Goal: Task Accomplishment & Management: Manage account settings

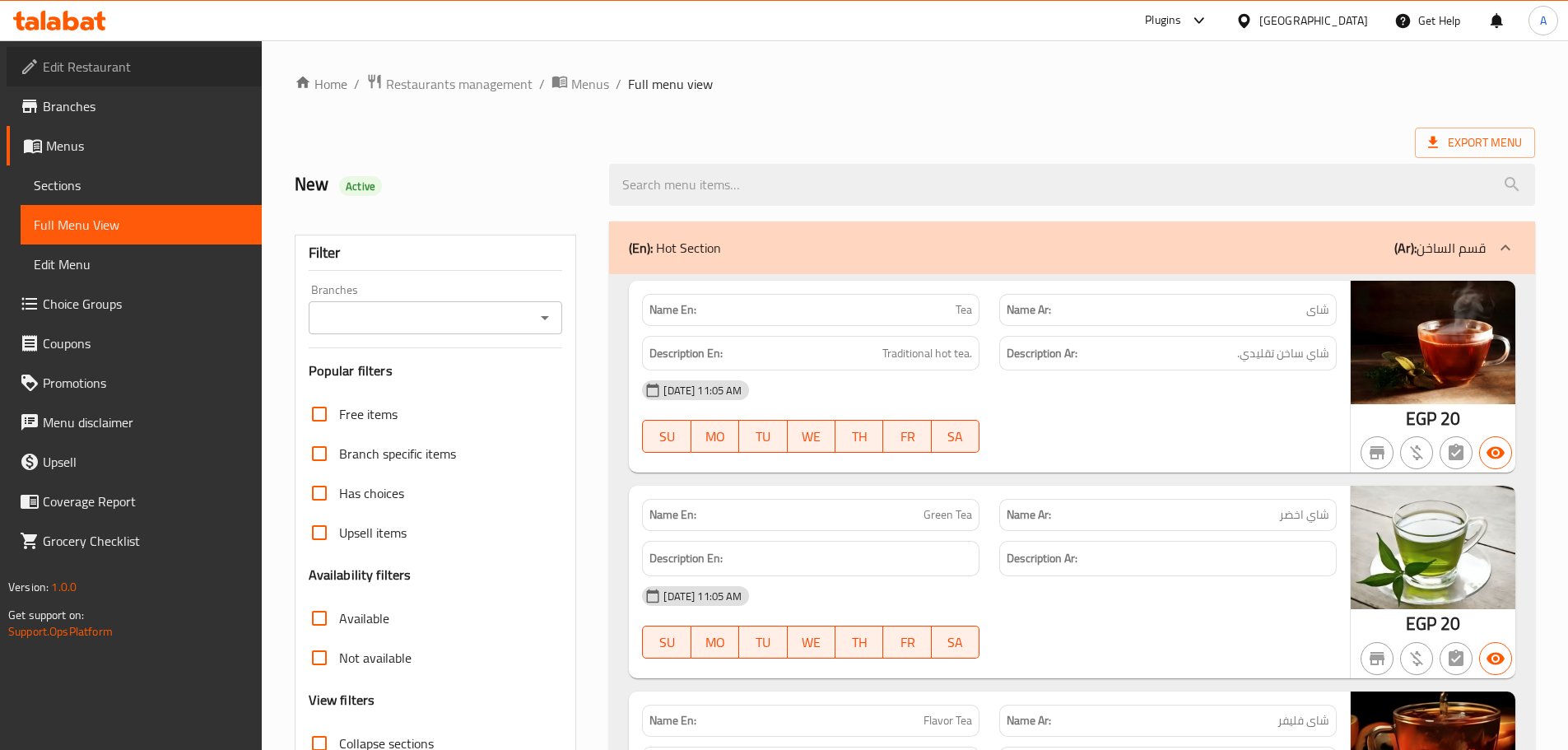
click at [111, 59] on span "Edit Restaurant" at bounding box center [146, 66] width 206 height 20
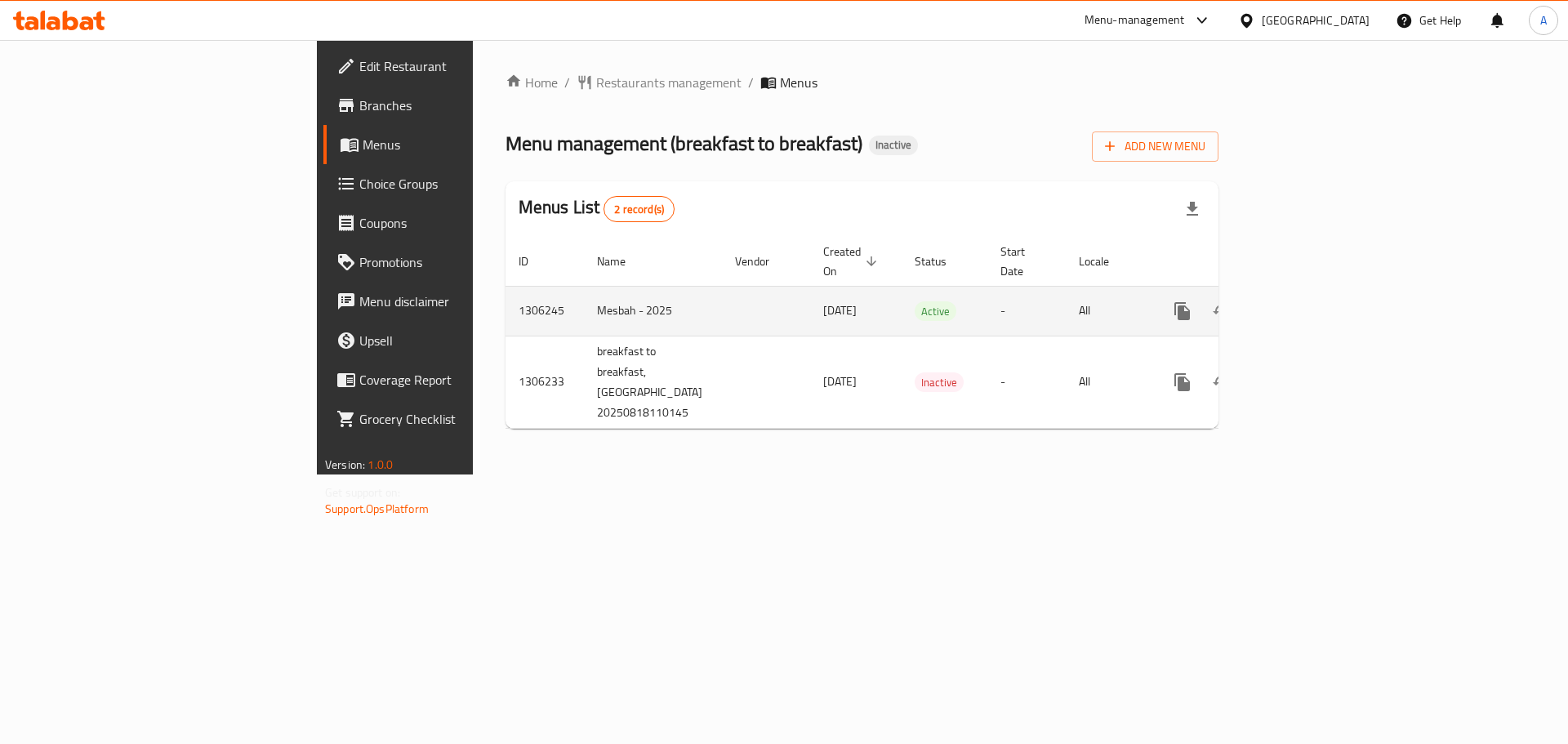
click at [1310, 301] on icon "enhanced table" at bounding box center [1300, 310] width 20 height 20
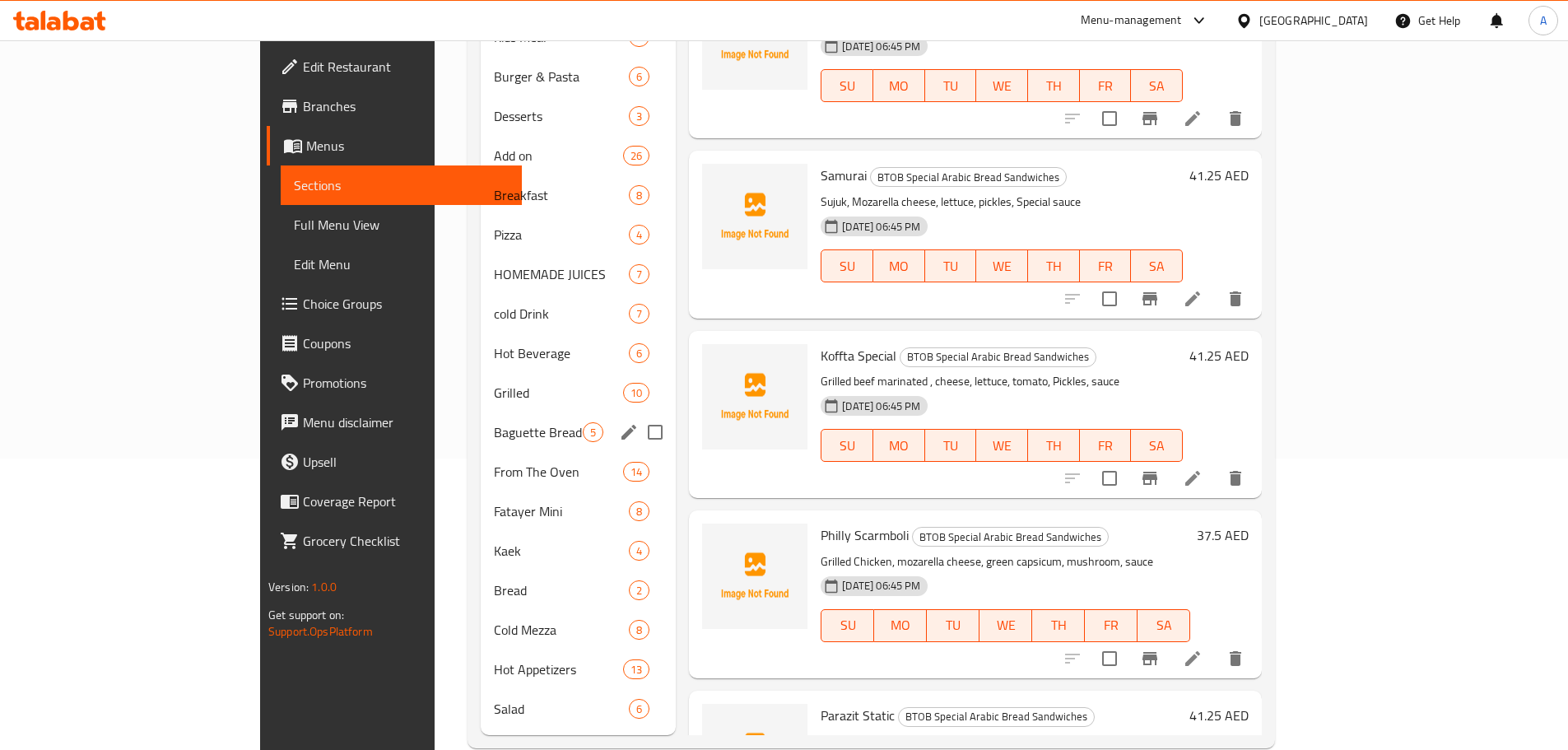
scroll to position [298, 0]
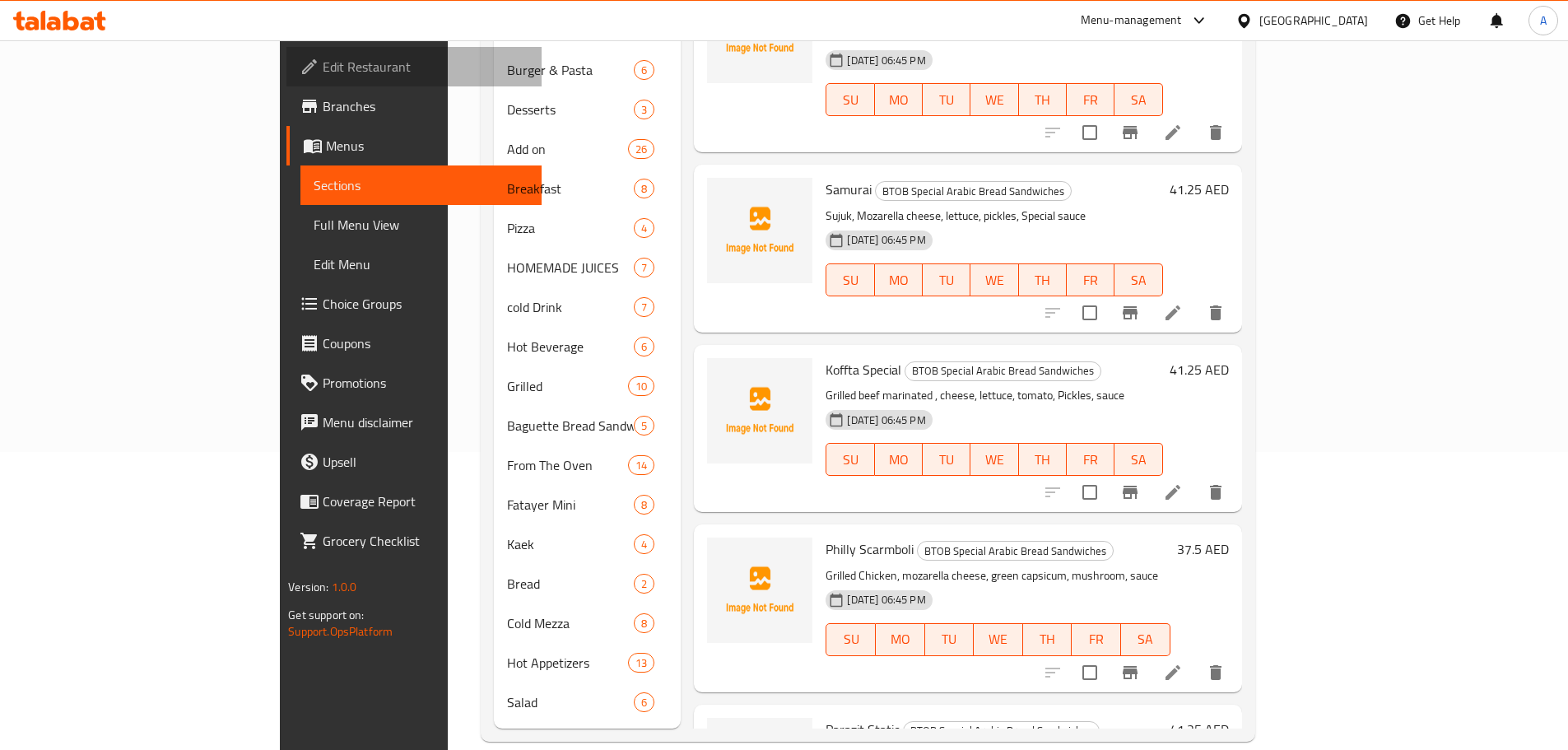
click at [323, 62] on span "Edit Restaurant" at bounding box center [426, 66] width 206 height 20
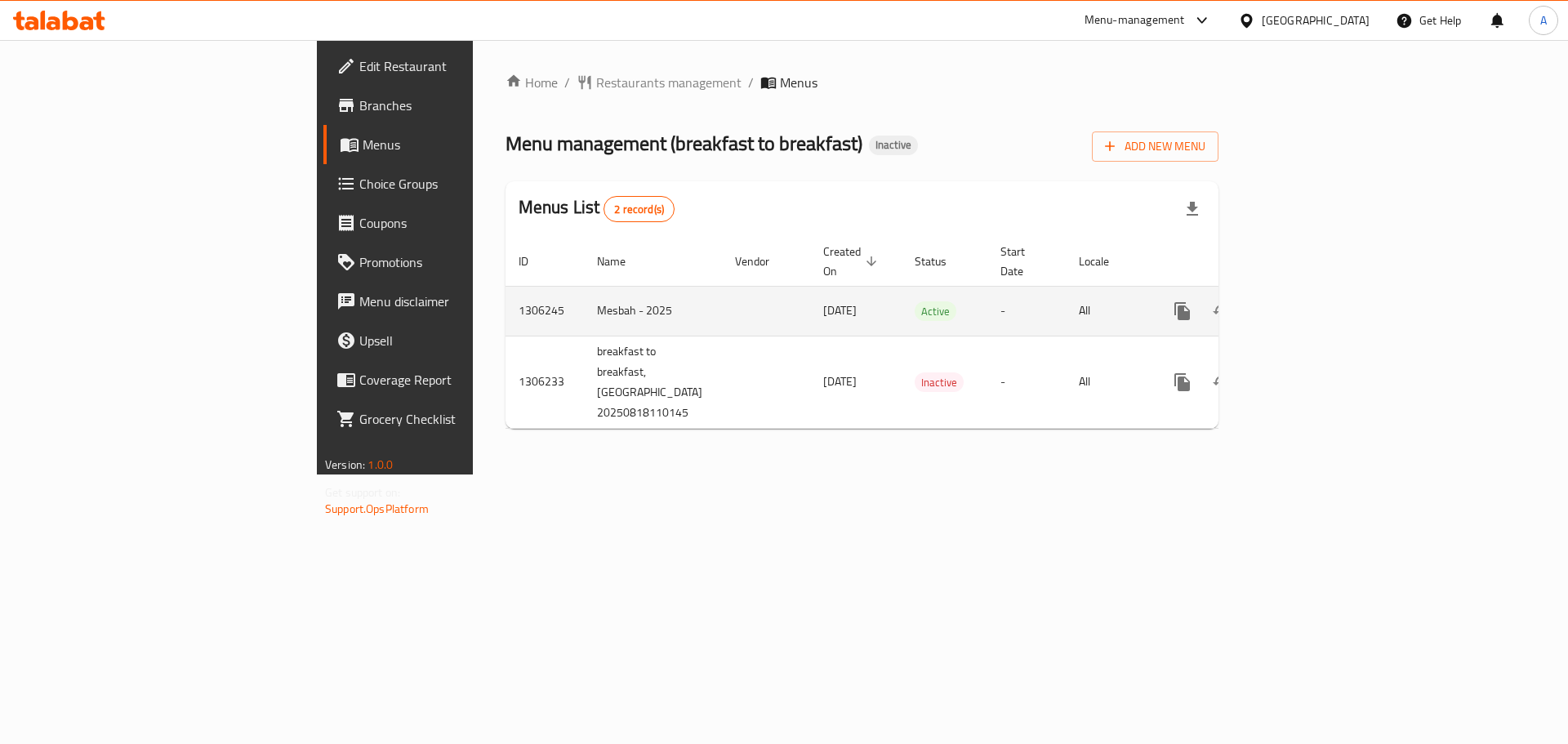
click at [1310, 301] on icon "enhanced table" at bounding box center [1300, 310] width 20 height 20
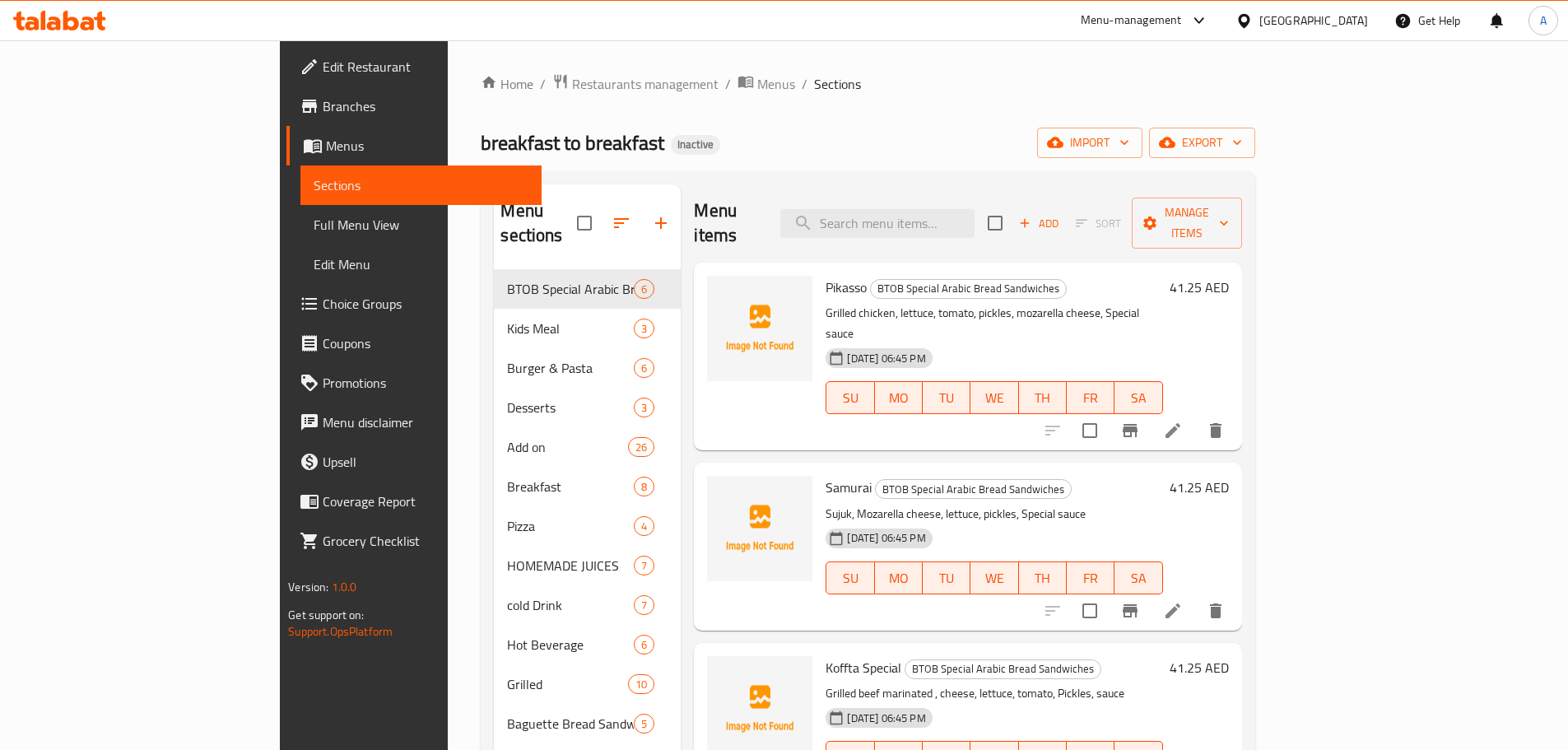
click at [314, 221] on span "Full Menu View" at bounding box center [421, 225] width 215 height 20
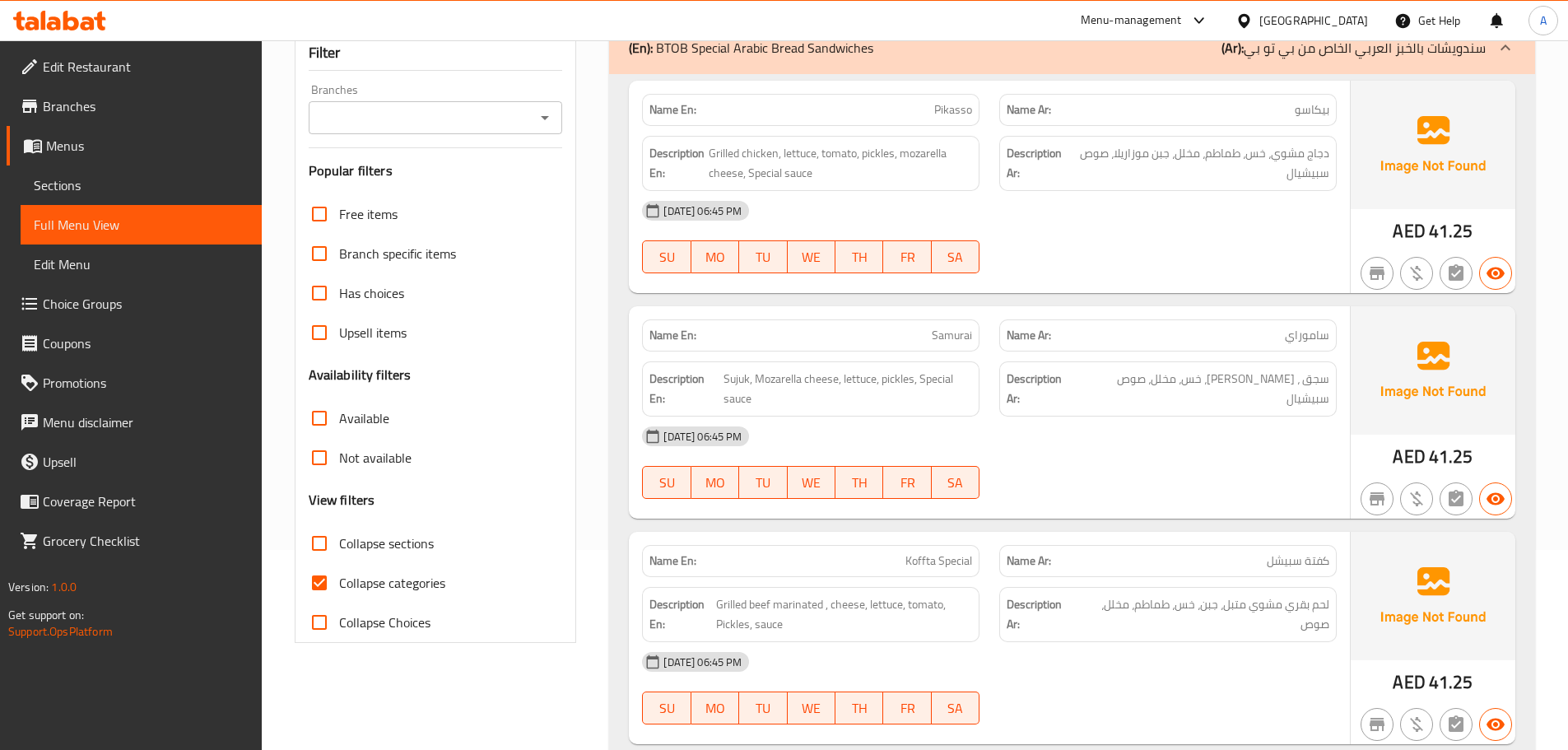
scroll to position [411, 0]
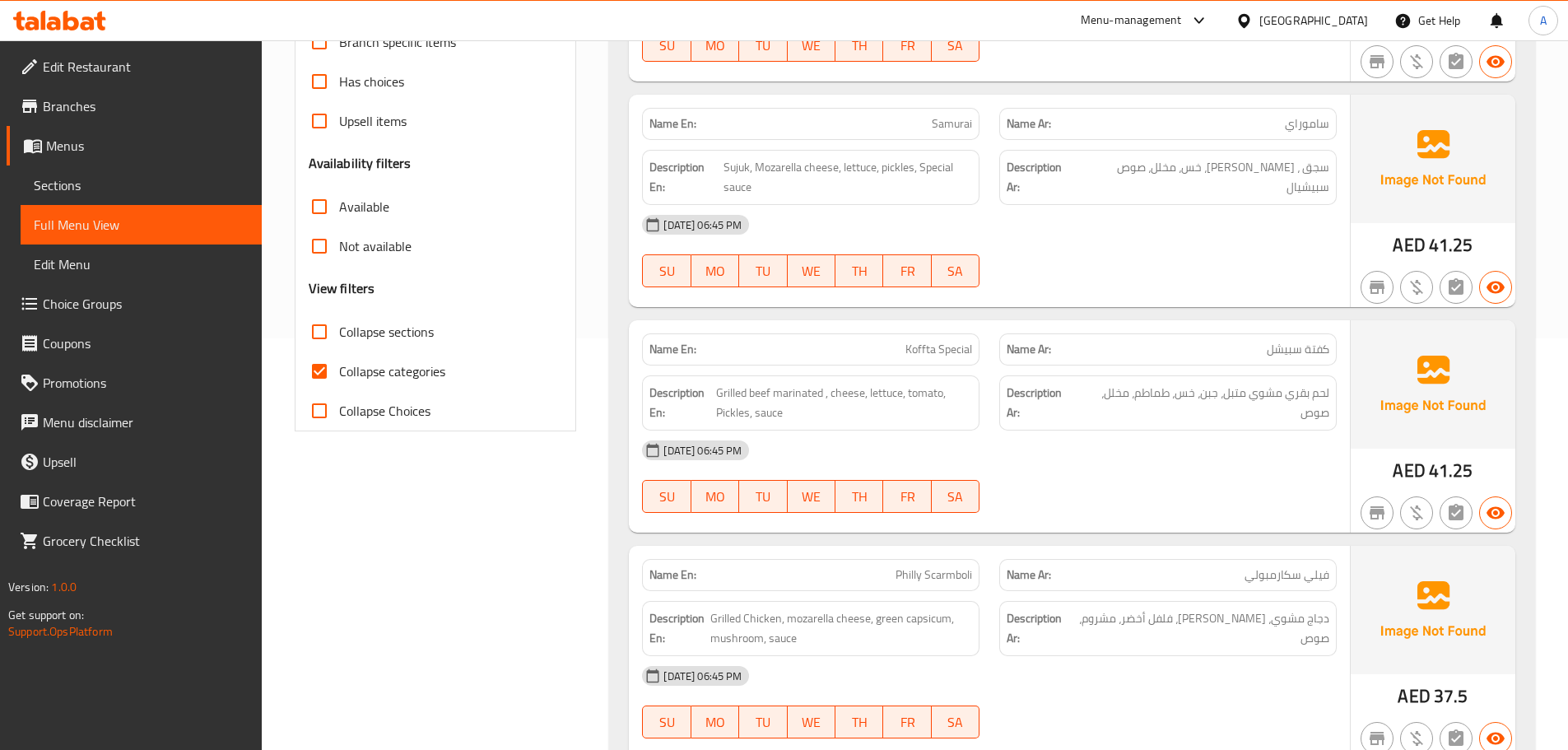
click at [330, 367] on input "Collapse categories" at bounding box center [320, 371] width 39 height 39
checkbox input "false"
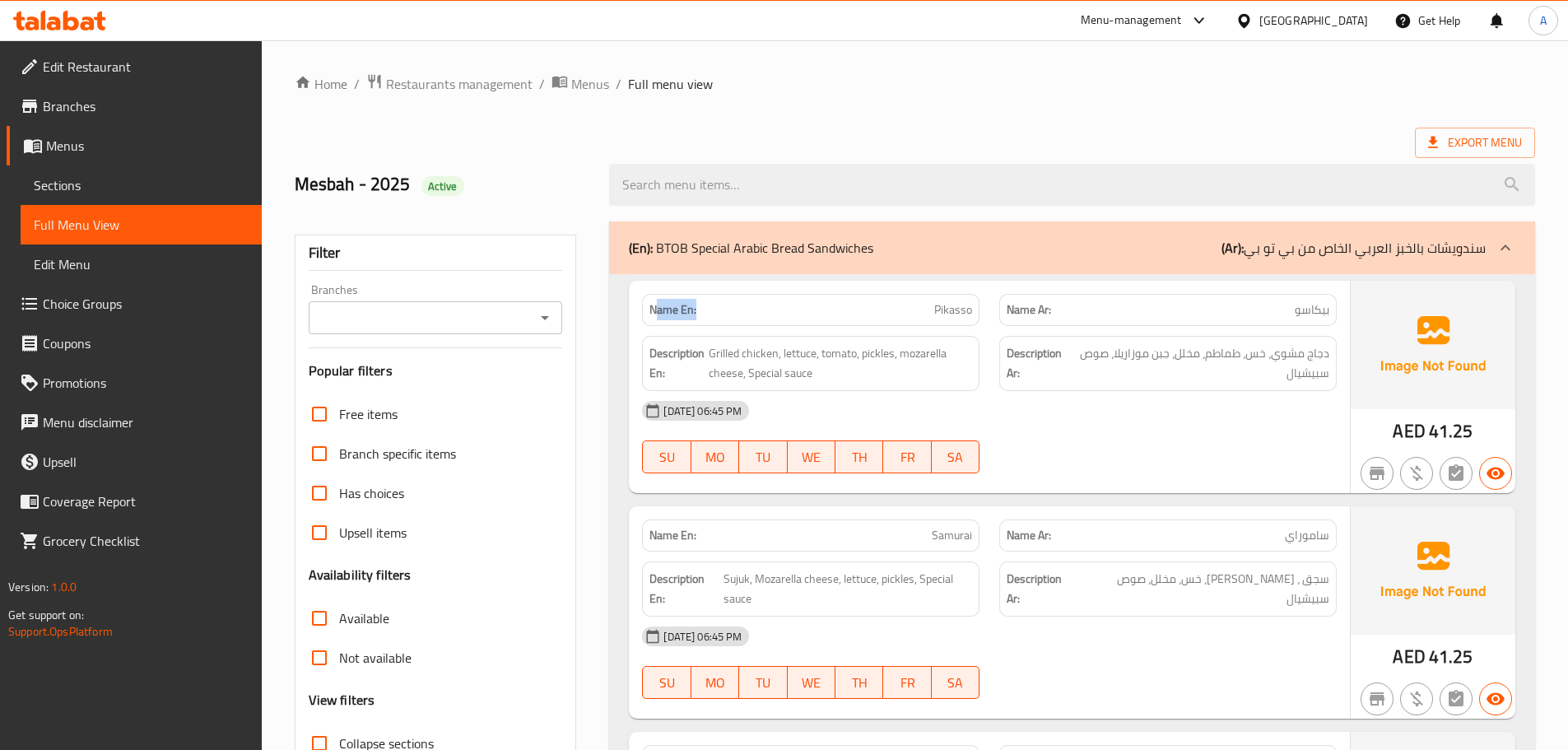
drag, startPoint x: 699, startPoint y: 304, endPoint x: 655, endPoint y: 307, distance: 44.1
click at [655, 307] on p "Name En: Pikasso" at bounding box center [811, 310] width 323 height 17
click at [648, 307] on div "Name En: Pikasso" at bounding box center [811, 309] width 338 height 32
click at [663, 307] on strong "Name En:" at bounding box center [673, 310] width 47 height 17
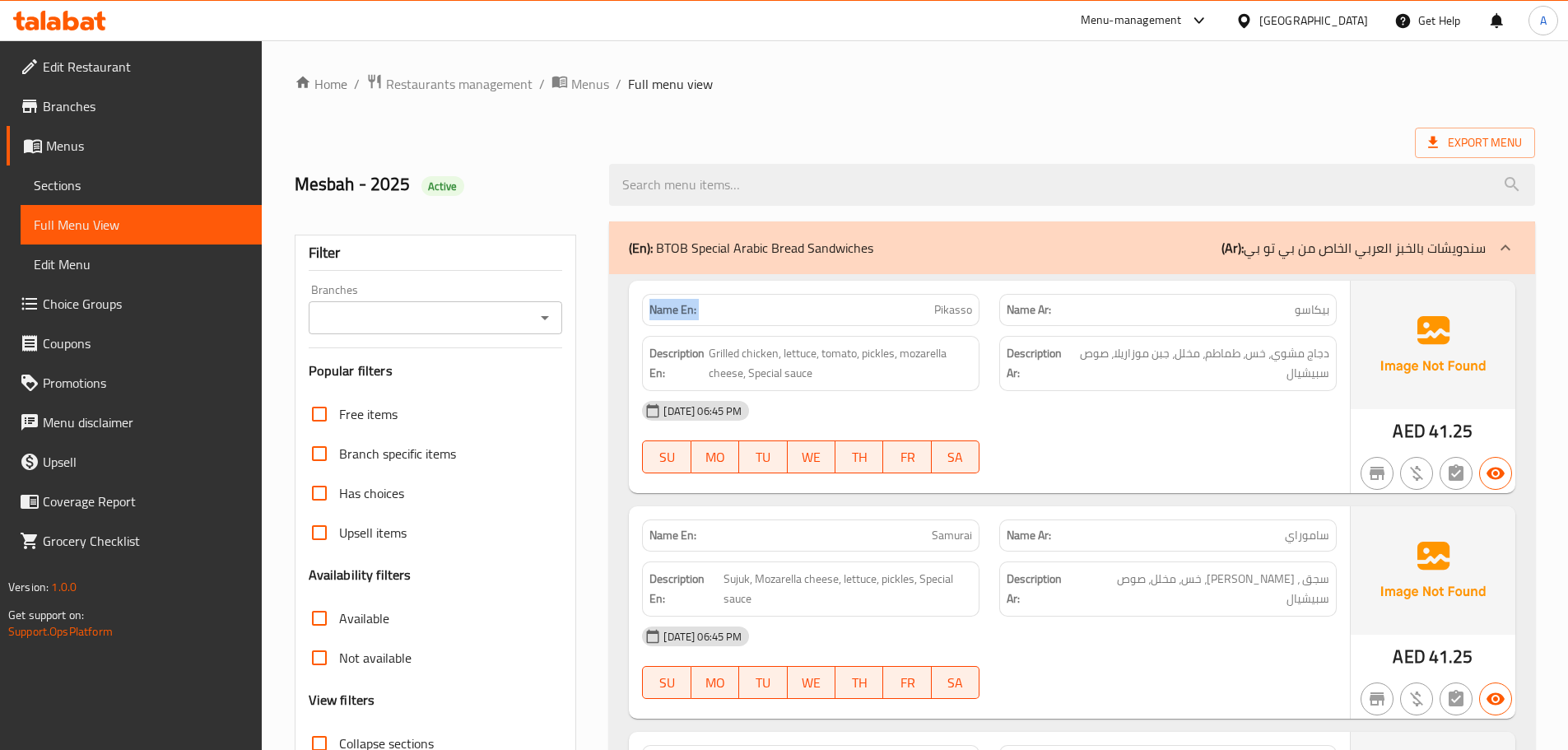
click at [663, 307] on strong "Name En:" at bounding box center [673, 310] width 47 height 17
copy strong "Name En:"
click at [1064, 426] on div "18-08-2025 06:45 PM" at bounding box center [990, 411] width 715 height 39
click at [1338, 437] on div "18-08-2025 06:45 PM SU MO TU WE TH FR SA" at bounding box center [990, 437] width 715 height 93
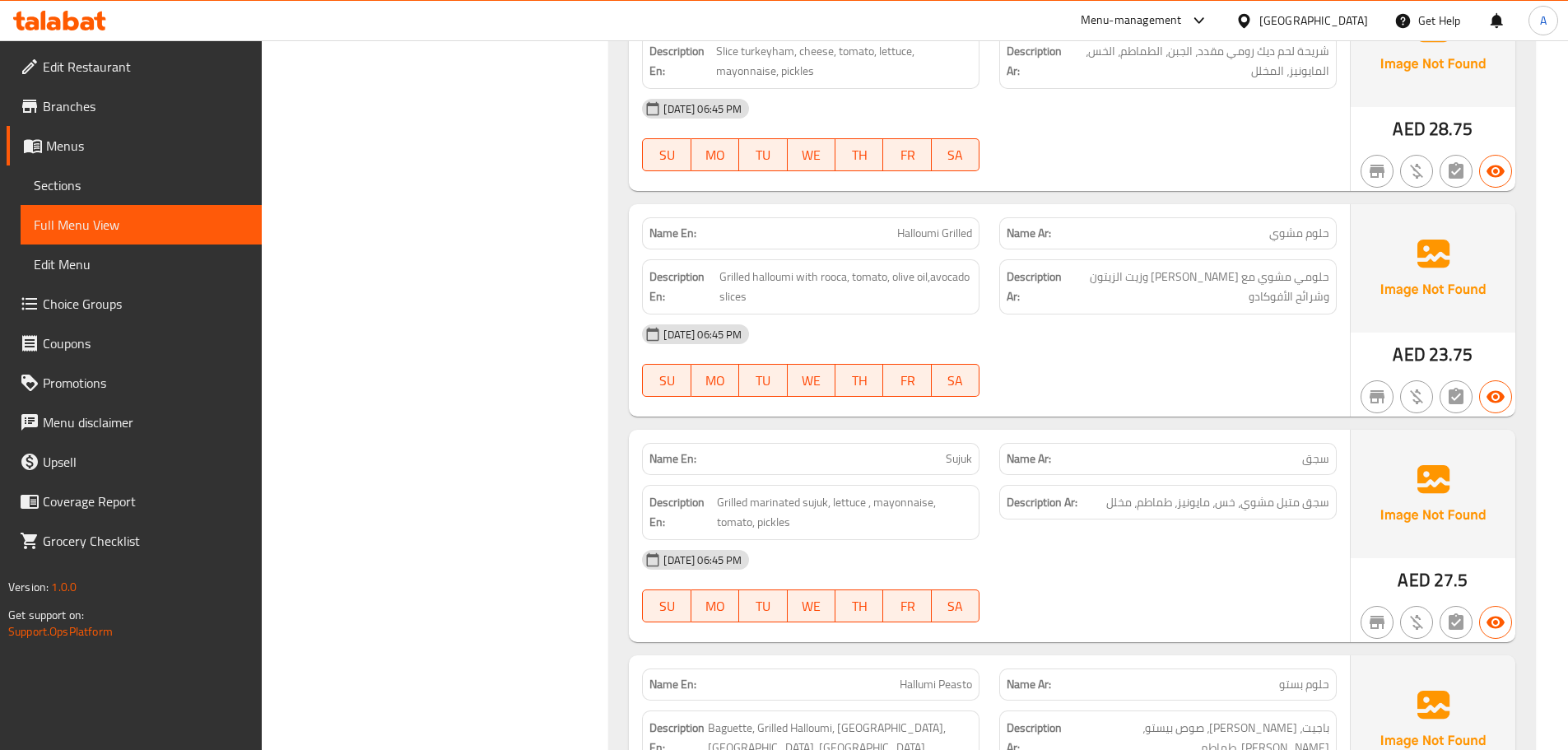
scroll to position [20823, 0]
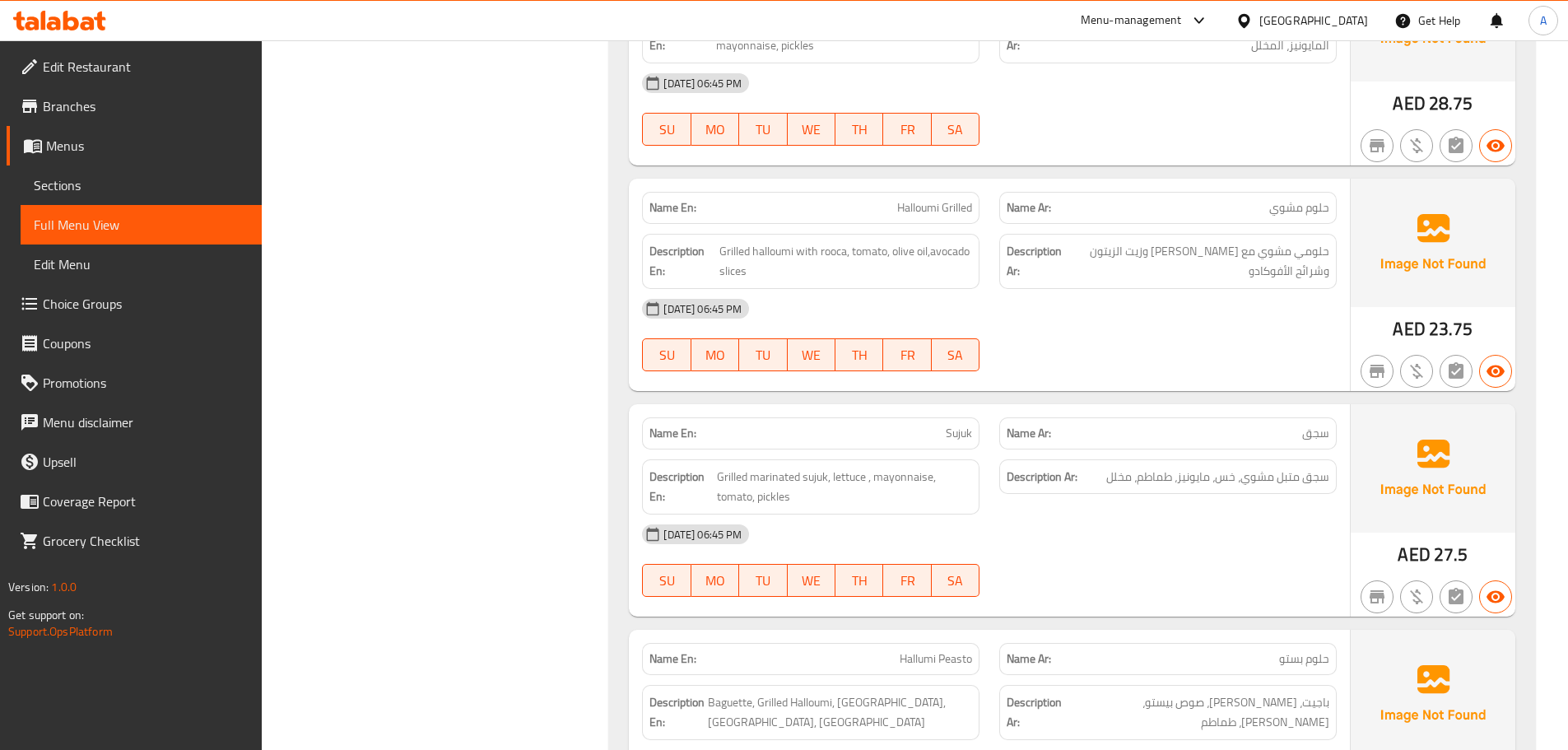
copy span "Sujuk"
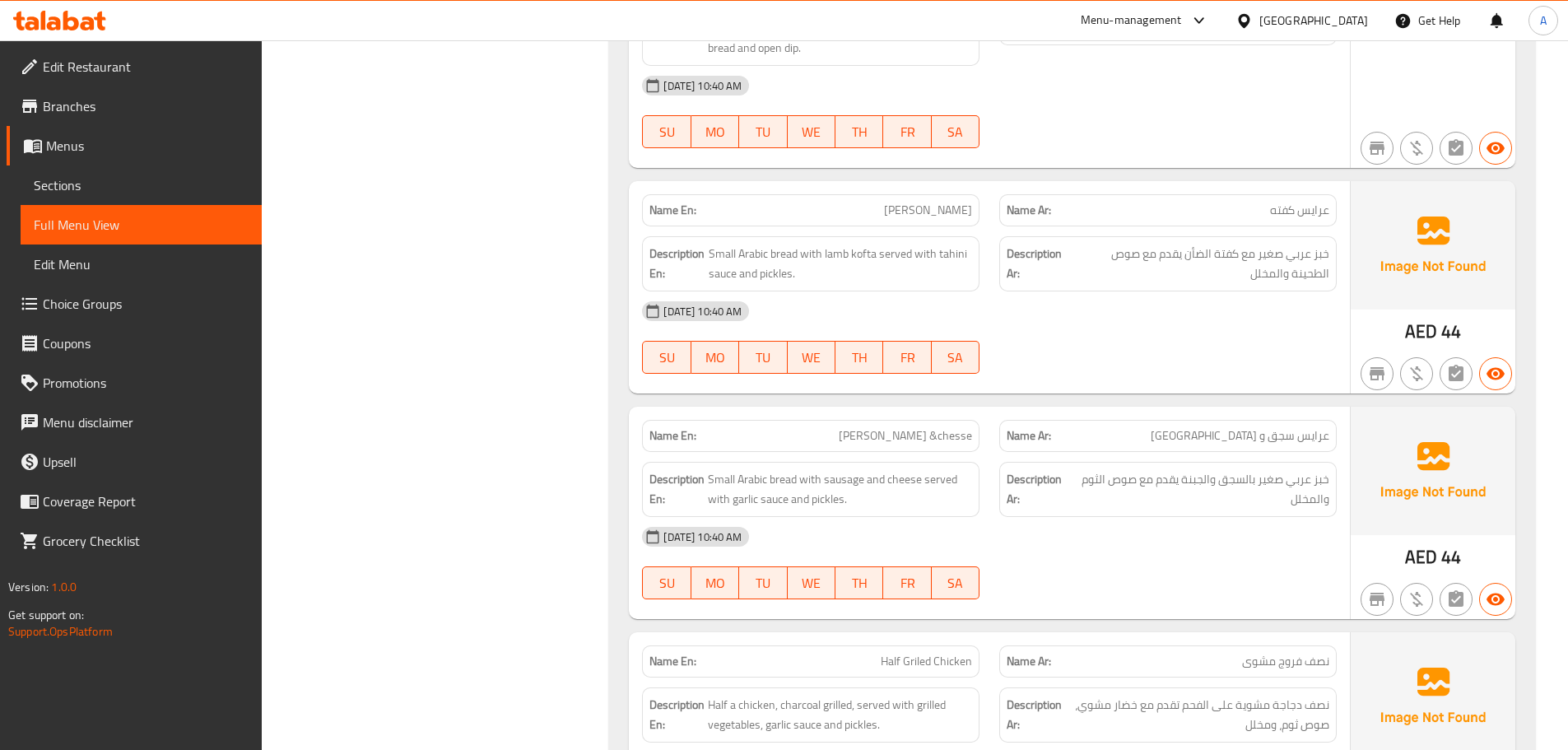
scroll to position [20821, 0]
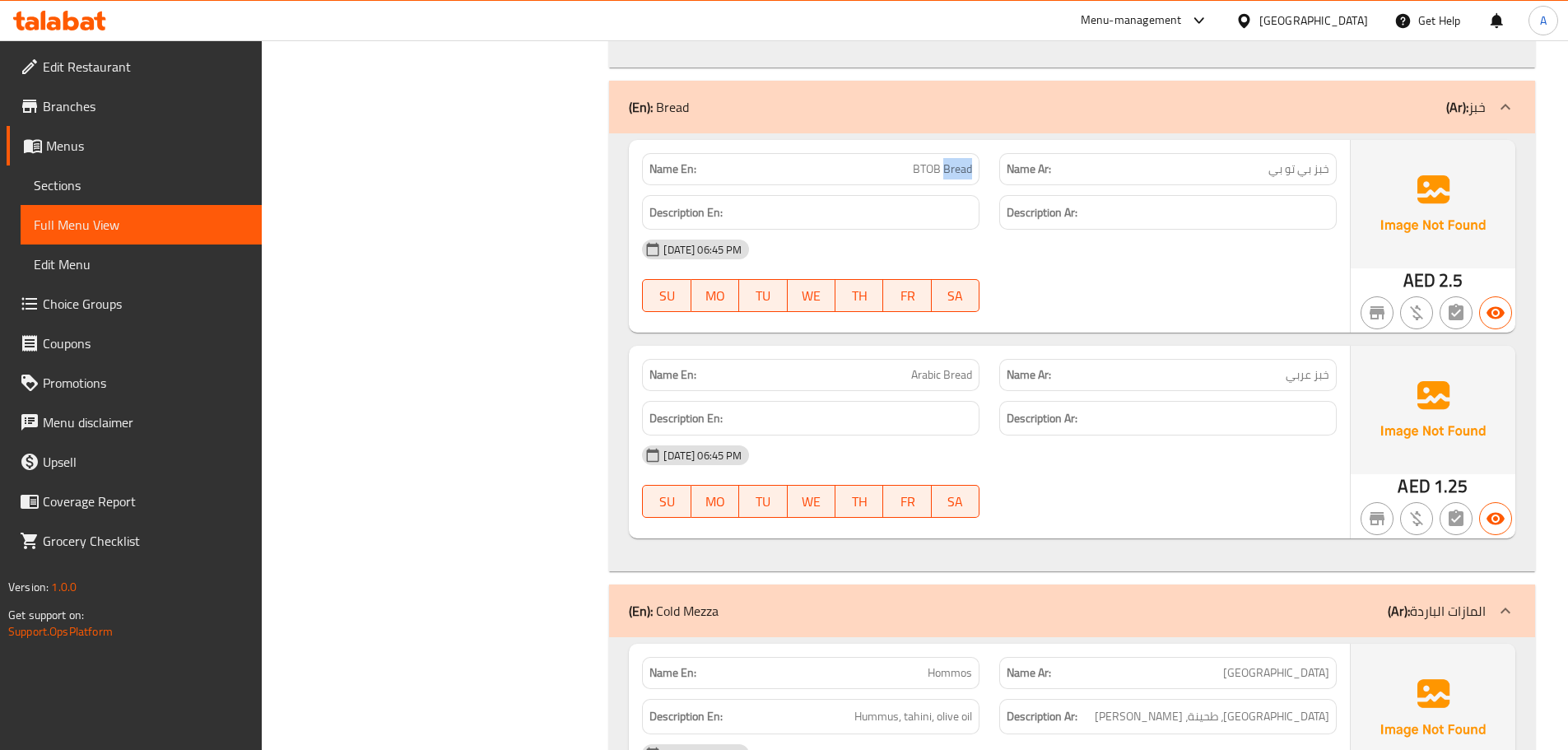
scroll to position [27287, 0]
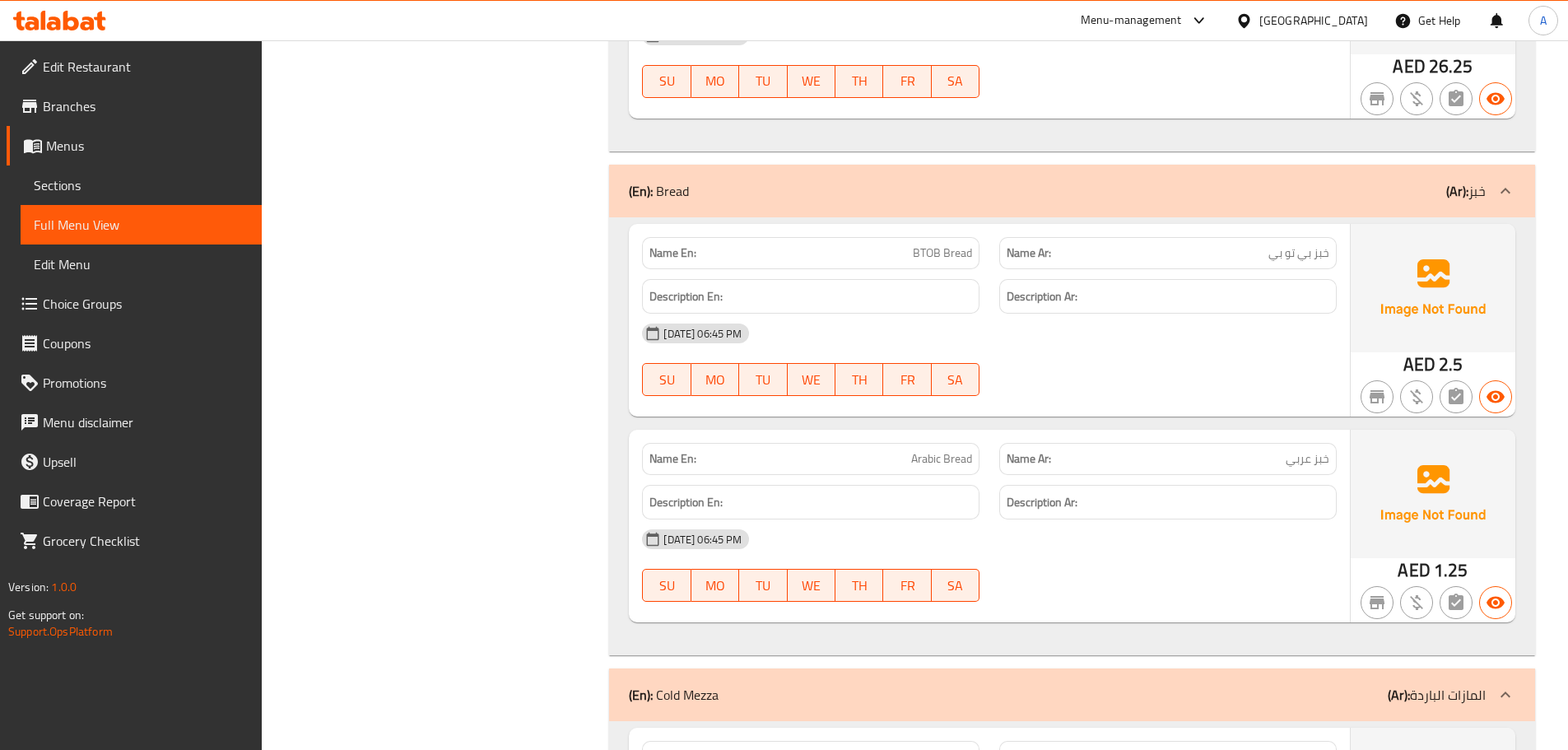
scroll to position [27122, 0]
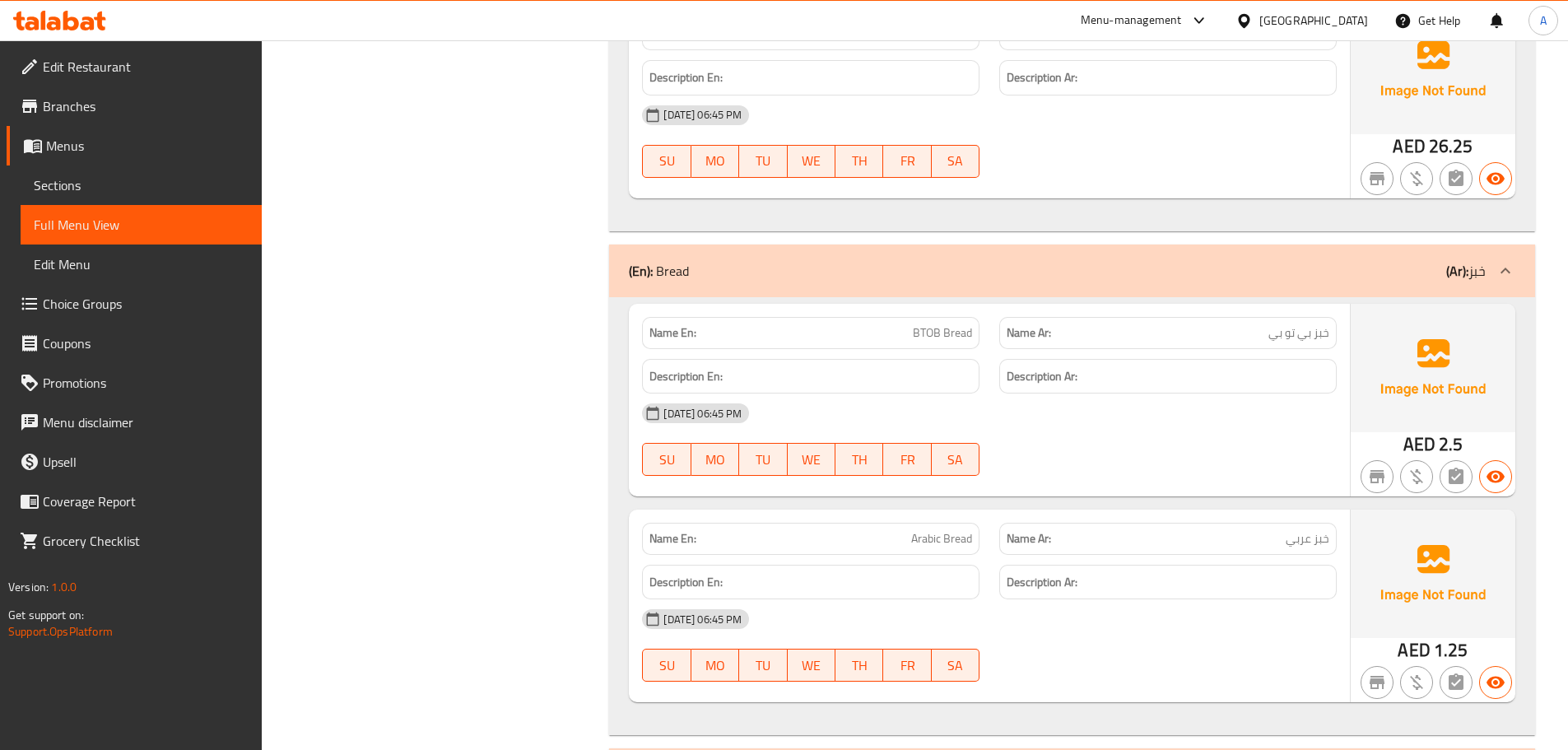
click at [133, 194] on span "Sections" at bounding box center [141, 185] width 215 height 20
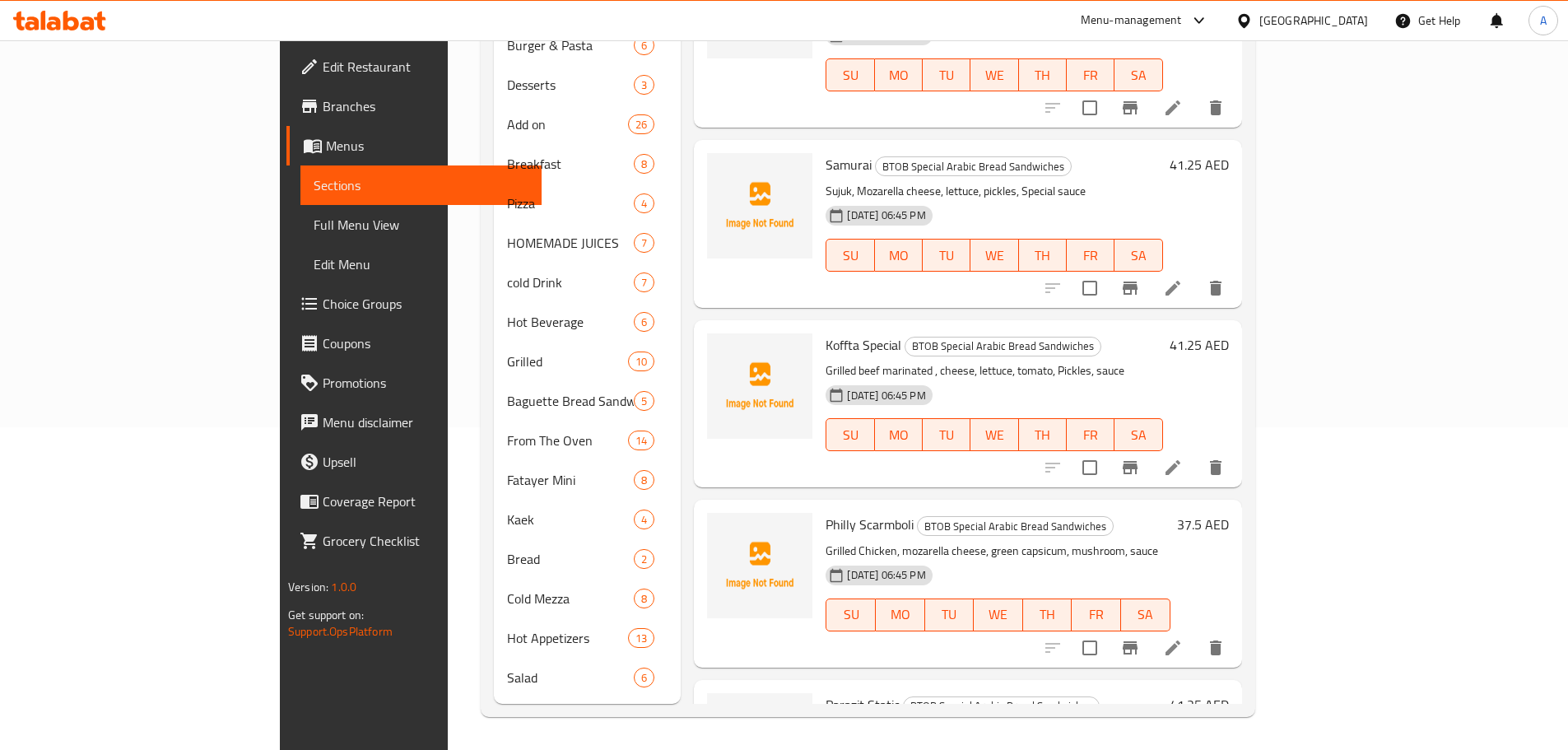
scroll to position [231, 0]
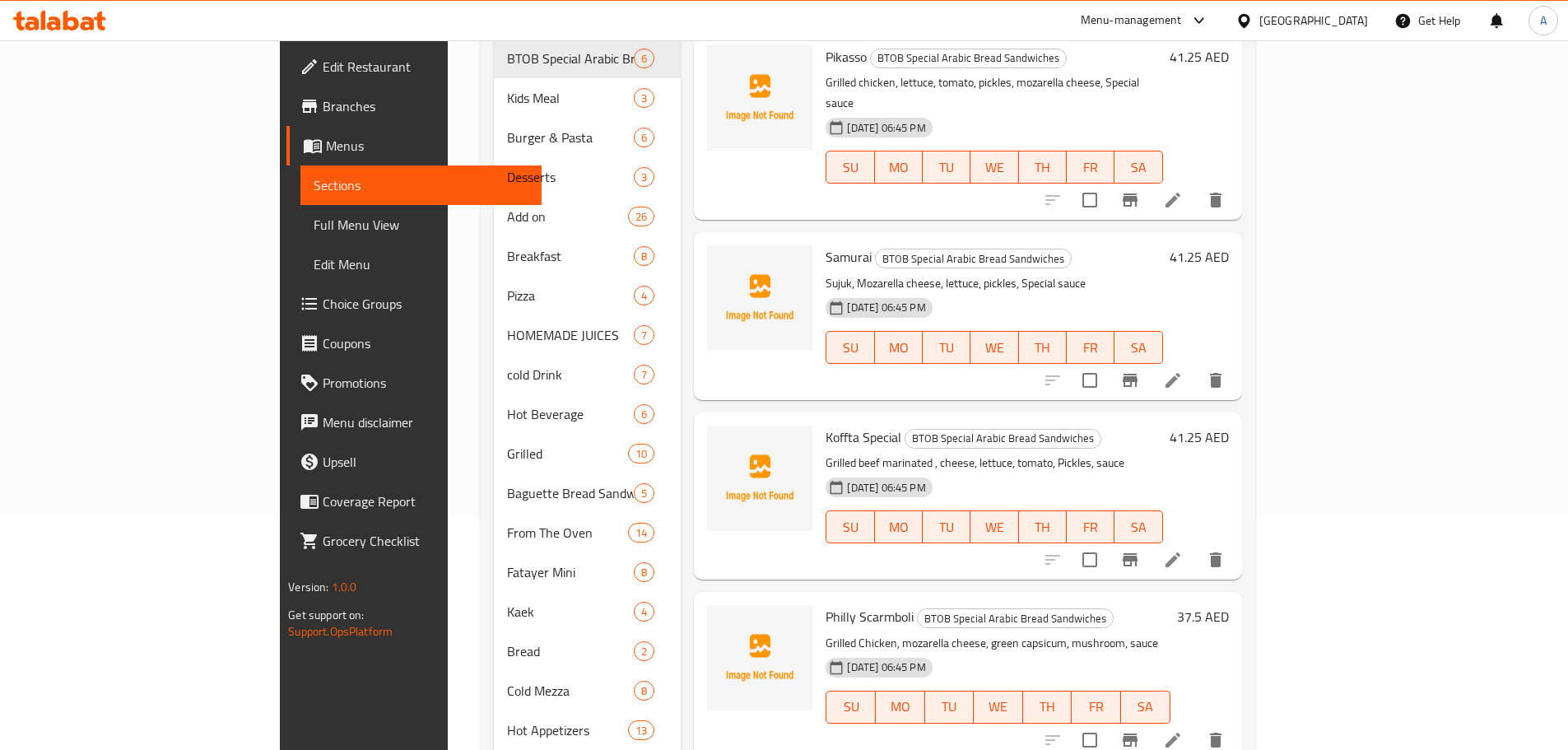
click at [323, 297] on span "Choice Groups" at bounding box center [426, 303] width 206 height 20
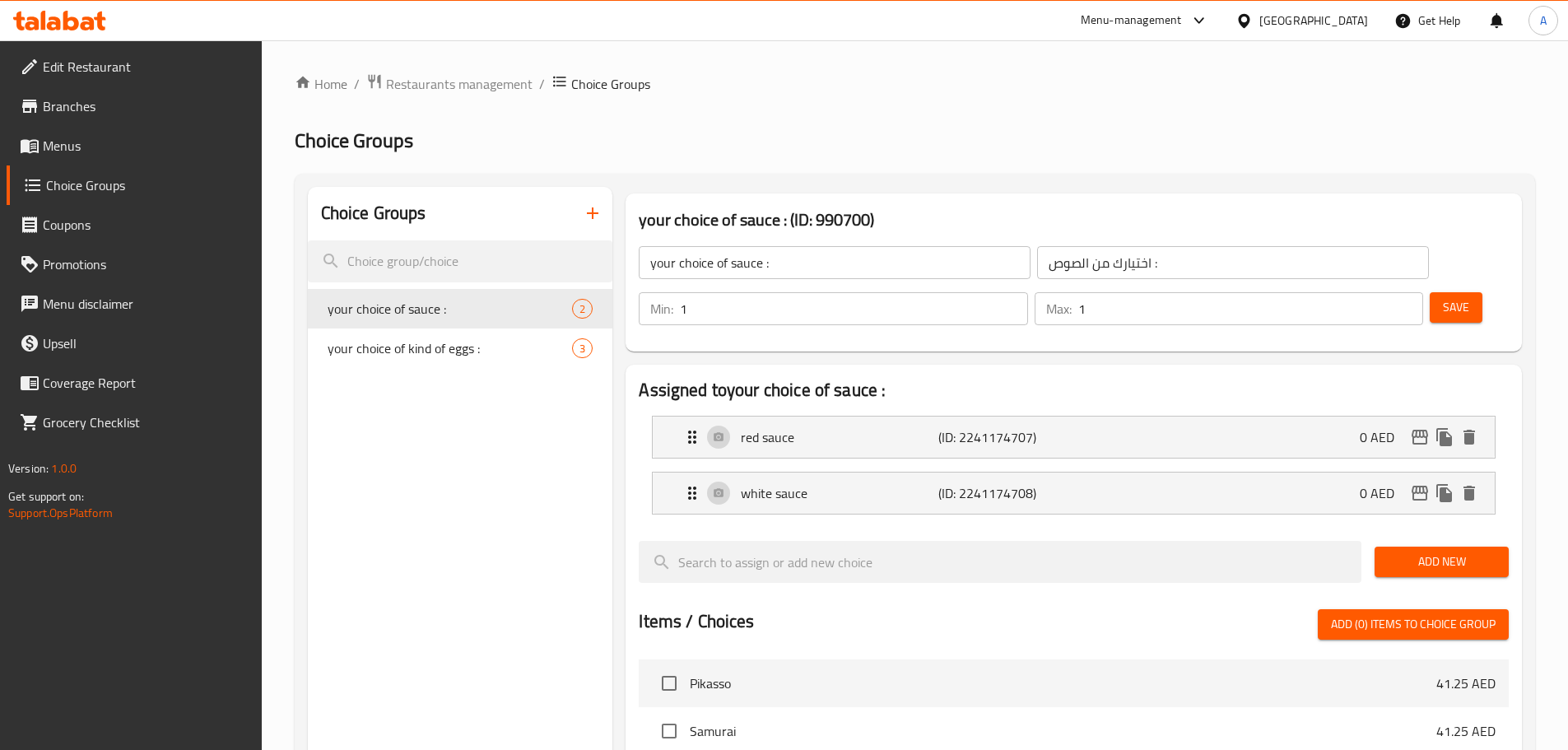
click at [594, 221] on icon "button" at bounding box center [592, 213] width 20 height 20
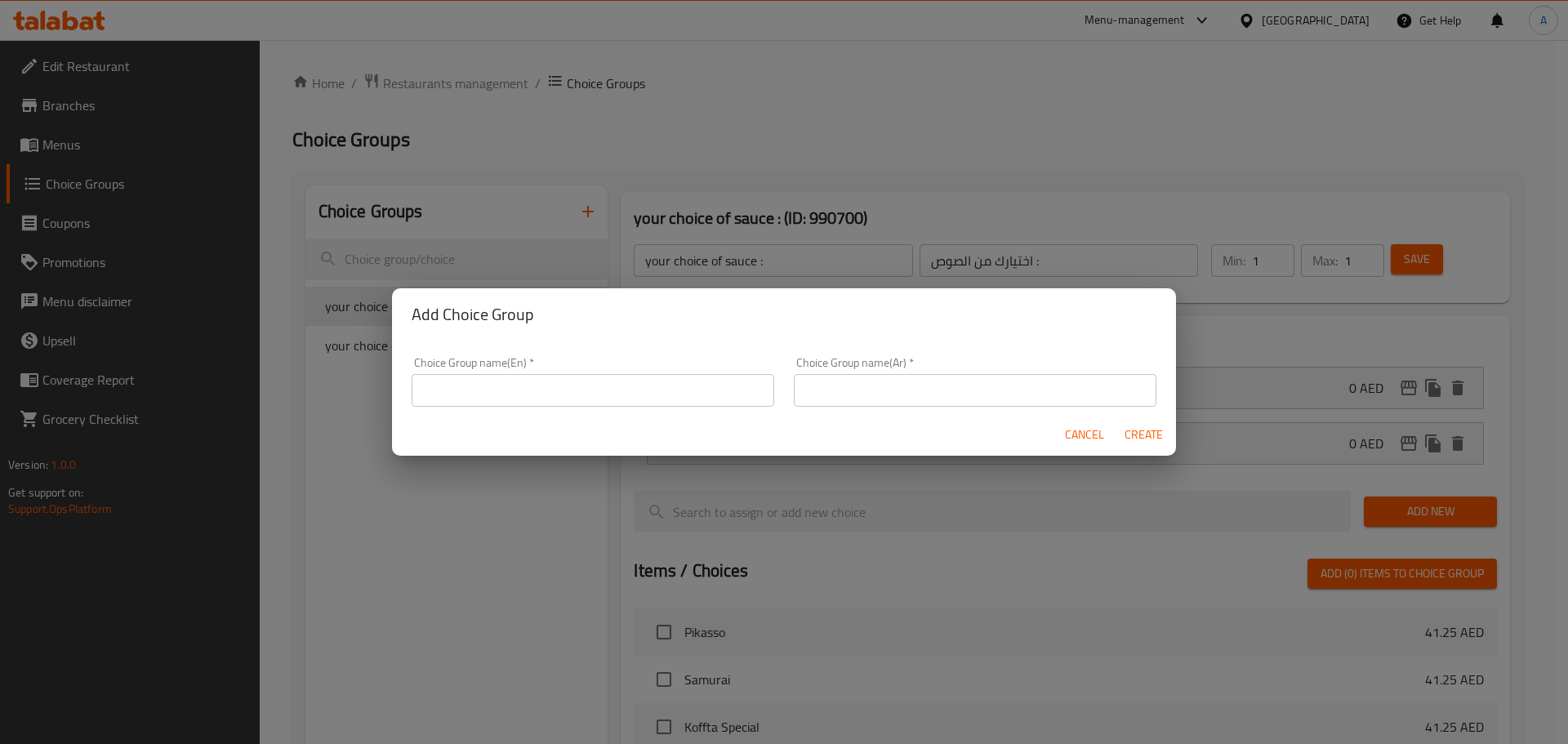
click at [557, 393] on input "text" at bounding box center [593, 390] width 362 height 32
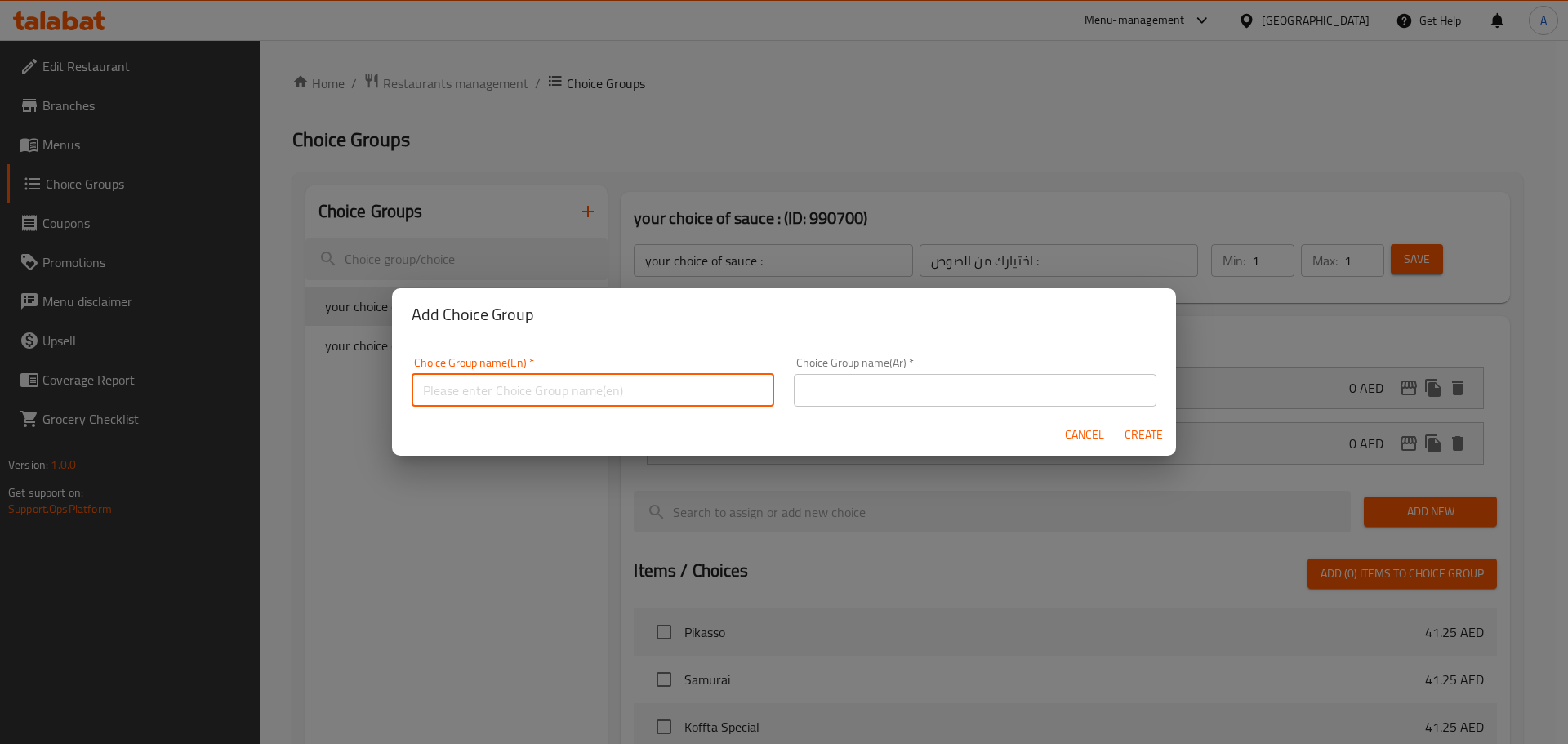
type input "Add On's:"
click at [926, 382] on input "text" at bounding box center [975, 390] width 362 height 32
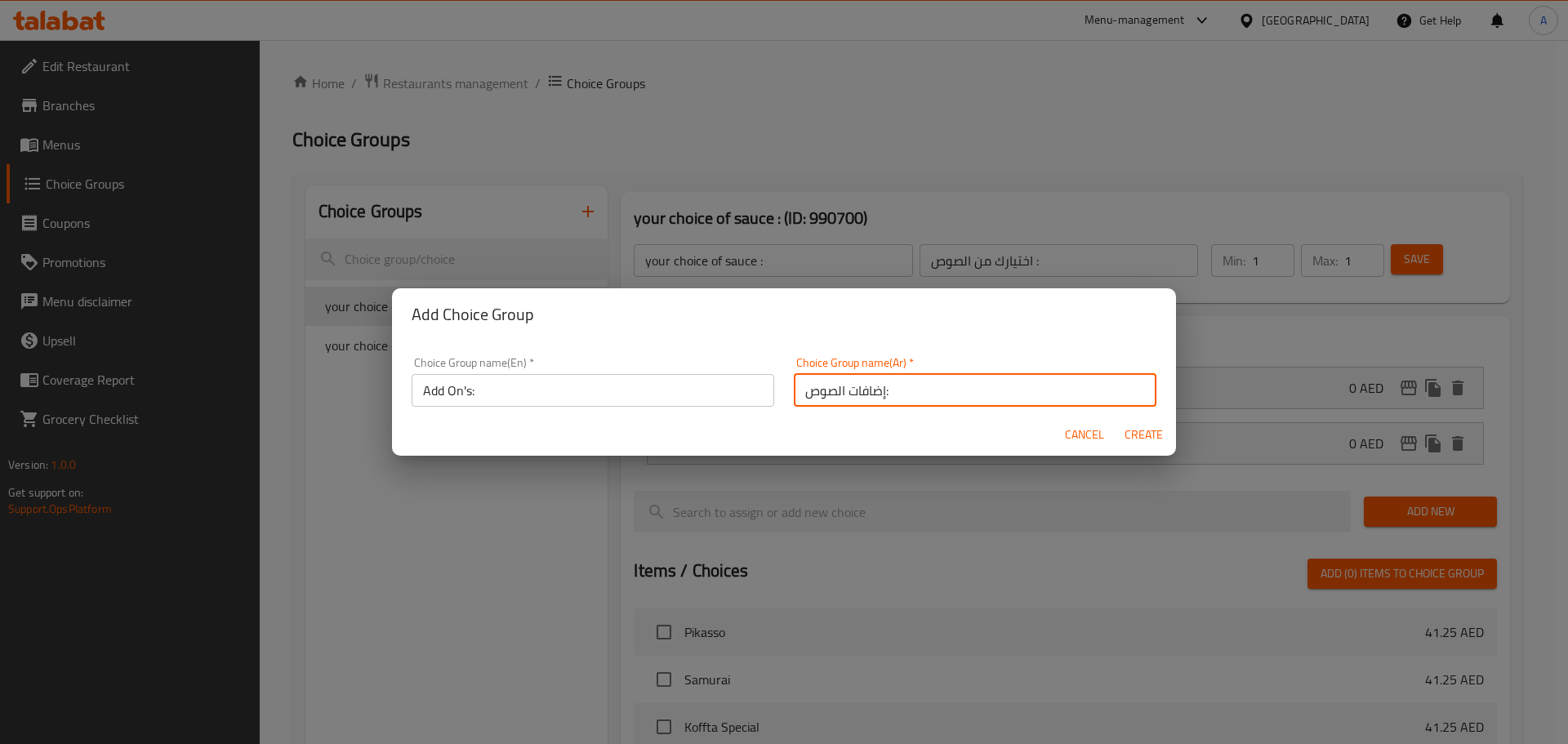
click at [827, 396] on input "إضافات الصوص:" at bounding box center [975, 390] width 362 height 32
type input "الإضافات:"
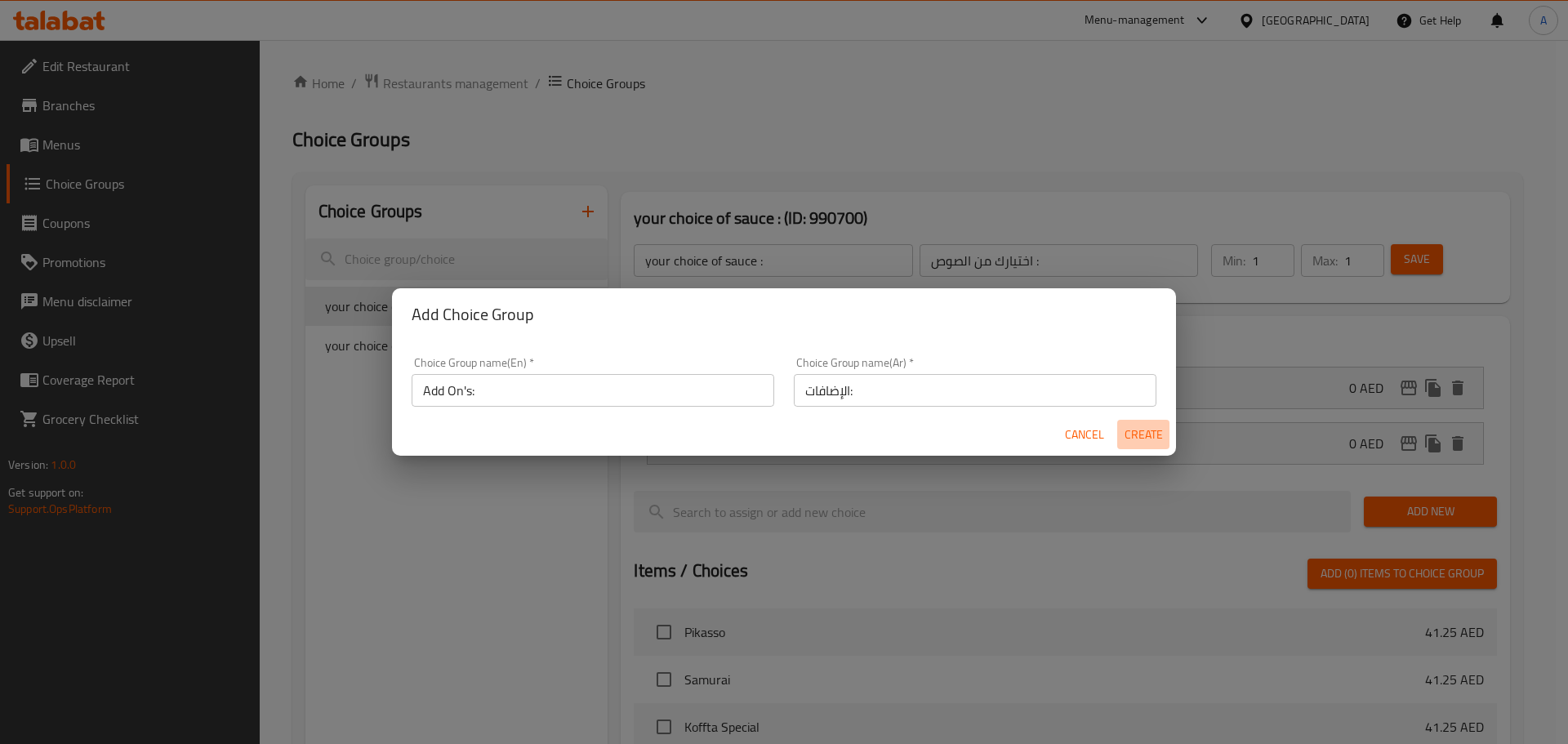
click at [1137, 431] on span "Create" at bounding box center [1144, 435] width 39 height 20
type input "Add On's:"
type input "الإضافات:"
type input "0"
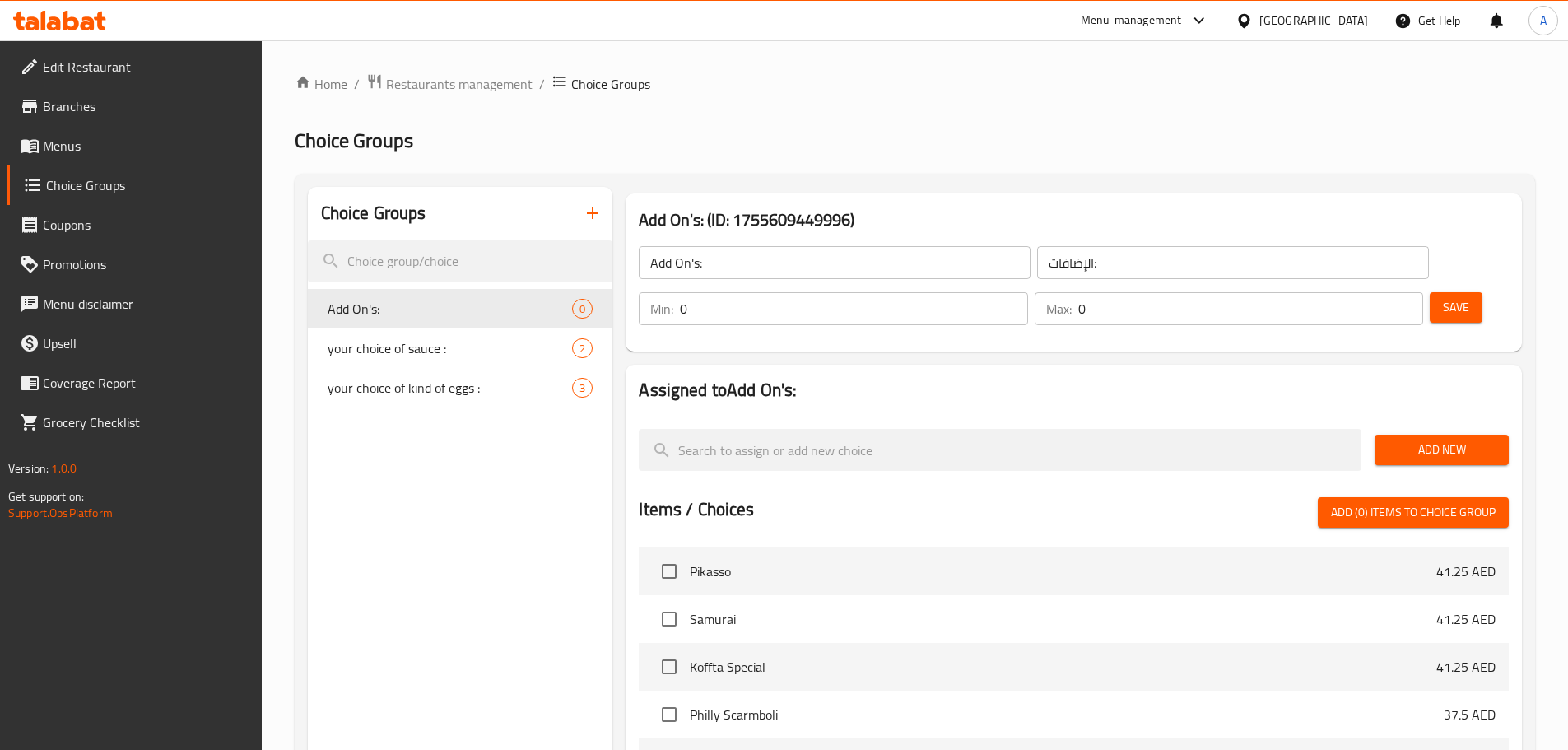
click at [1433, 440] on span "Add New" at bounding box center [1442, 450] width 108 height 21
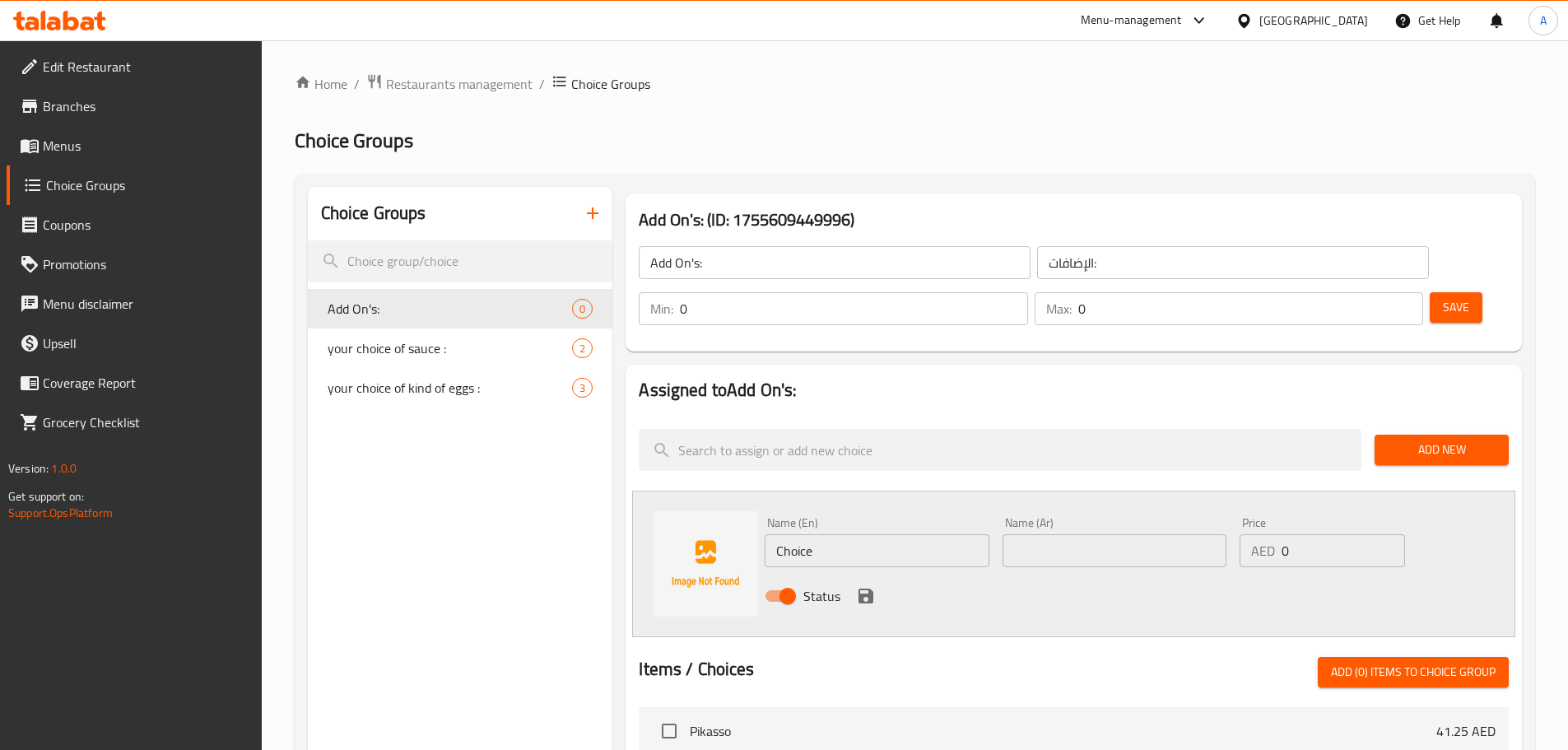
click at [844, 534] on input "Choice" at bounding box center [876, 550] width 224 height 33
type input "ُءفقش ؤاثث"
type input "Extra Cheese"
type input "إضافة جبنة"
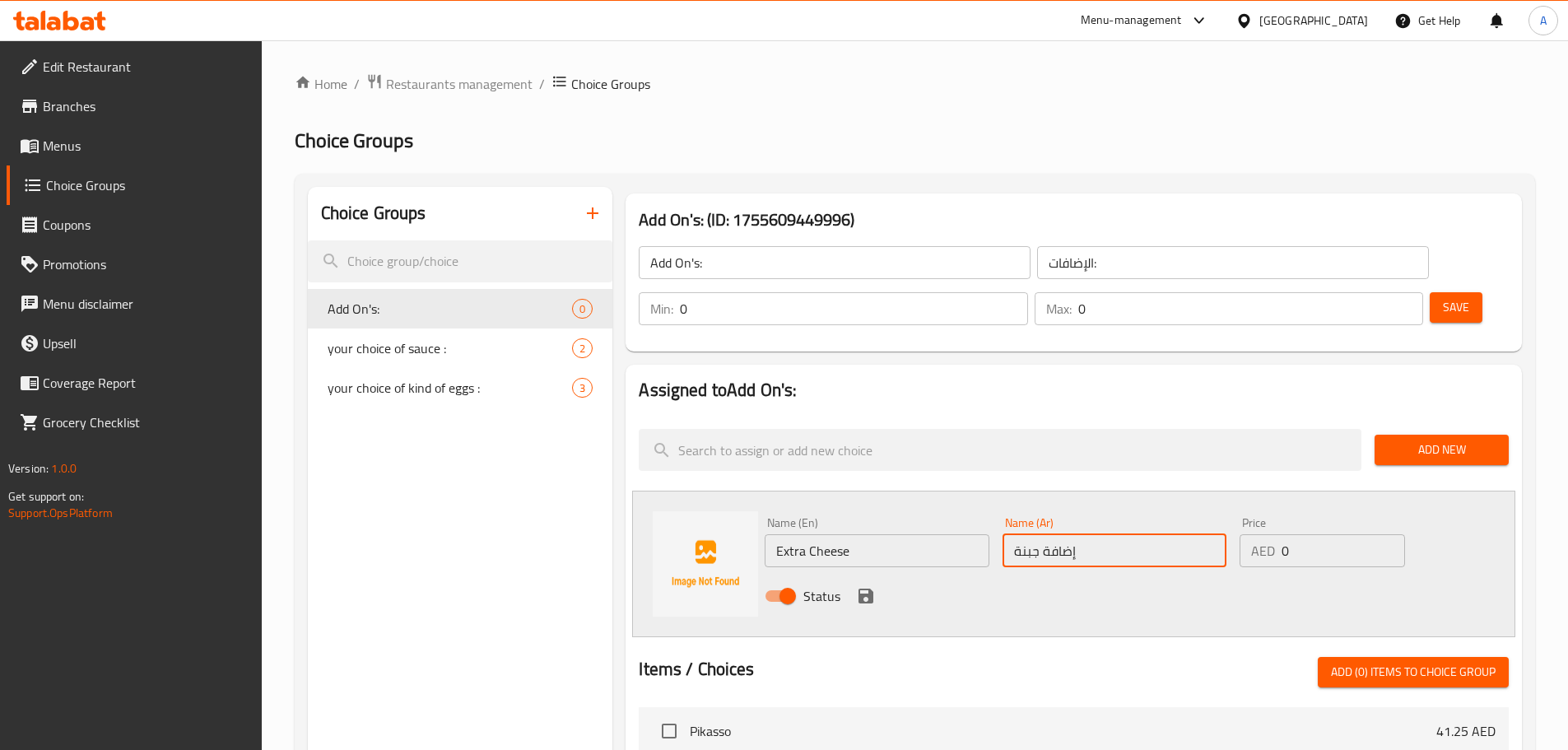
click at [1305, 534] on input "0" at bounding box center [1343, 550] width 123 height 33
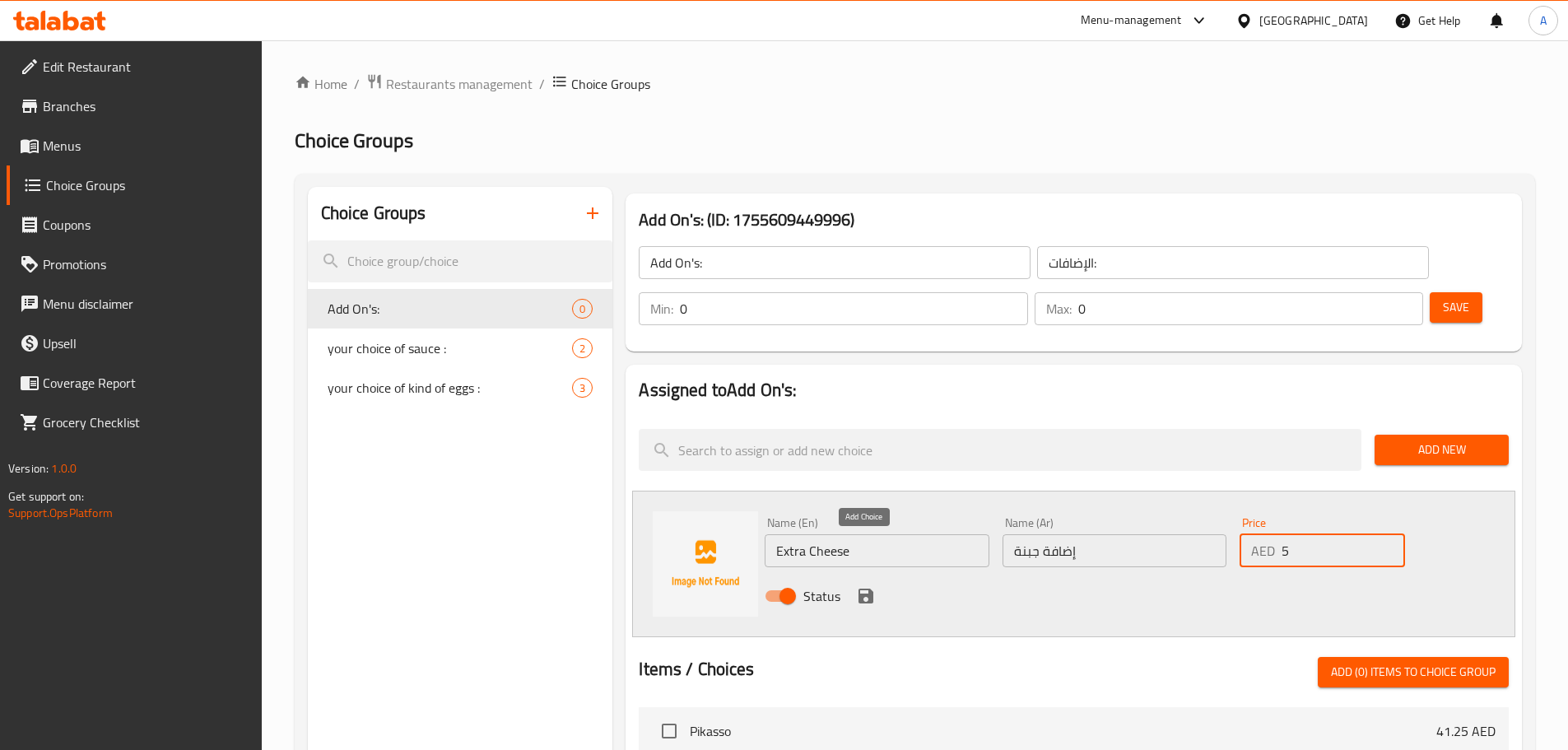
type input "5"
click at [865, 589] on icon "save" at bounding box center [865, 596] width 15 height 15
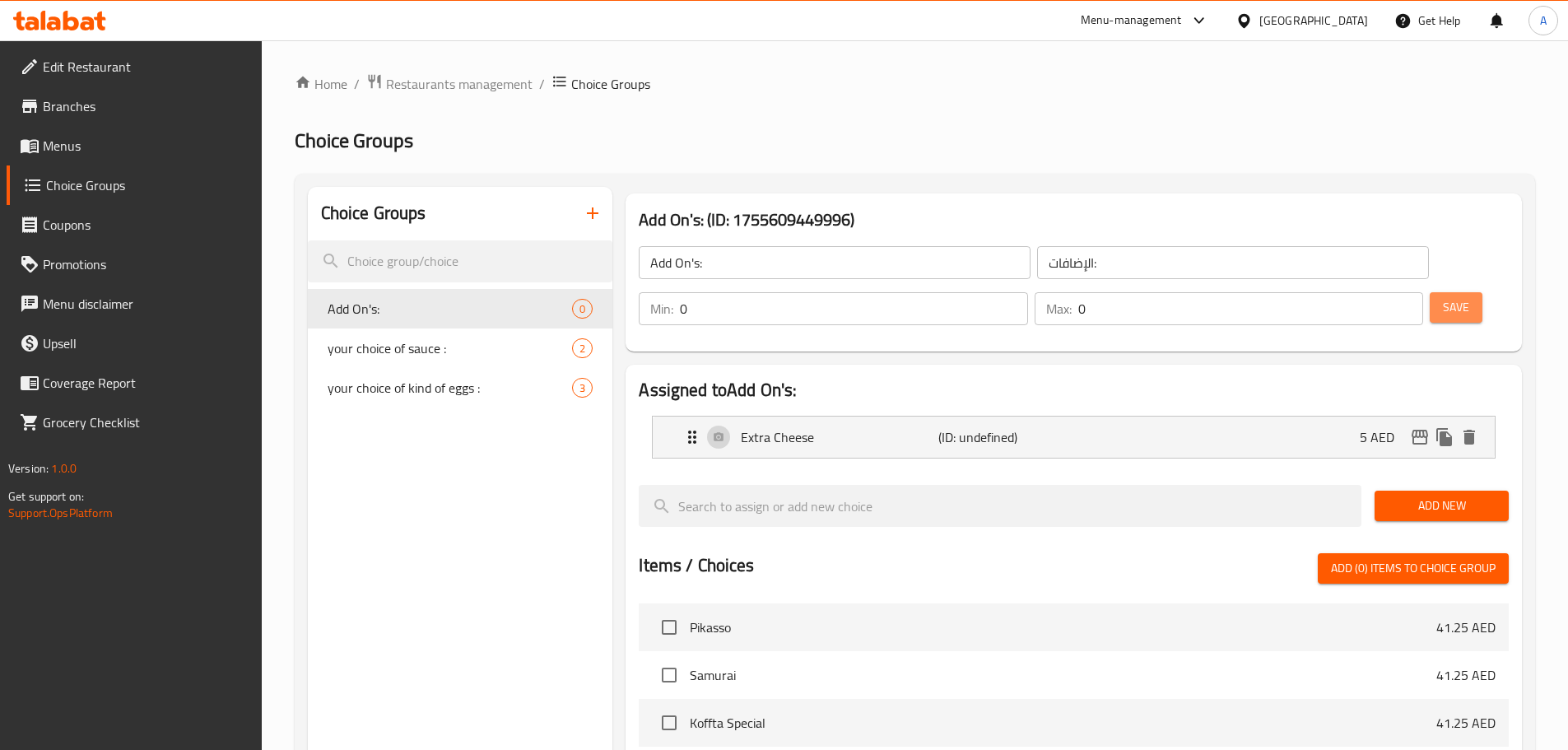
click at [1443, 297] on span "Save" at bounding box center [1456, 308] width 27 height 21
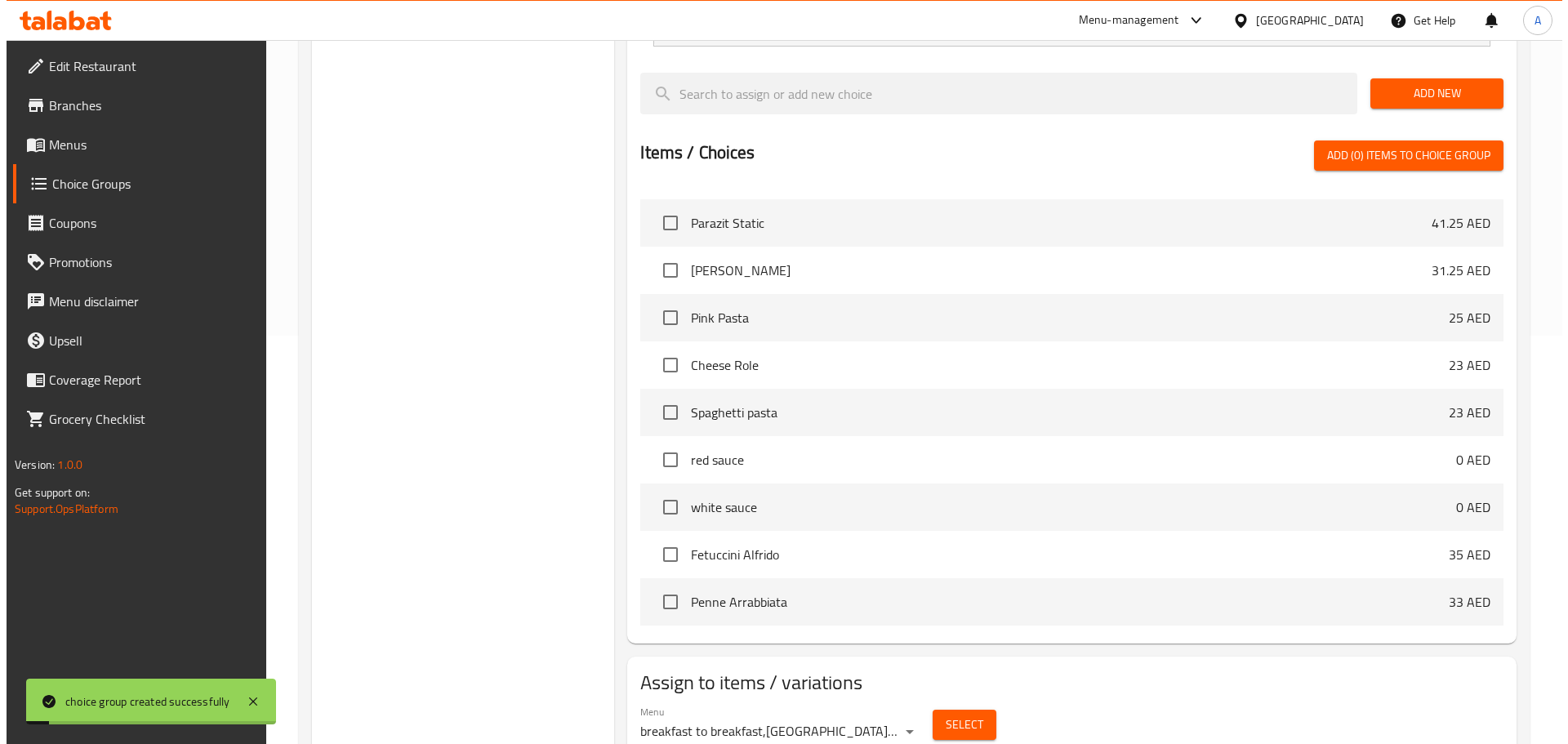
scroll to position [408, 0]
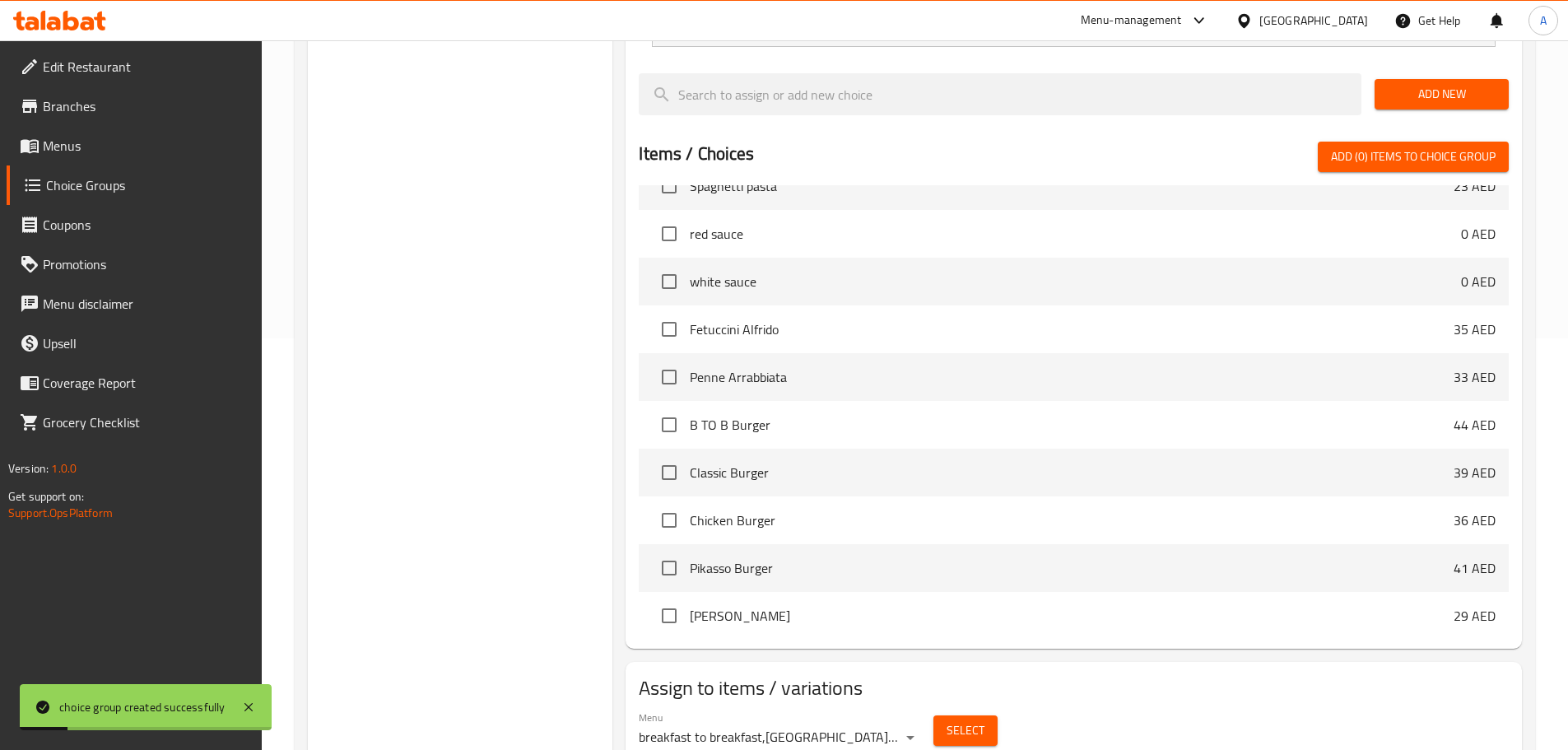
click at [965, 721] on span "Select" at bounding box center [966, 731] width 38 height 21
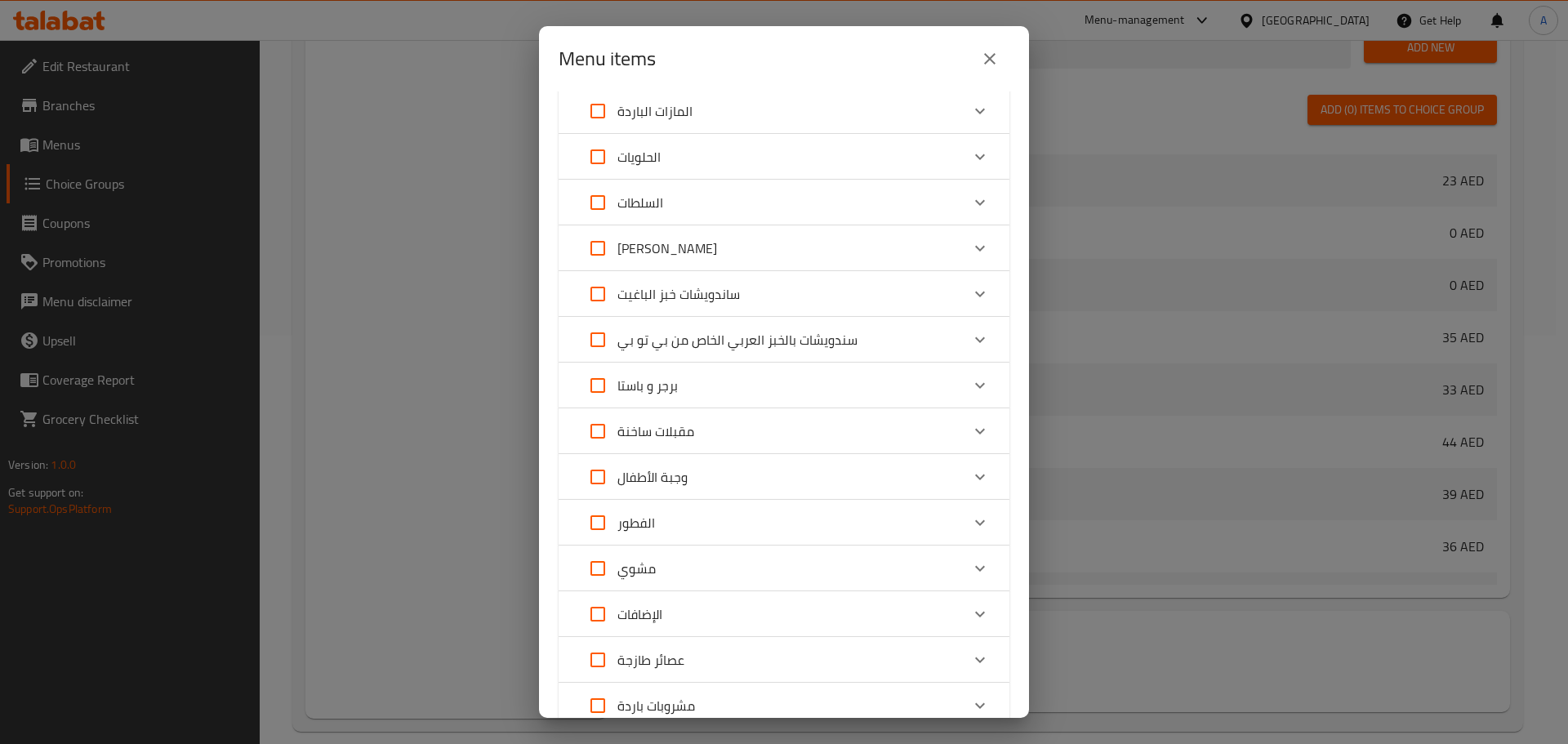
scroll to position [26, 0]
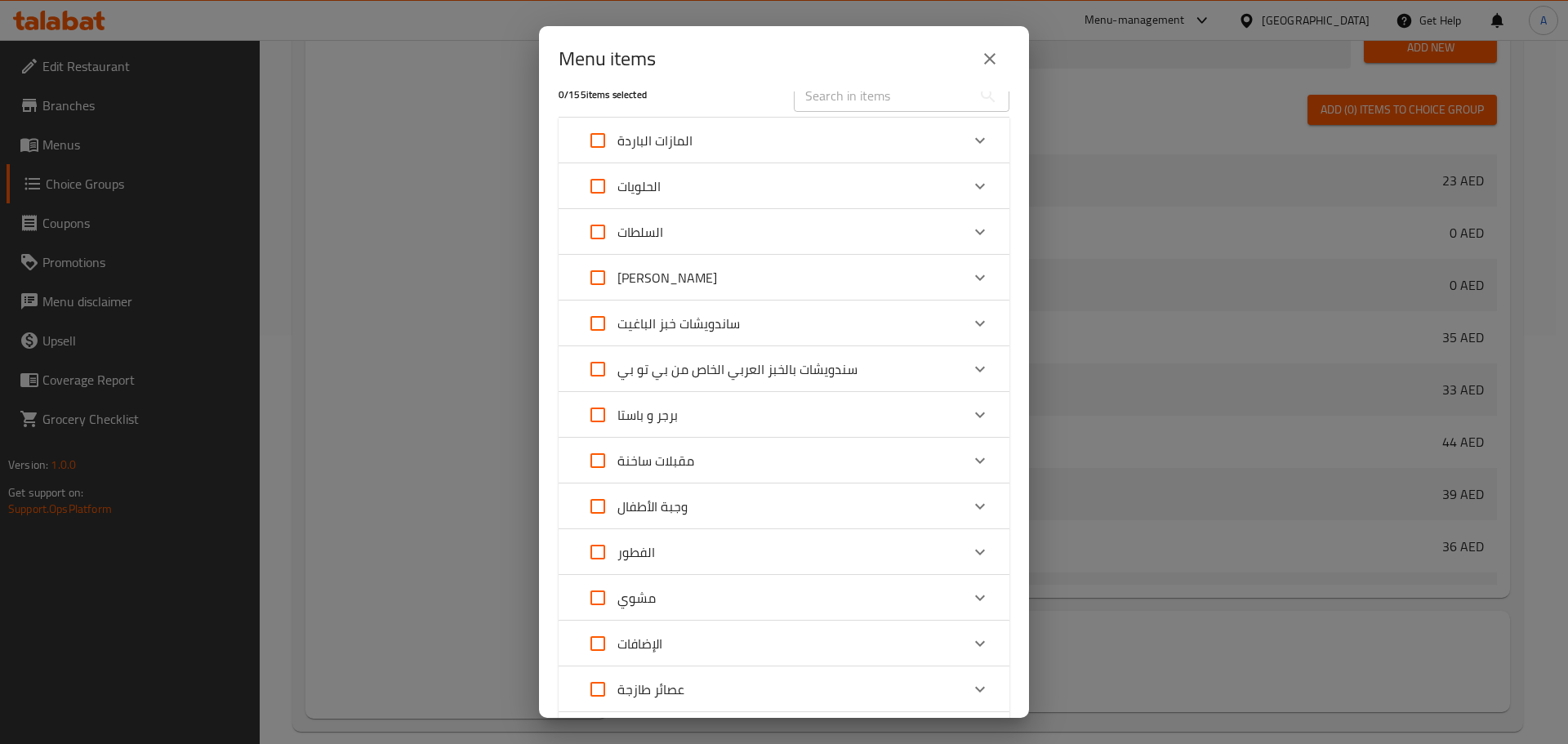
click at [975, 370] on icon "Expand" at bounding box center [980, 369] width 10 height 6
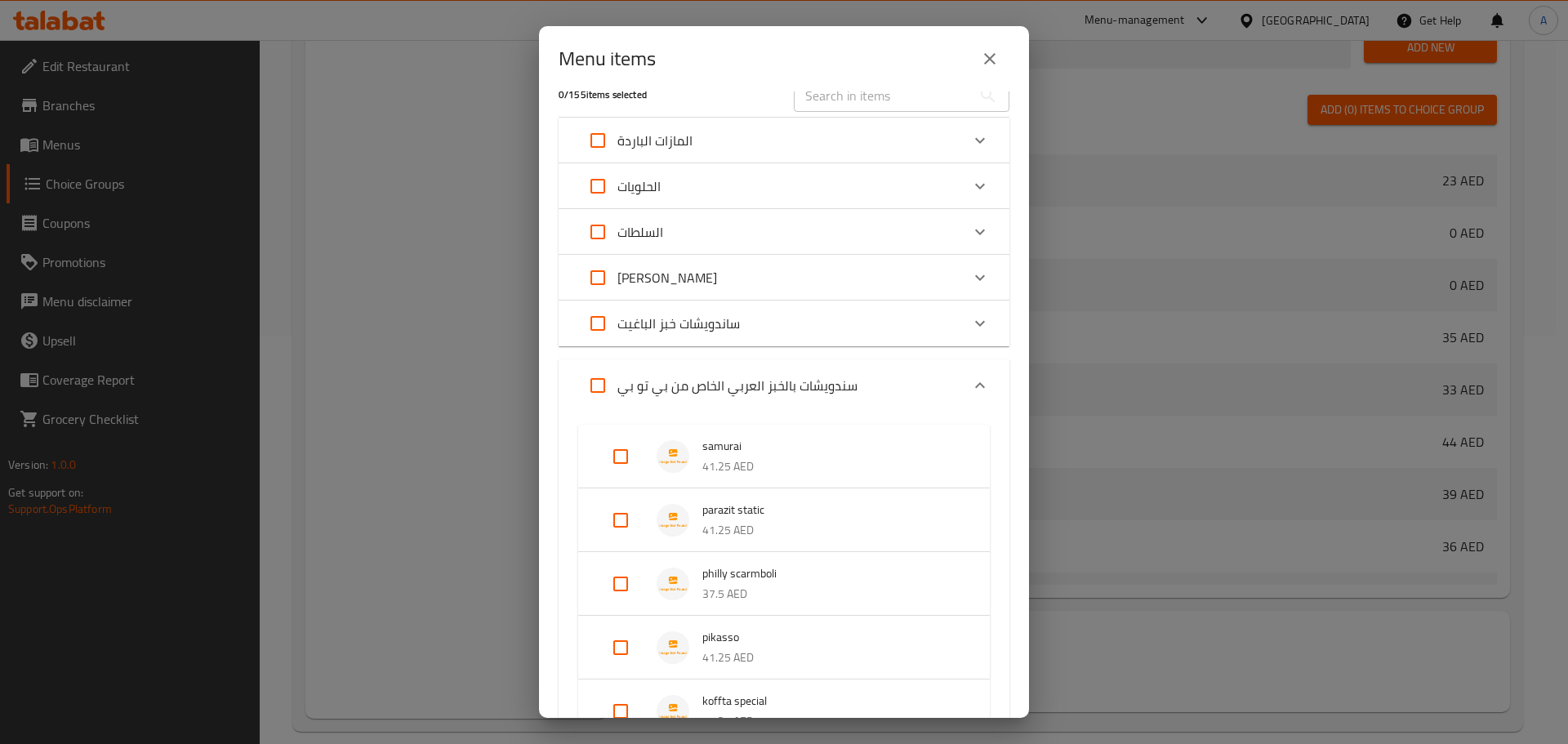
click at [971, 370] on div "Expand" at bounding box center [980, 385] width 39 height 39
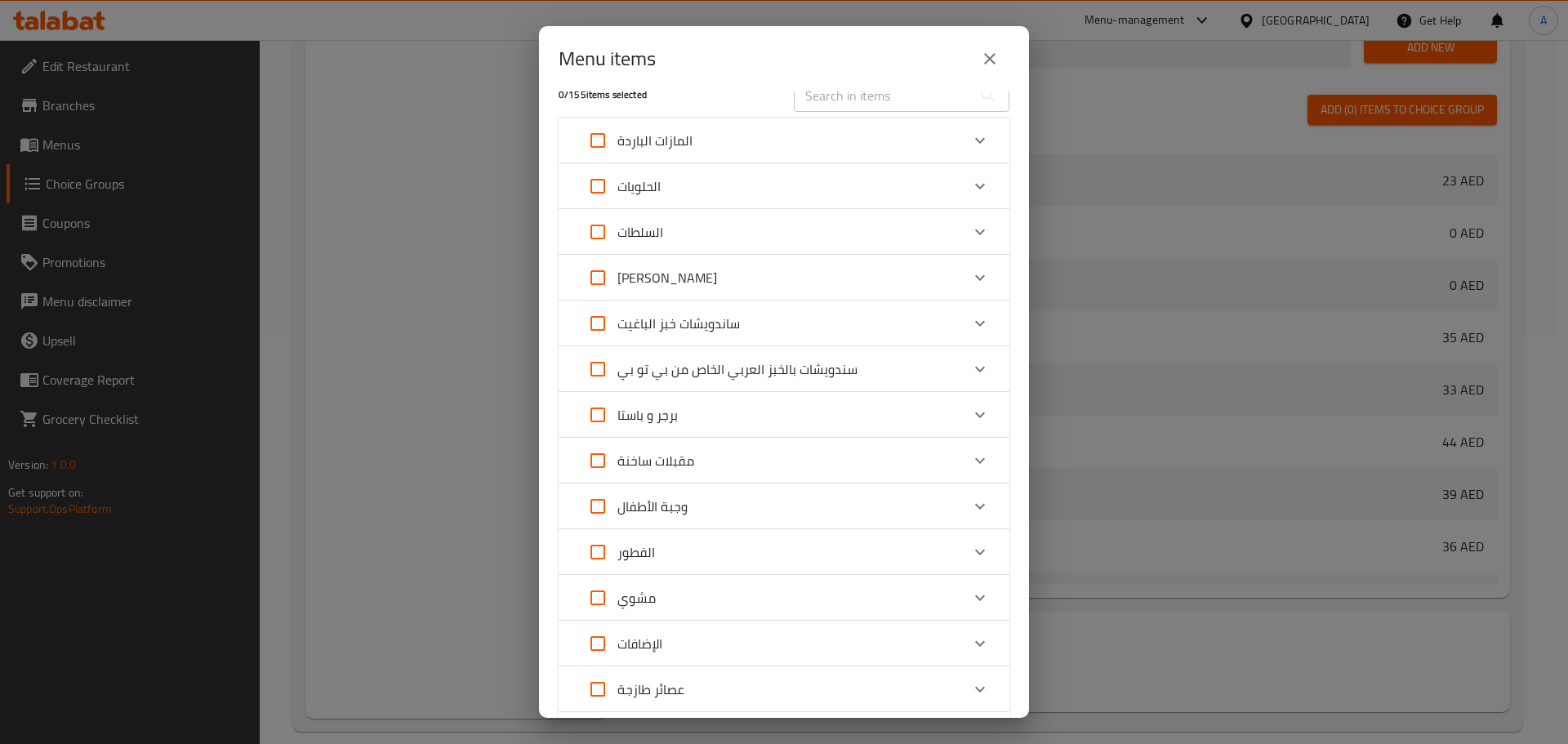
click at [970, 322] on icon "Expand" at bounding box center [980, 323] width 20 height 20
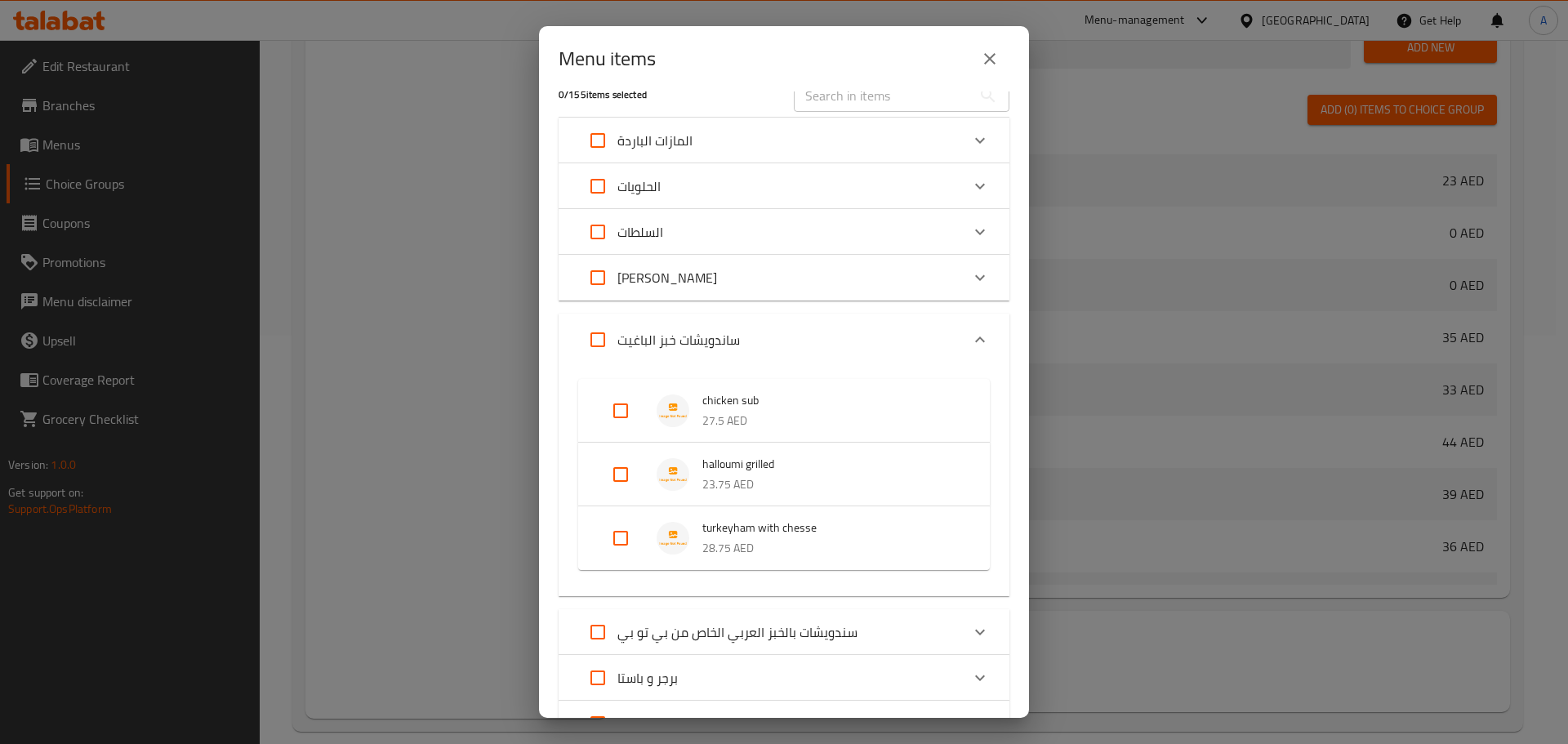
click at [969, 321] on div "Expand" at bounding box center [980, 340] width 39 height 39
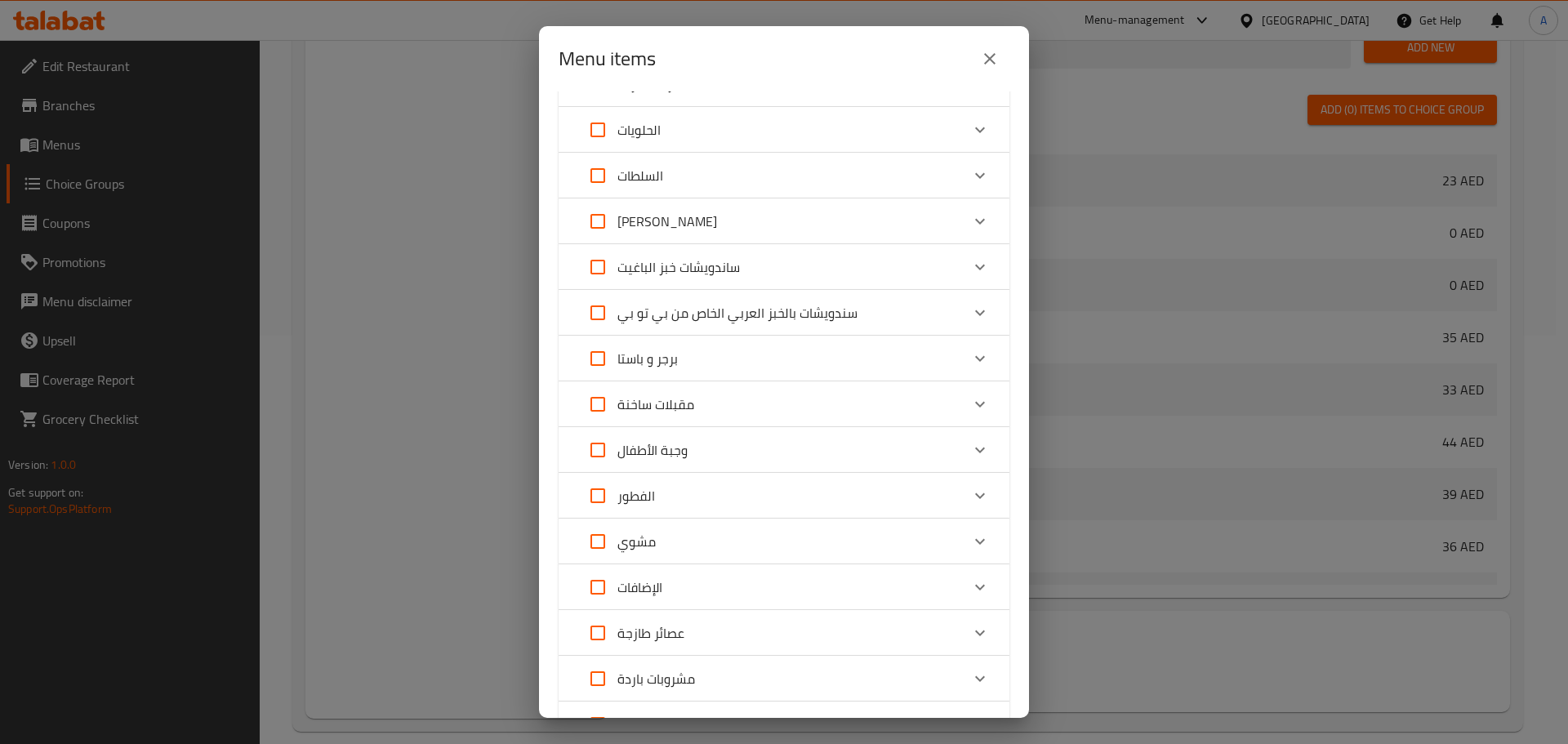
scroll to position [163, 0]
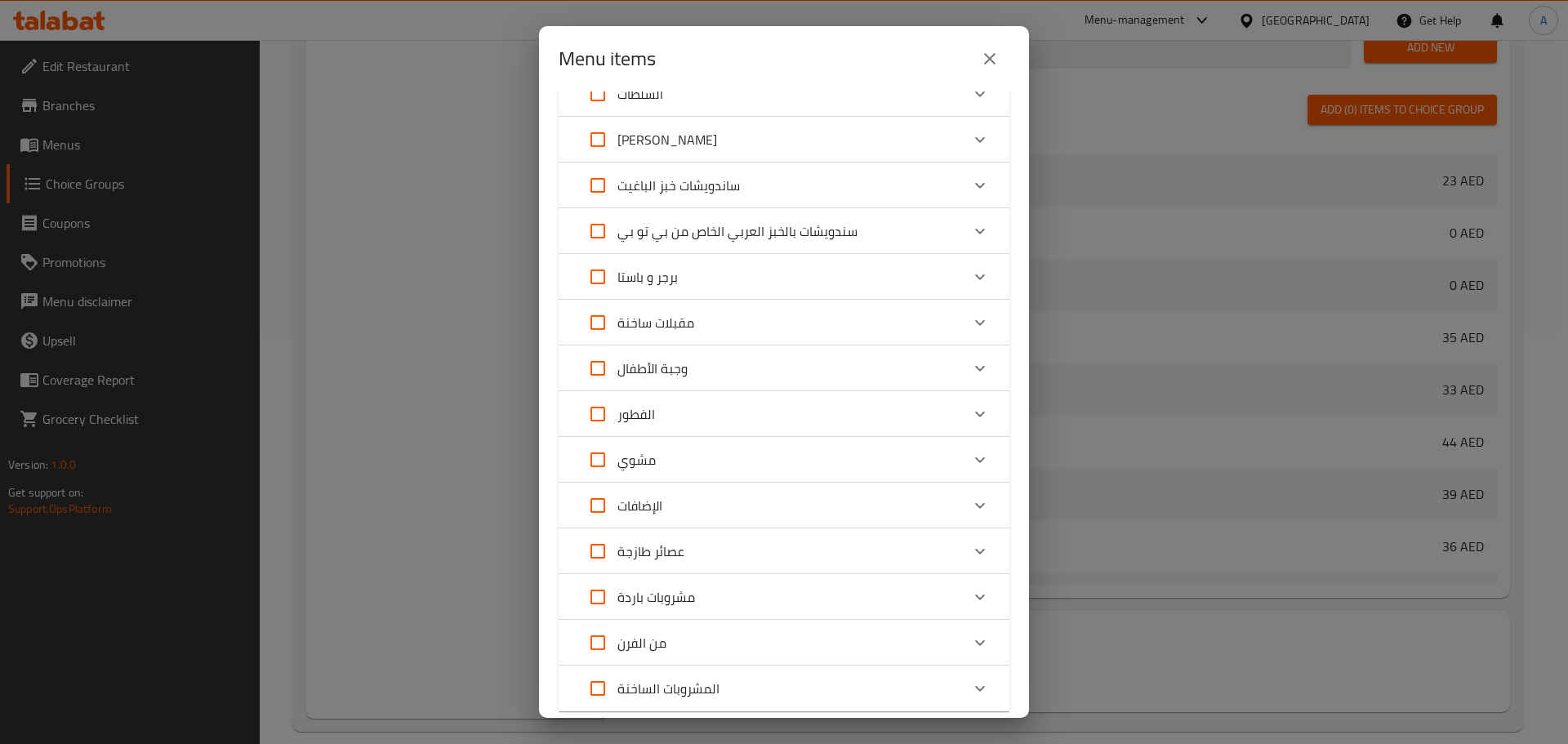
click at [975, 417] on icon "Expand" at bounding box center [980, 414] width 10 height 6
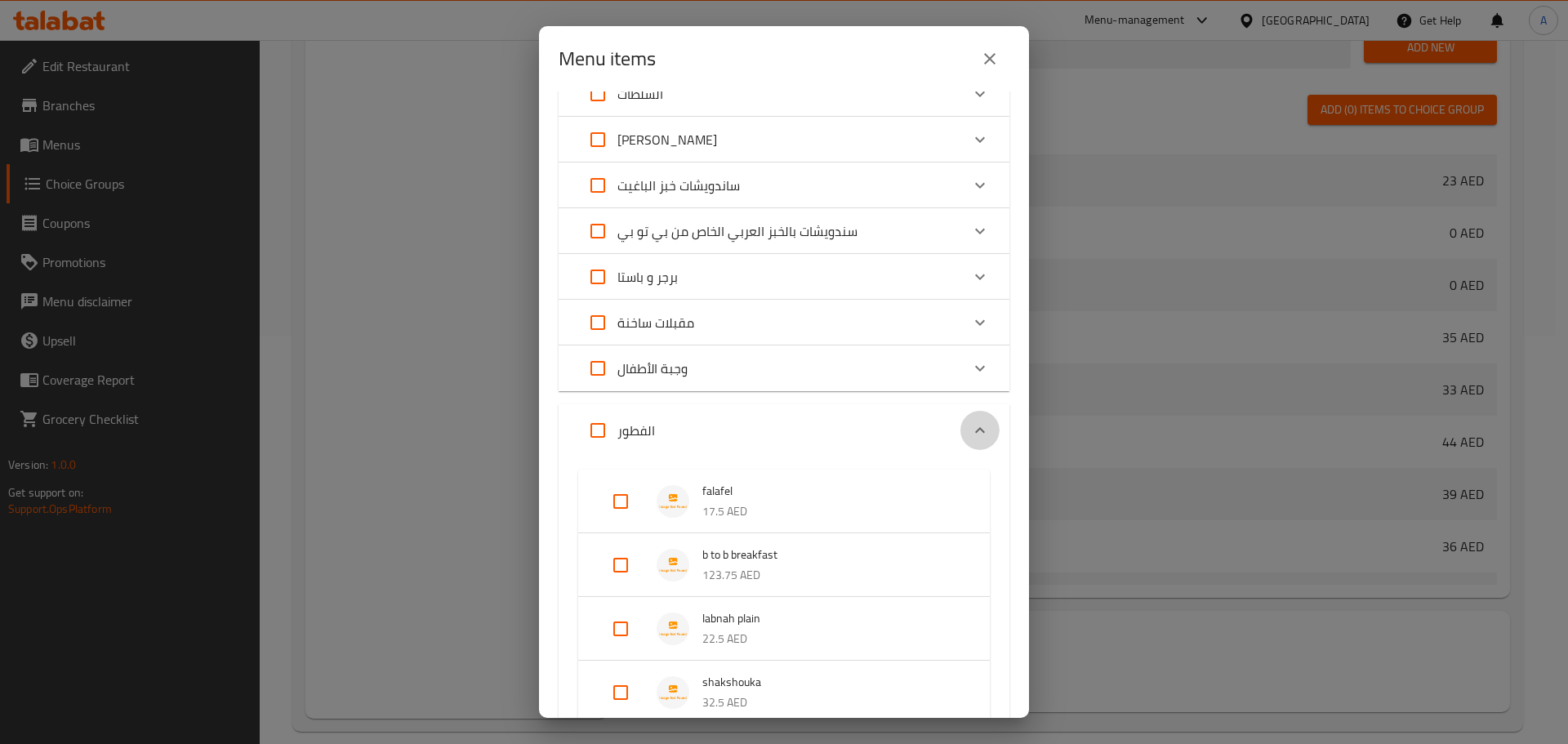
click at [968, 417] on div "Expand" at bounding box center [980, 430] width 39 height 39
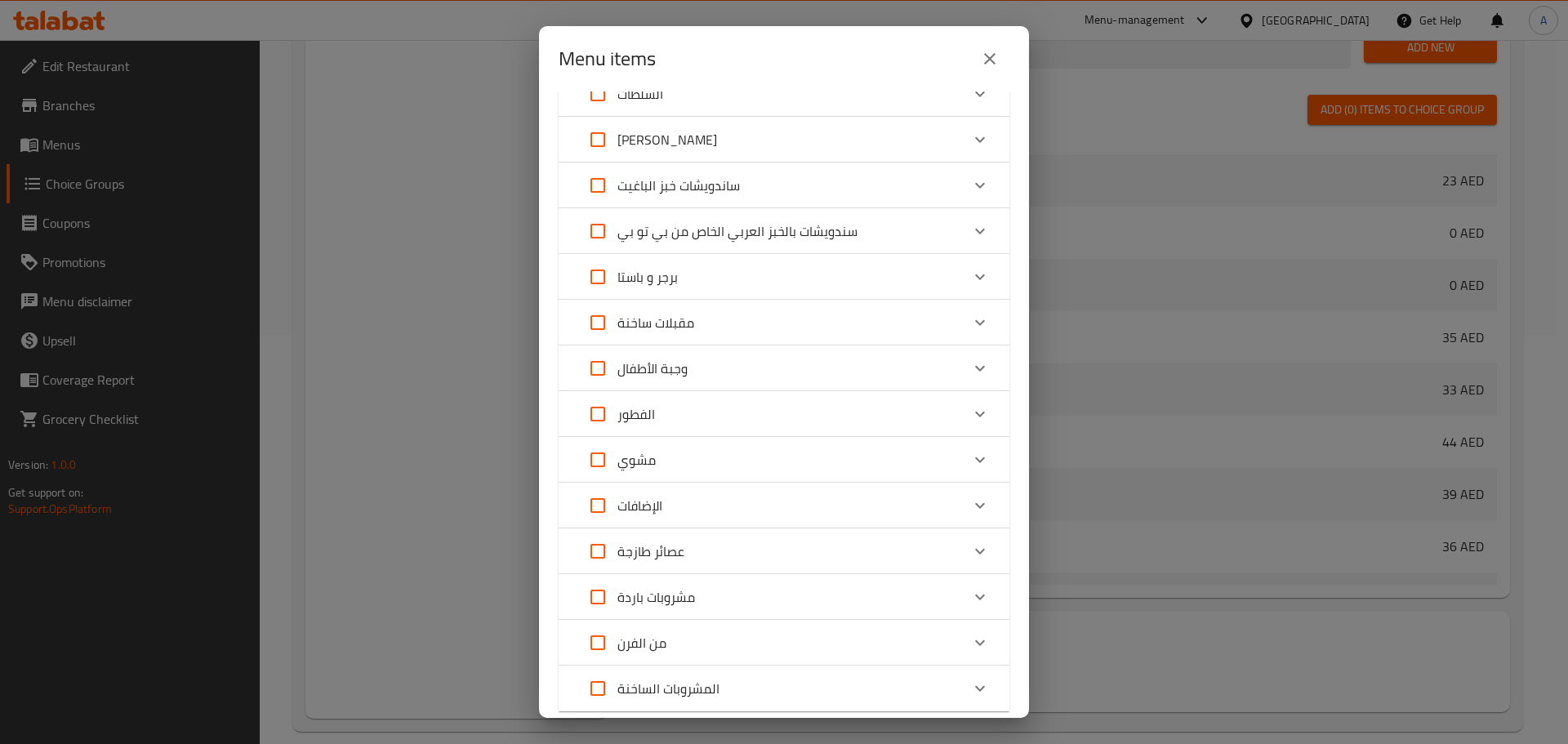
click at [970, 511] on icon "Expand" at bounding box center [980, 505] width 20 height 20
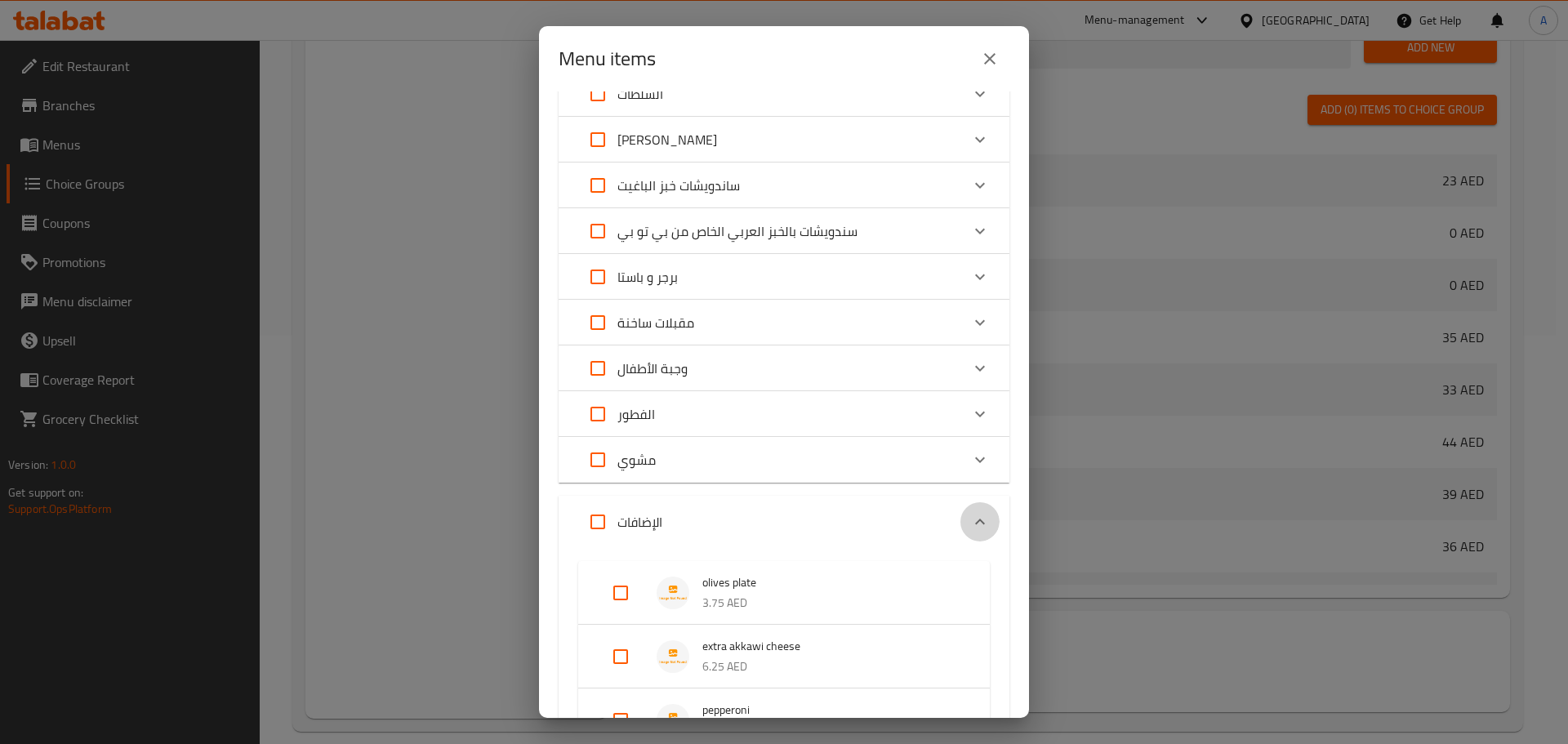
click at [969, 511] on div "Expand" at bounding box center [980, 522] width 39 height 39
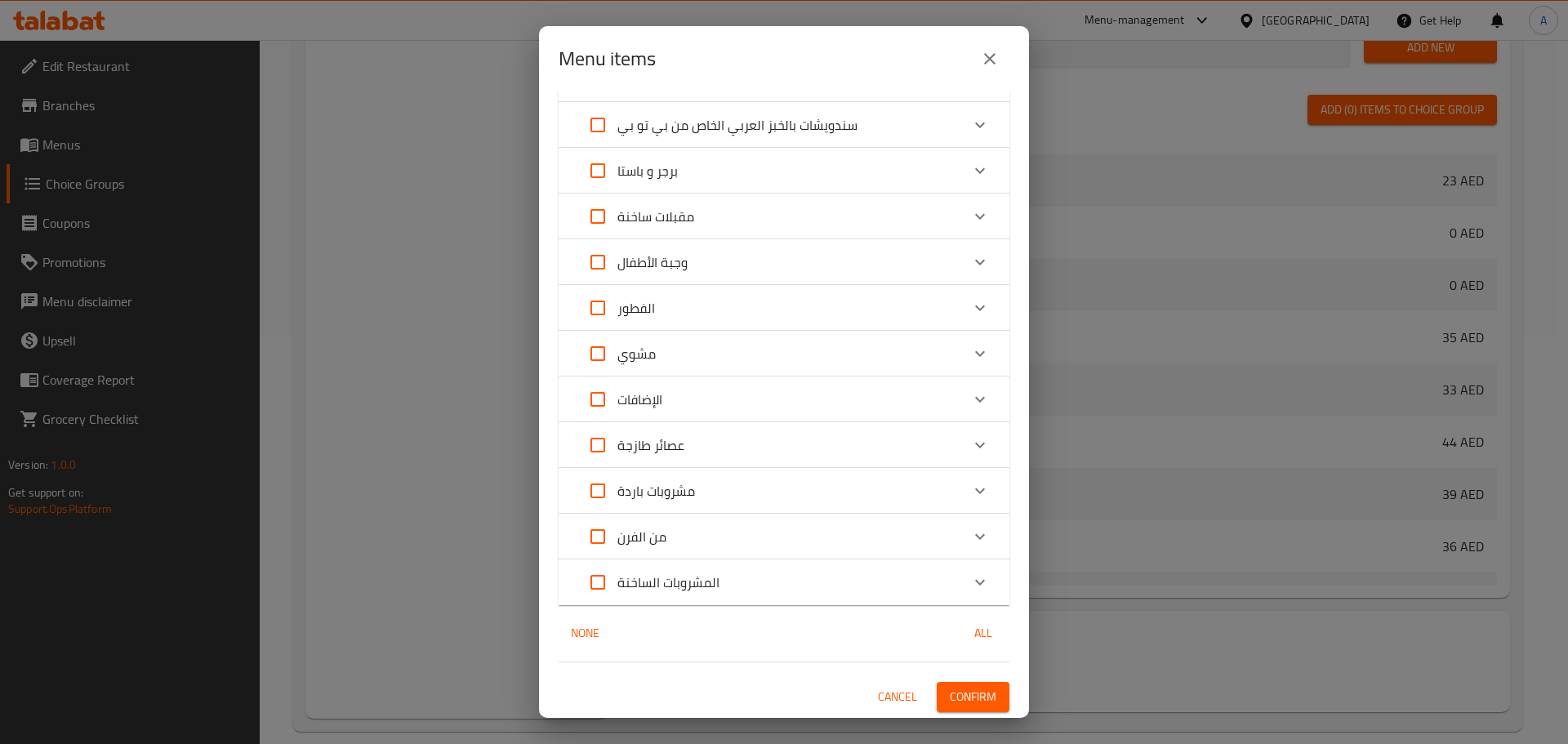
scroll to position [270, 0]
click at [970, 531] on icon "Expand" at bounding box center [980, 536] width 20 height 20
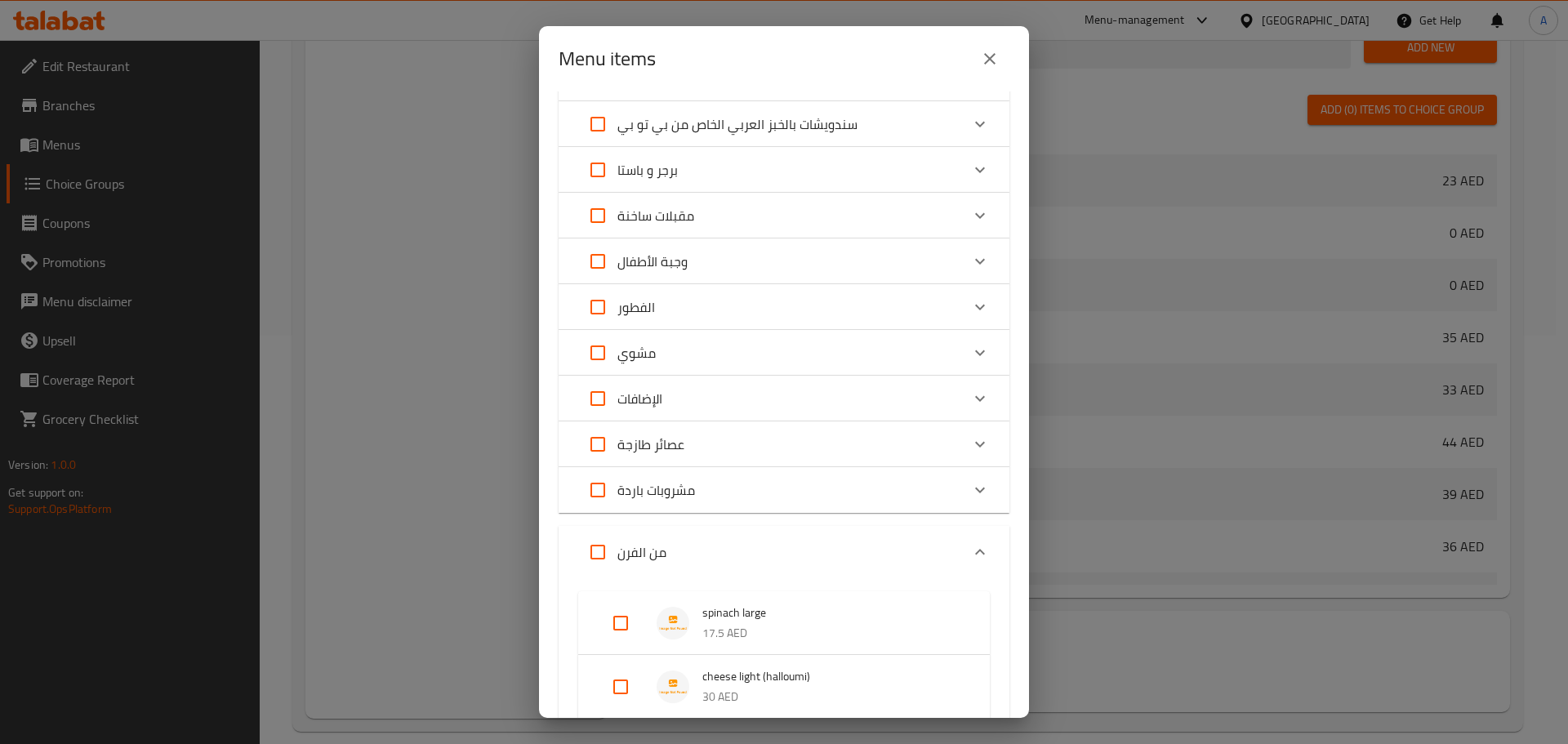
click at [970, 545] on icon "Expand" at bounding box center [980, 552] width 20 height 20
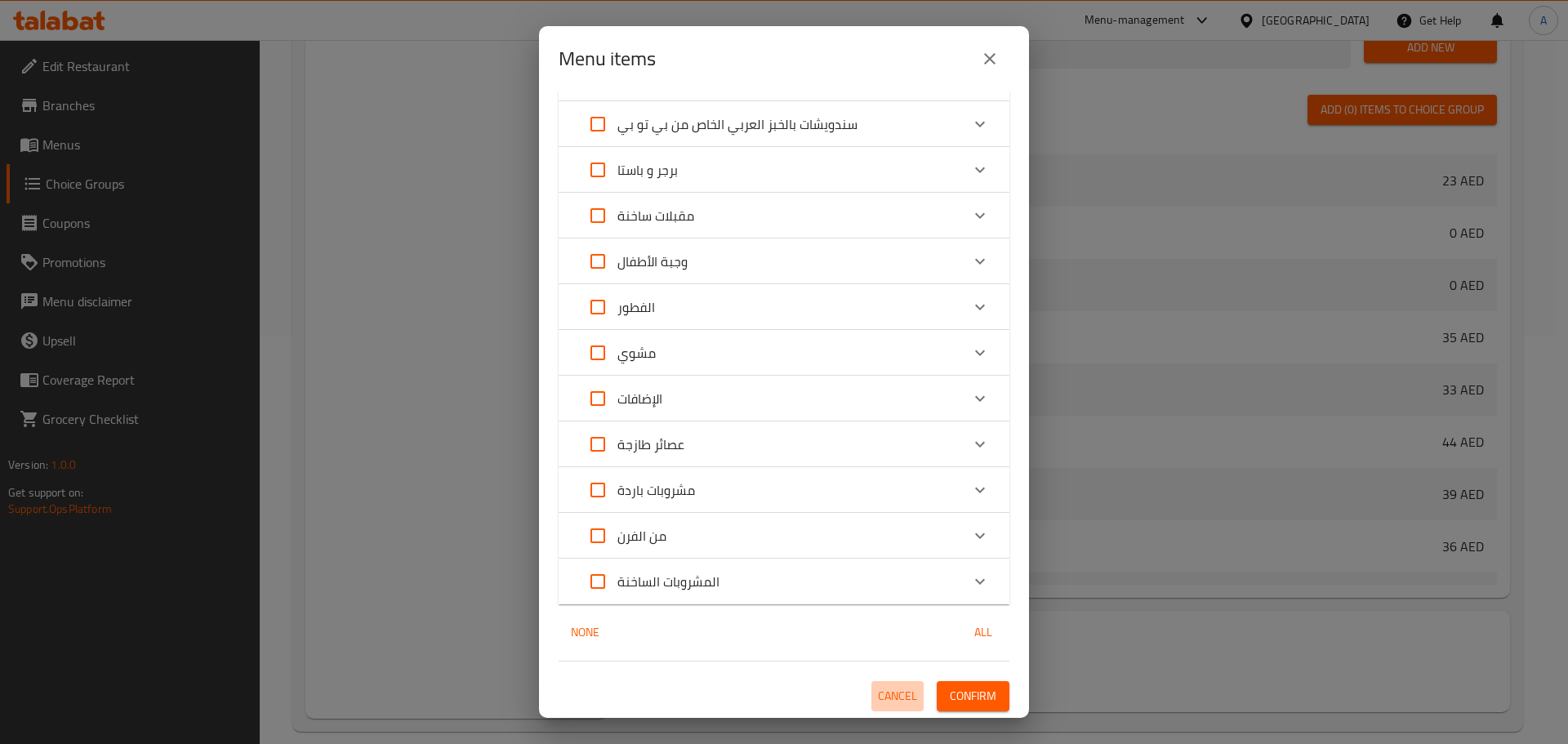
click at [879, 694] on span "Cancel" at bounding box center [898, 696] width 39 height 20
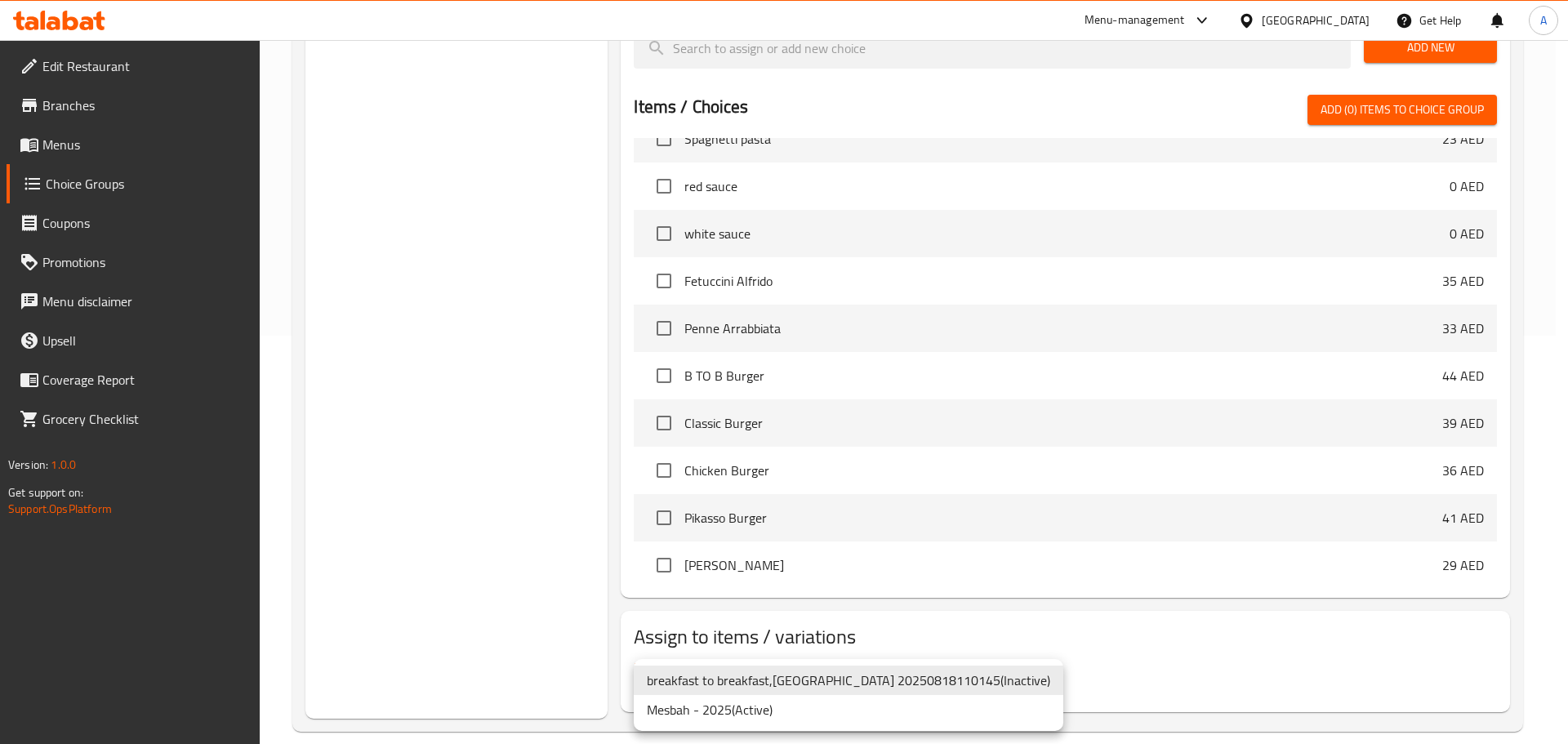
click at [813, 718] on li "Mesbah - 2025 ( Active )" at bounding box center [848, 709] width 429 height 30
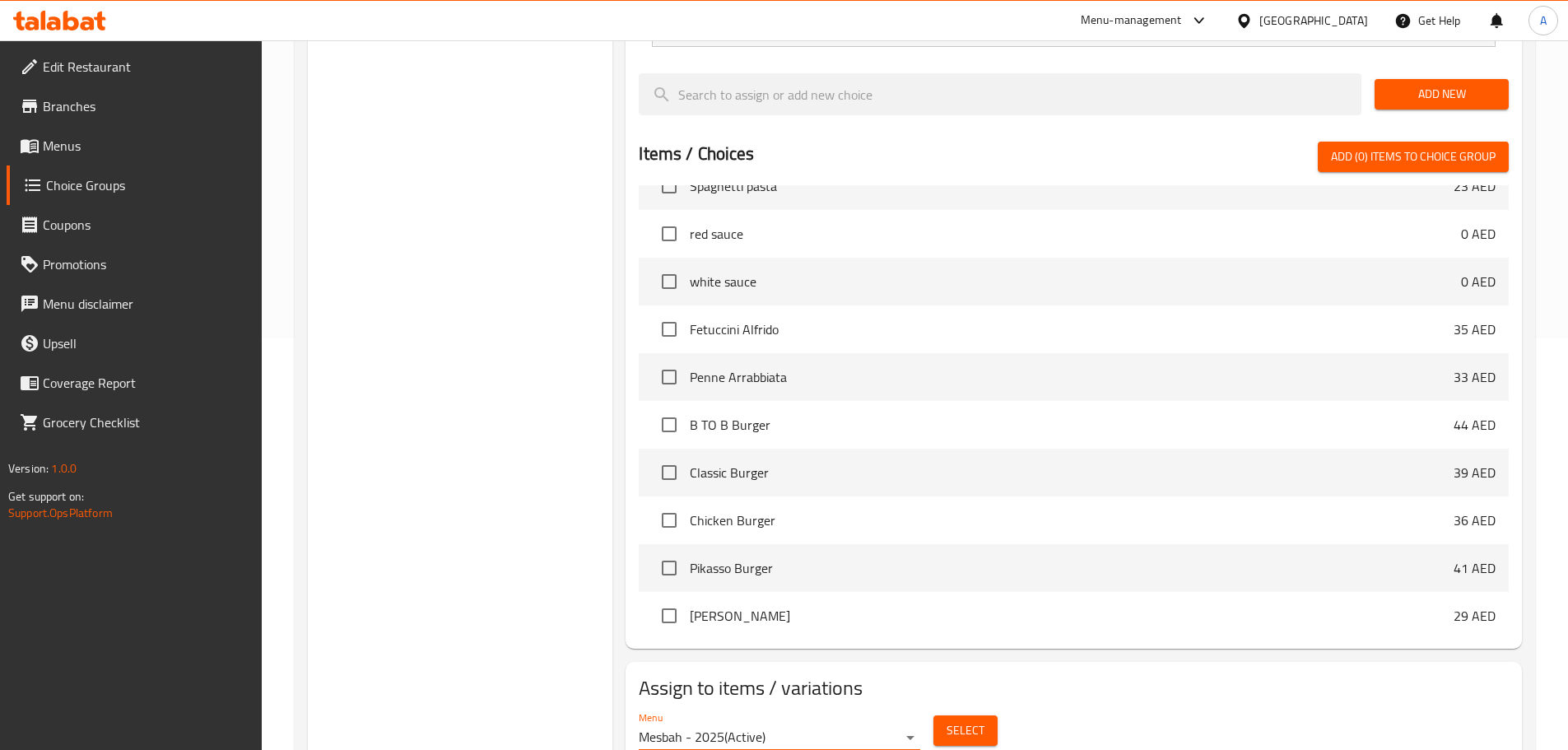
click at [990, 716] on button "Select" at bounding box center [965, 731] width 64 height 31
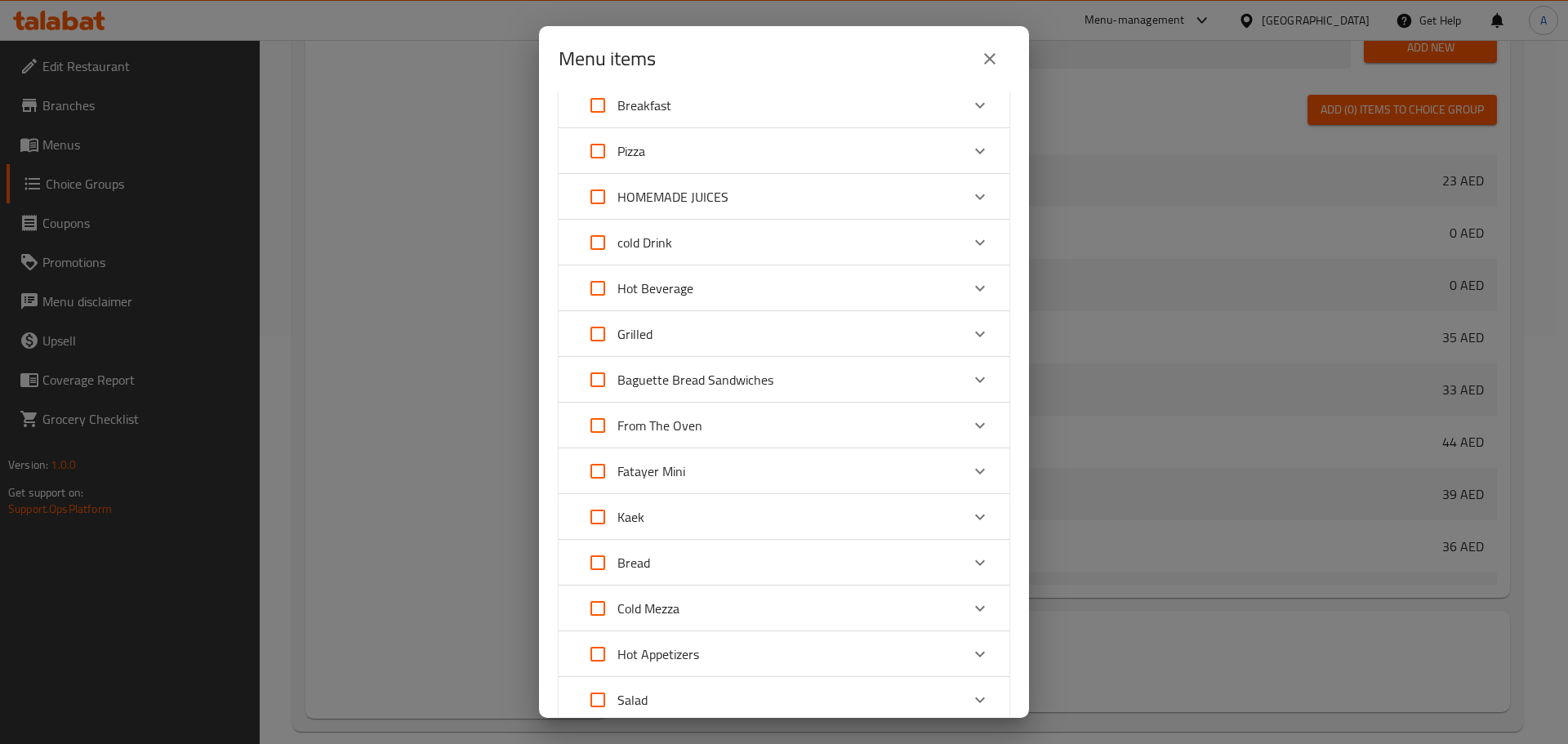
scroll to position [327, 0]
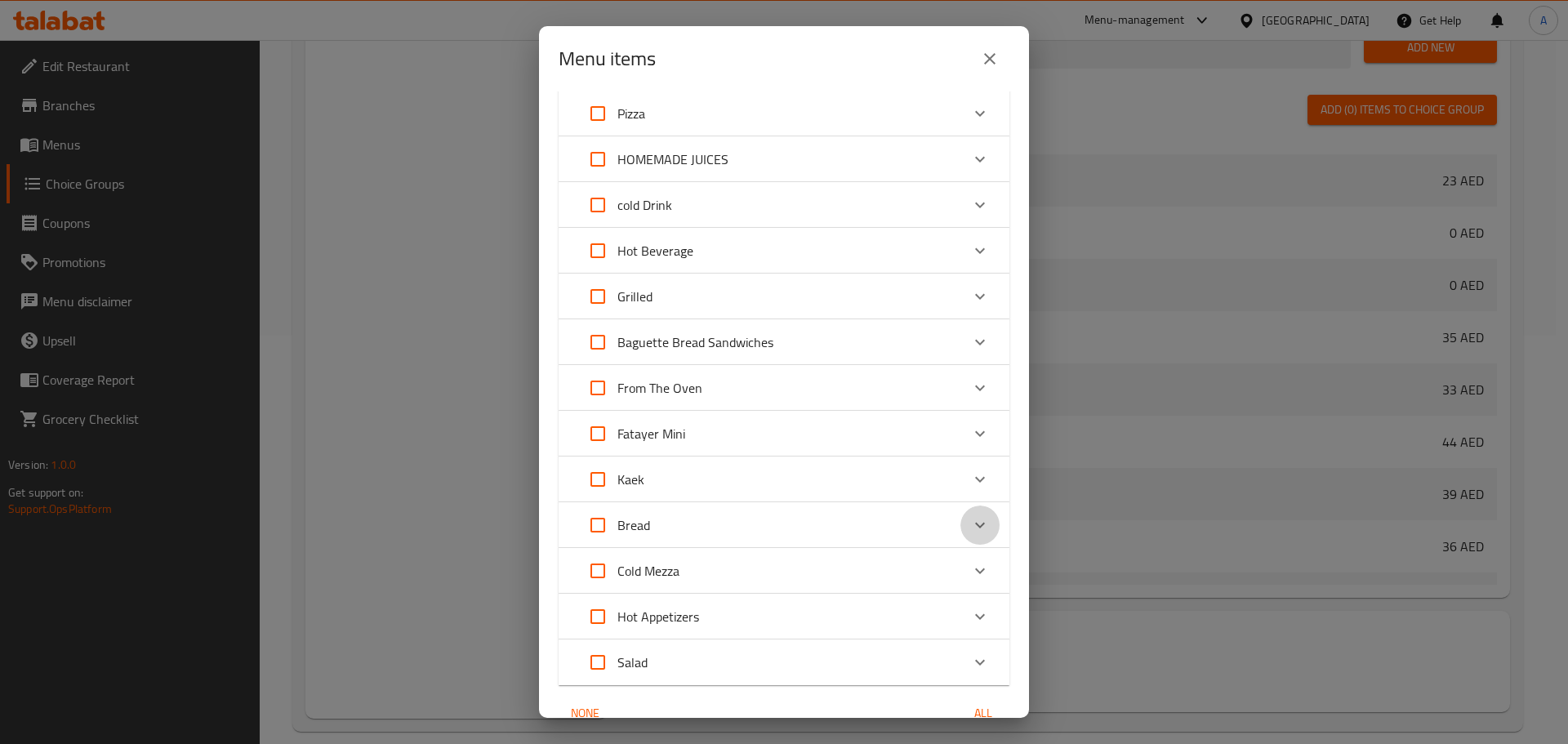
click at [970, 523] on icon "Expand" at bounding box center [980, 525] width 20 height 20
click at [599, 542] on input "Expand" at bounding box center [598, 542] width 39 height 39
checkbox input "true"
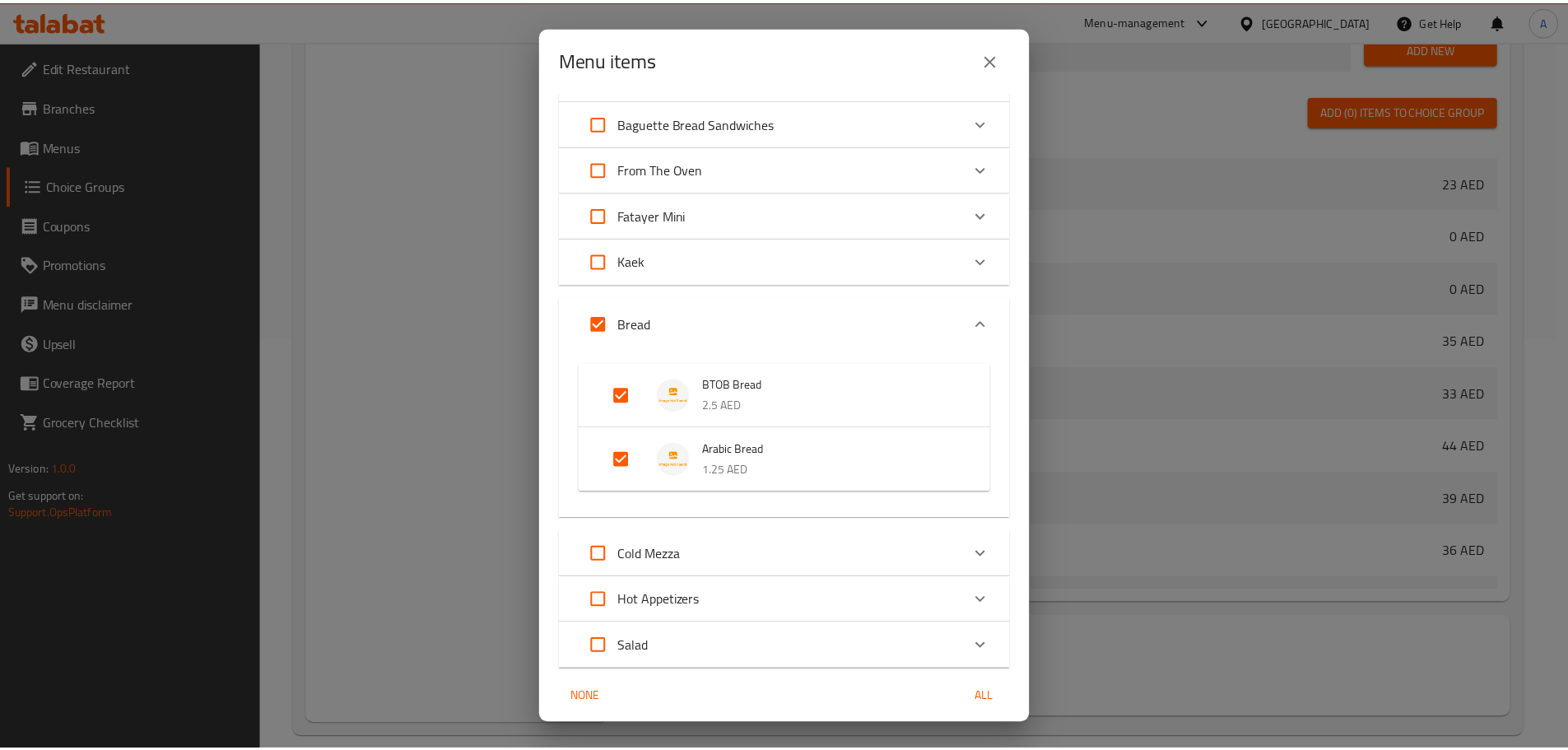
scroll to position [612, 0]
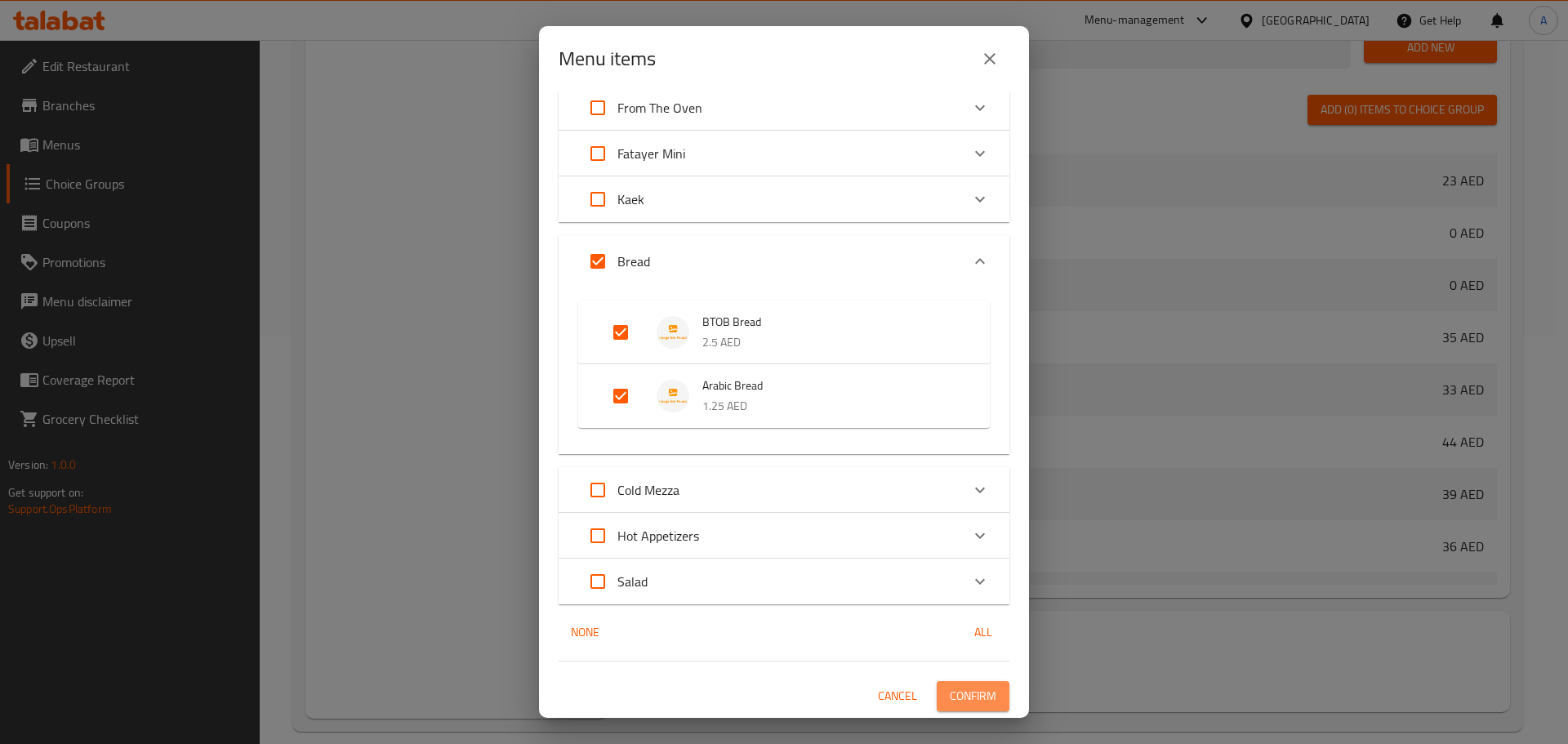
click at [955, 709] on button "Confirm" at bounding box center [973, 696] width 72 height 31
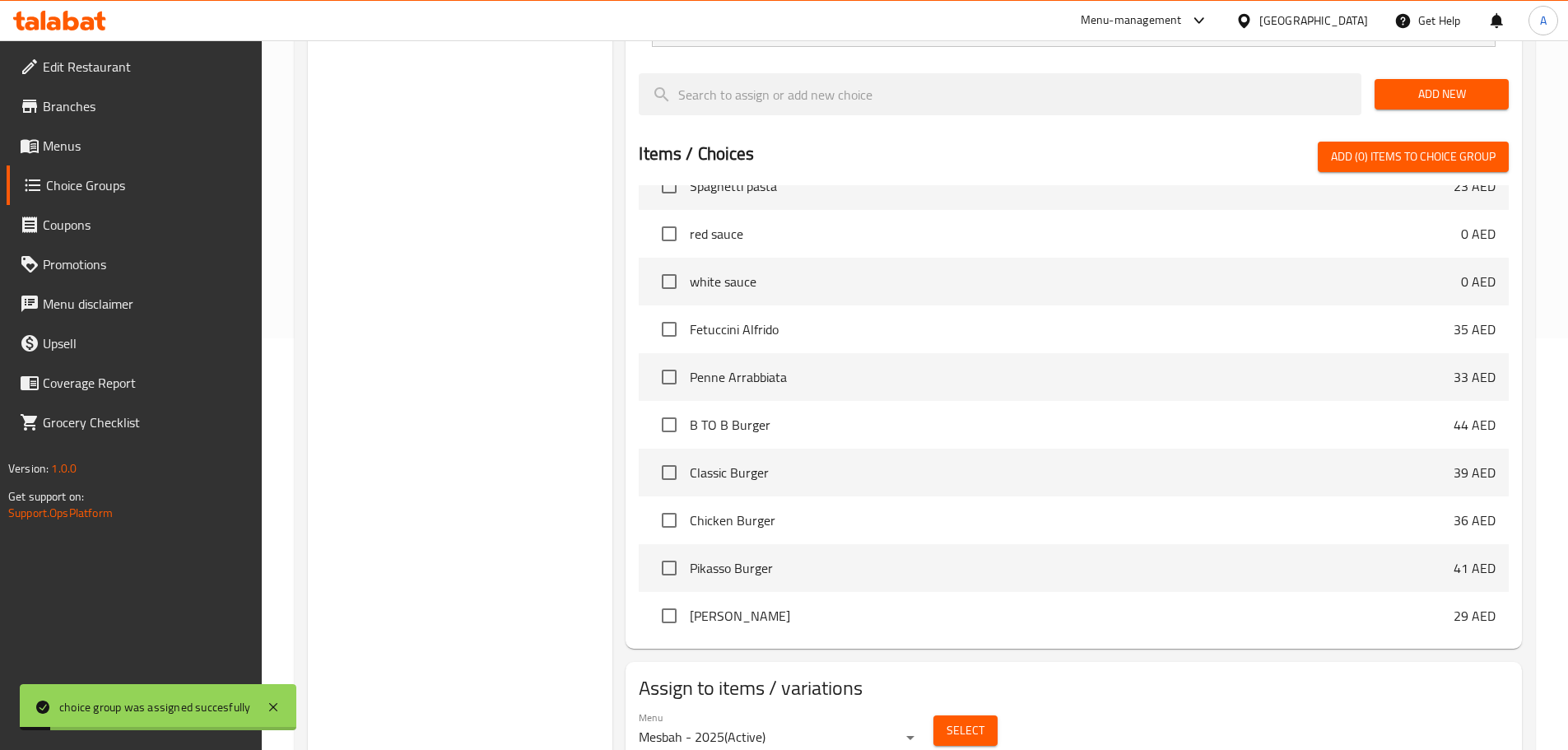
click at [68, 156] on span "Menus" at bounding box center [146, 145] width 206 height 20
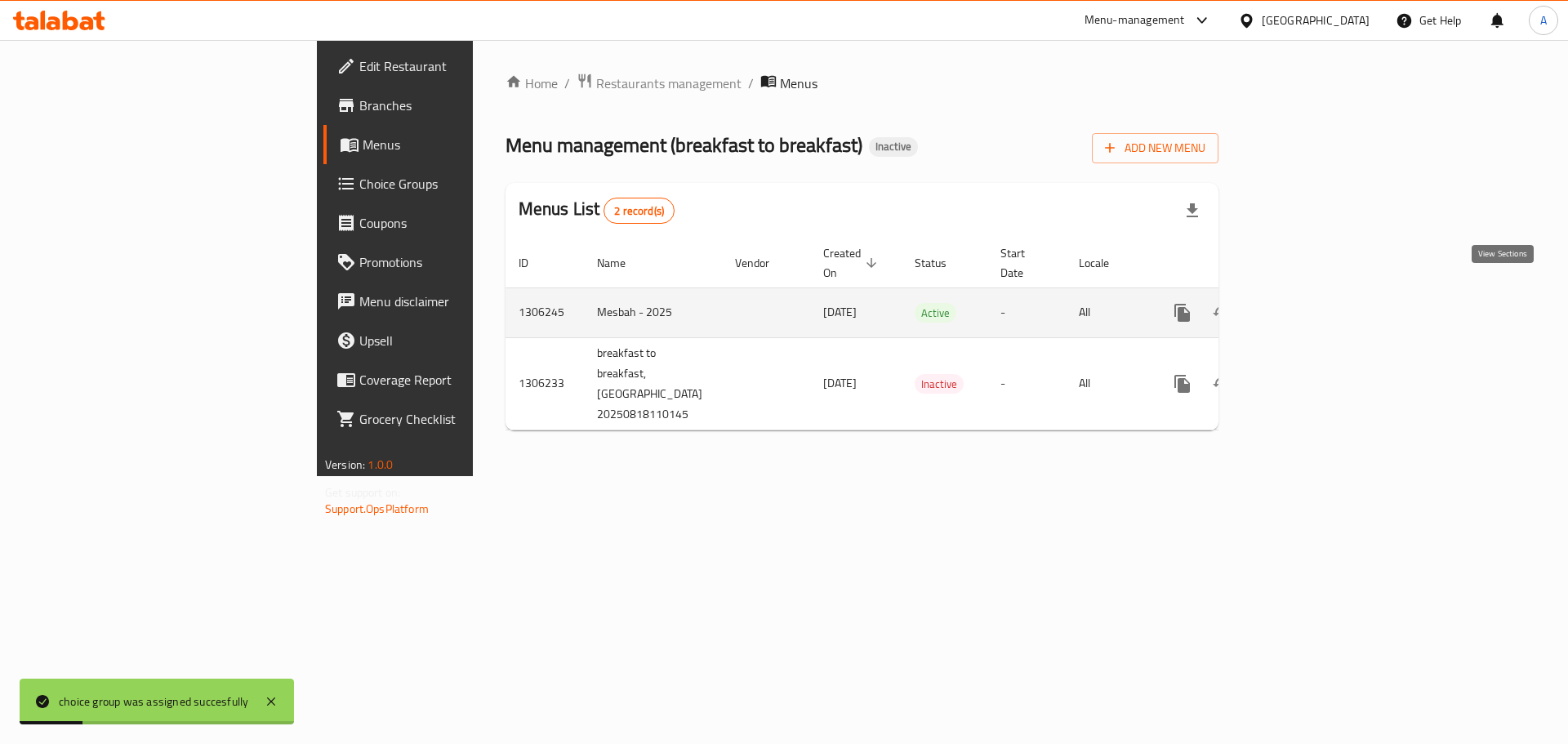
click at [1320, 293] on link "enhanced table" at bounding box center [1300, 313] width 39 height 39
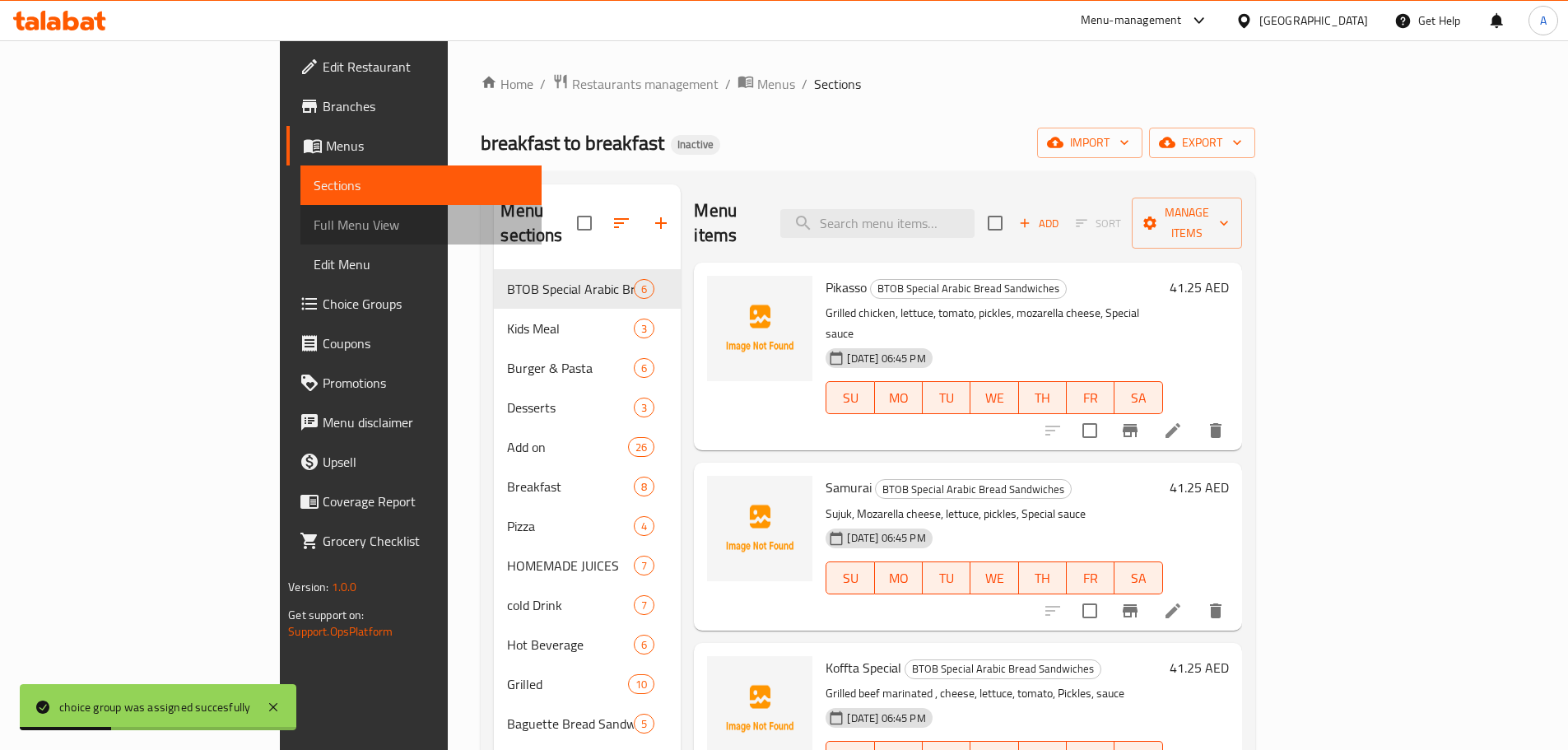
click at [301, 212] on link "Full Menu View" at bounding box center [421, 225] width 241 height 39
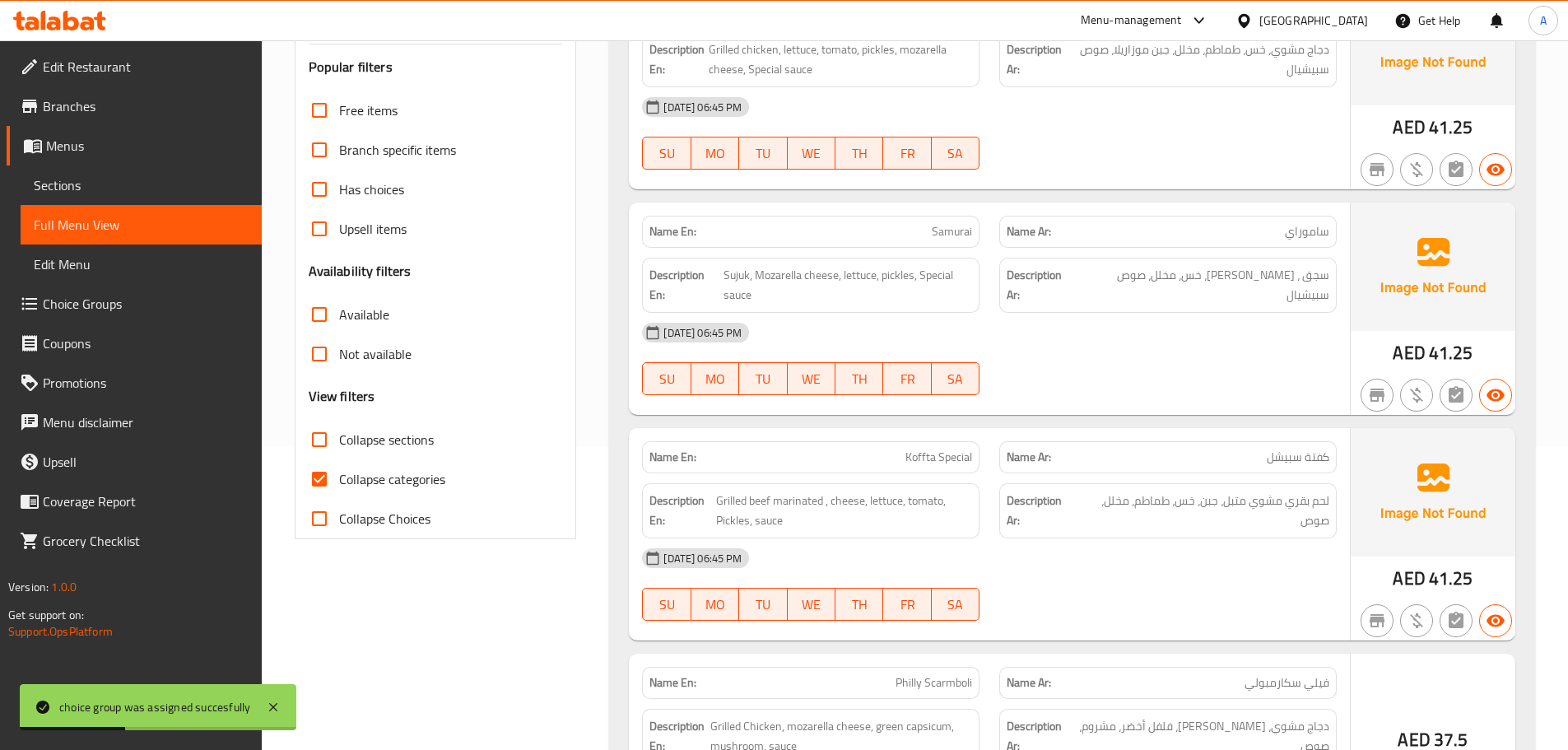
scroll to position [329, 0]
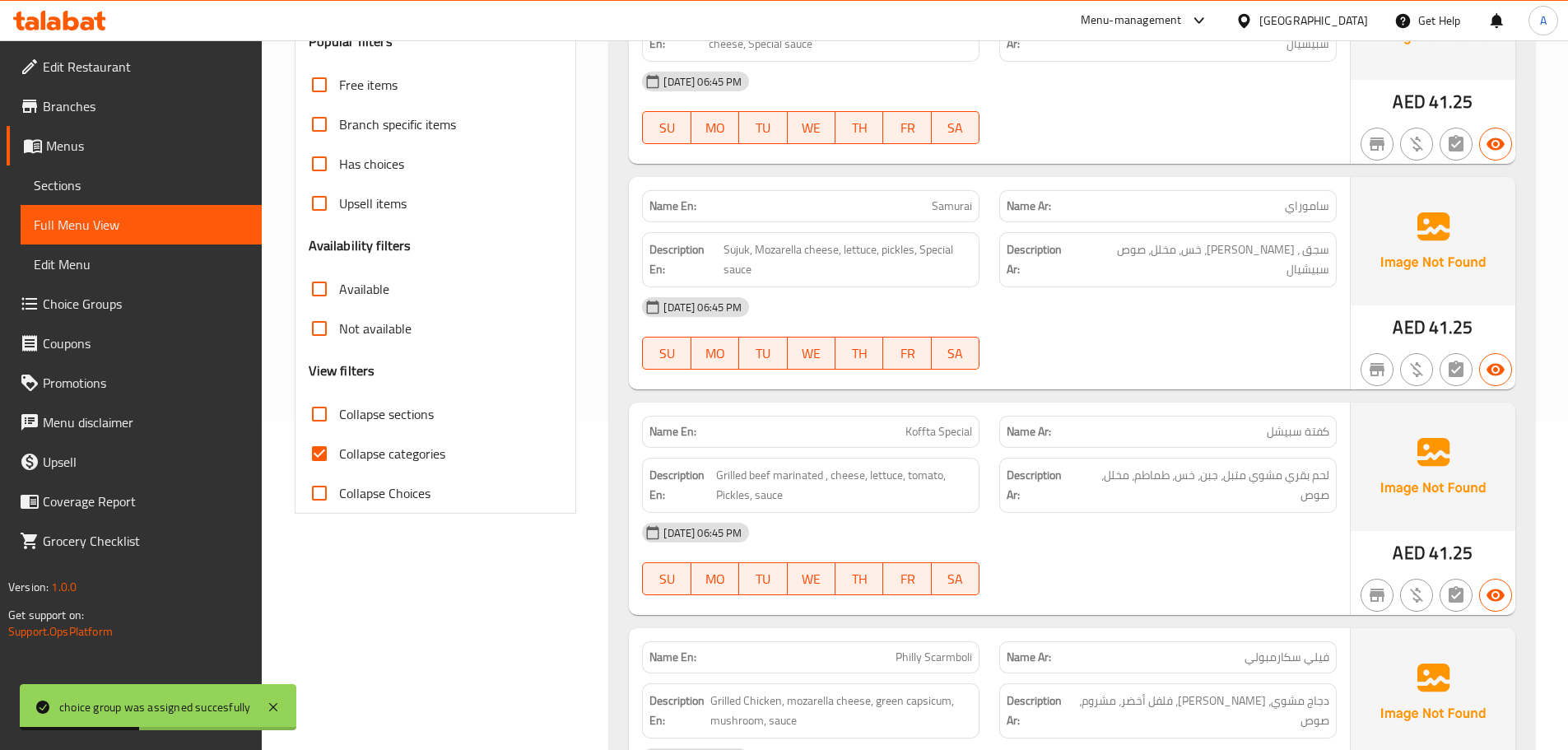
click at [332, 453] on input "Collapse categories" at bounding box center [320, 453] width 39 height 39
checkbox input "false"
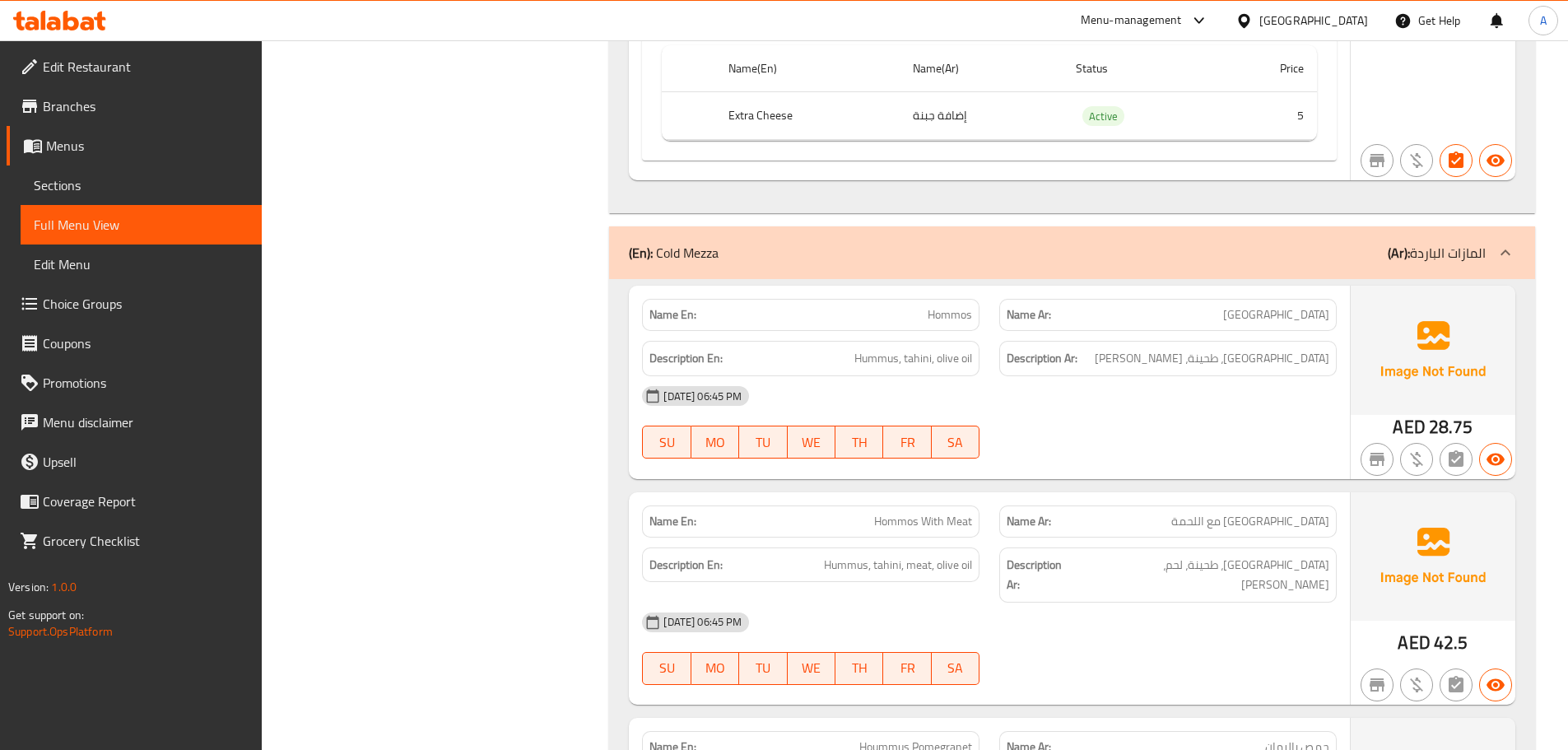
scroll to position [28052, 0]
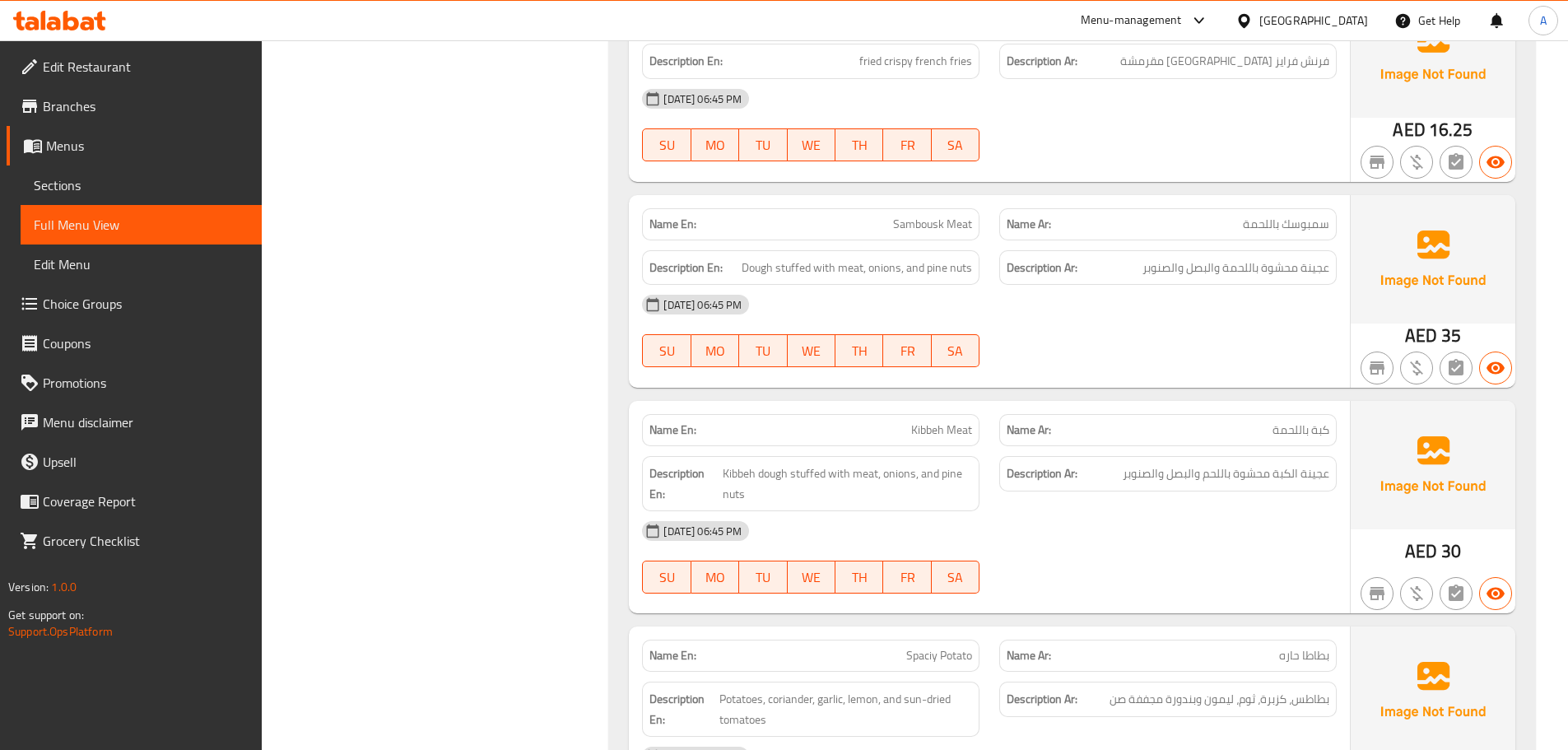
scroll to position [30440, 0]
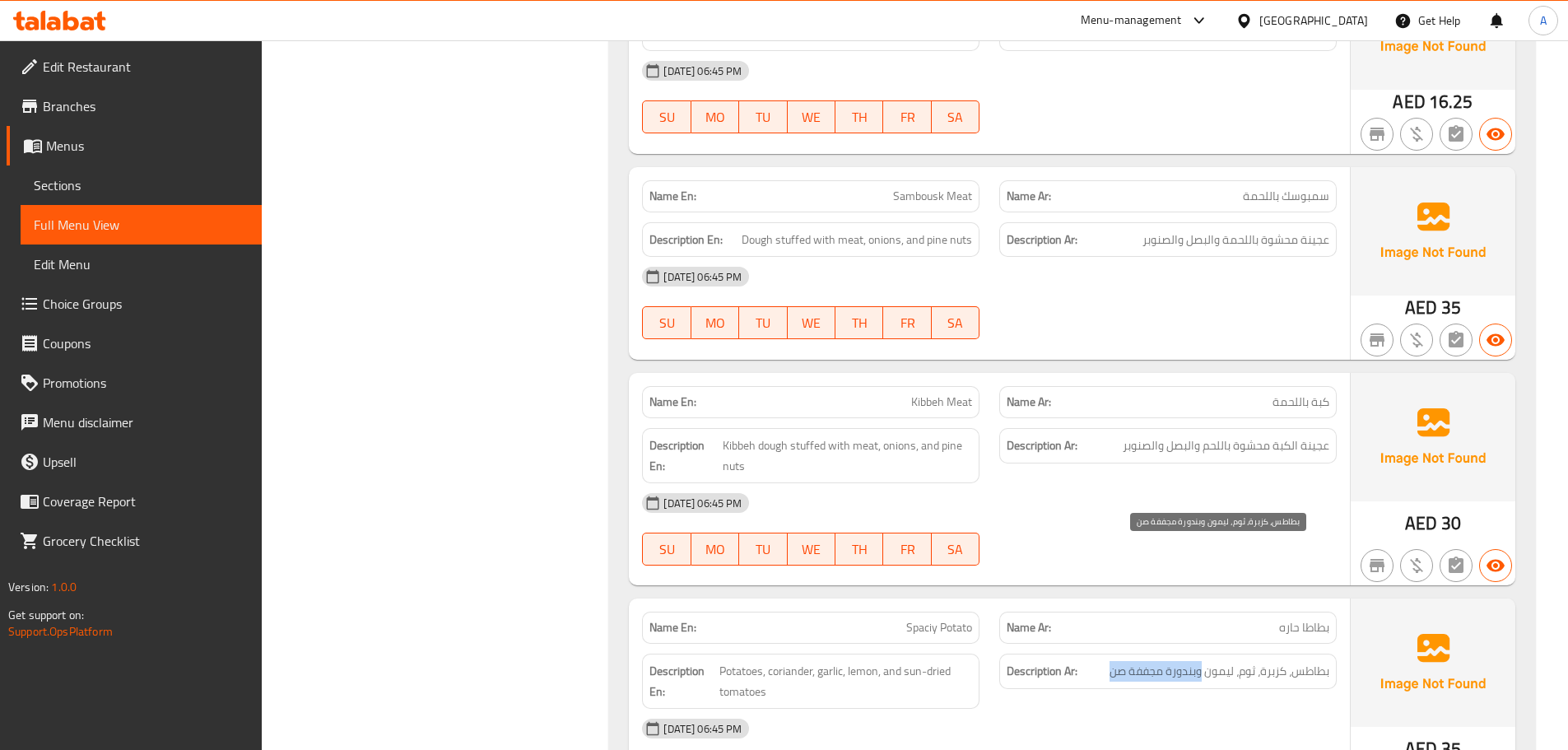
drag, startPoint x: 1093, startPoint y: 561, endPoint x: 1200, endPoint y: 554, distance: 107.2
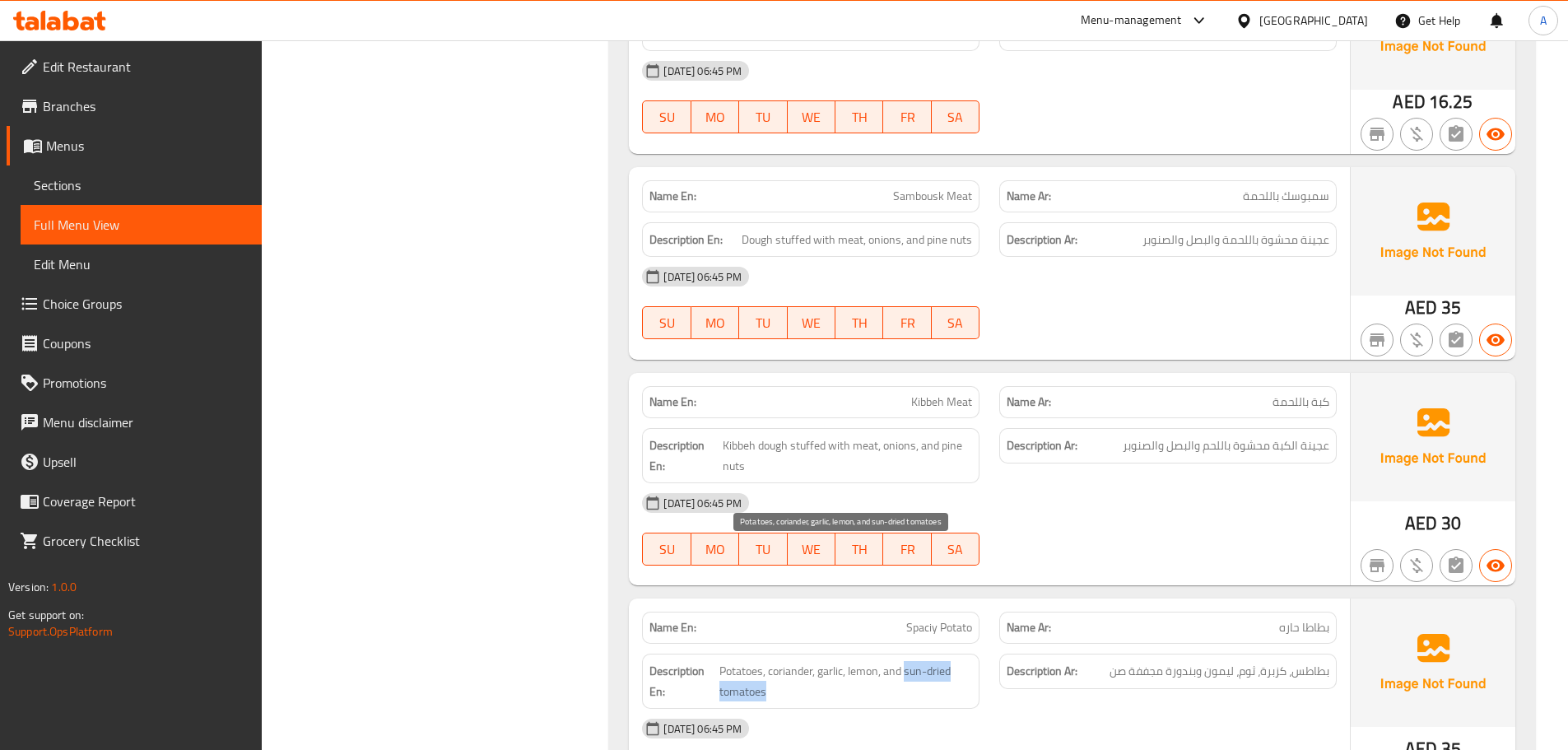
drag, startPoint x: 905, startPoint y: 554, endPoint x: 912, endPoint y: 567, distance: 14.8
click at [912, 661] on span "Potatoes, coriander, garlic, lemon, and sun-dried tomatoes" at bounding box center [847, 681] width 254 height 40
copy span "sun-dried tomatoes"
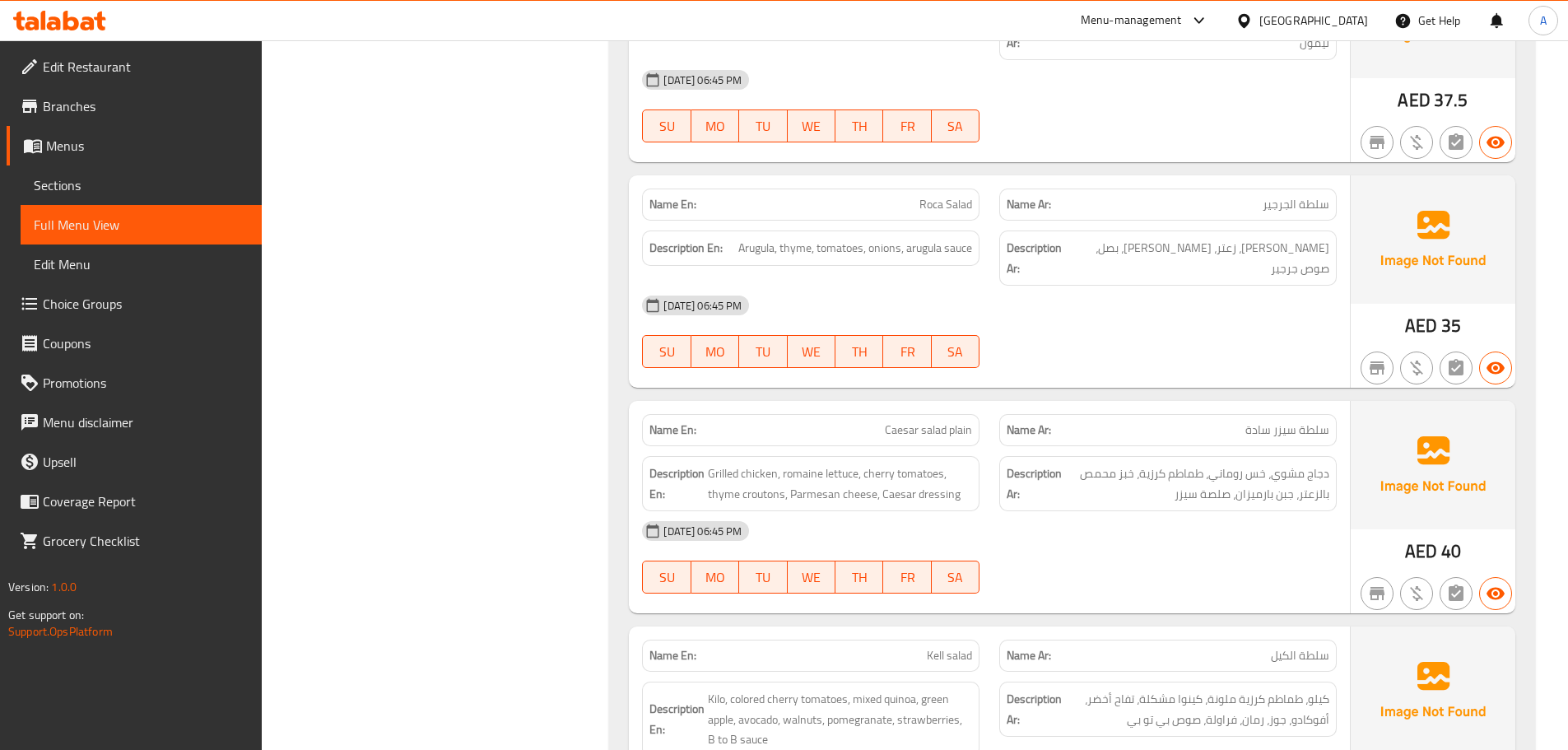
scroll to position [33621, 0]
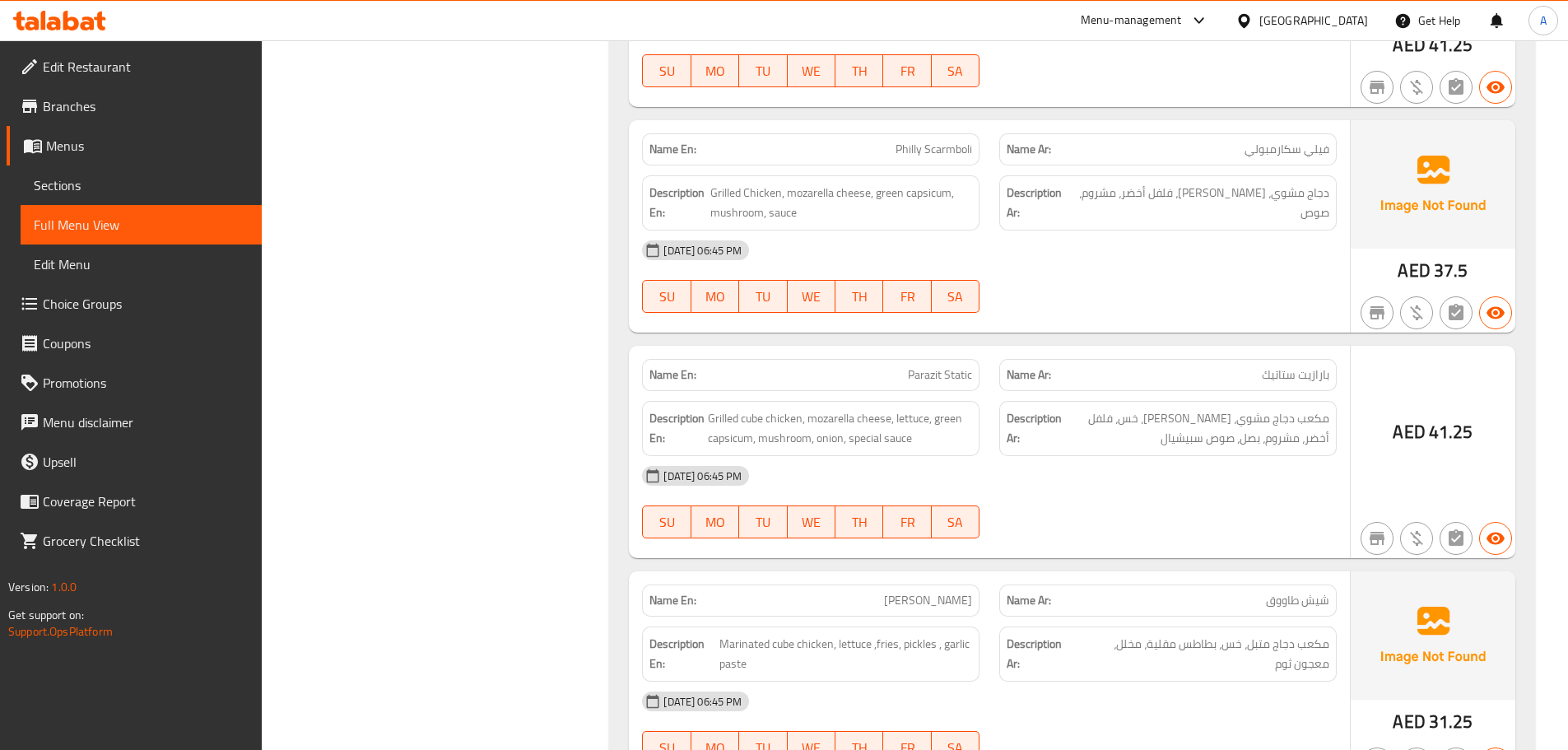
scroll to position [0, 0]
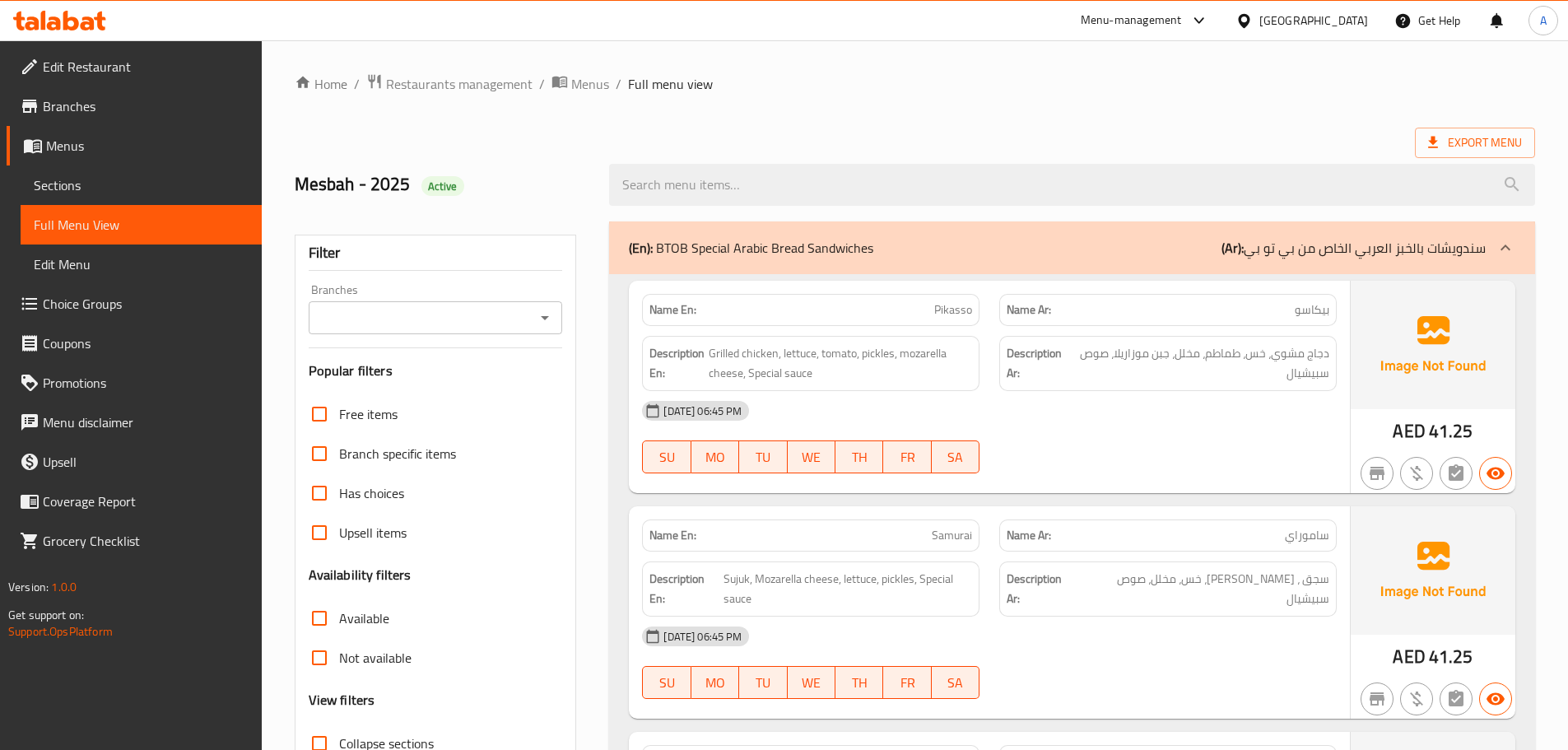
click at [129, 85] on link "Edit Restaurant" at bounding box center [135, 67] width 255 height 39
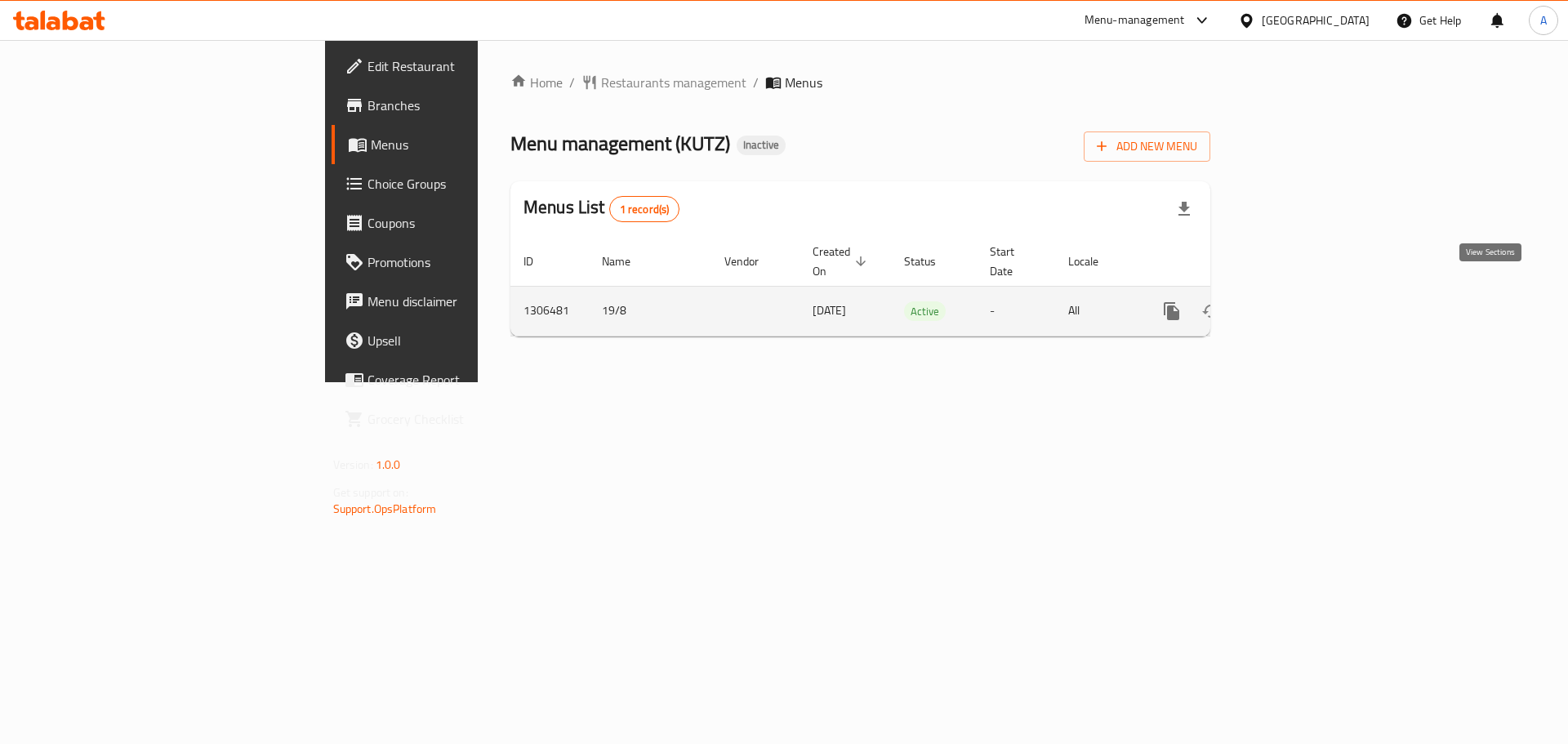
click at [1297, 304] on icon "enhanced table" at bounding box center [1289, 310] width 14 height 14
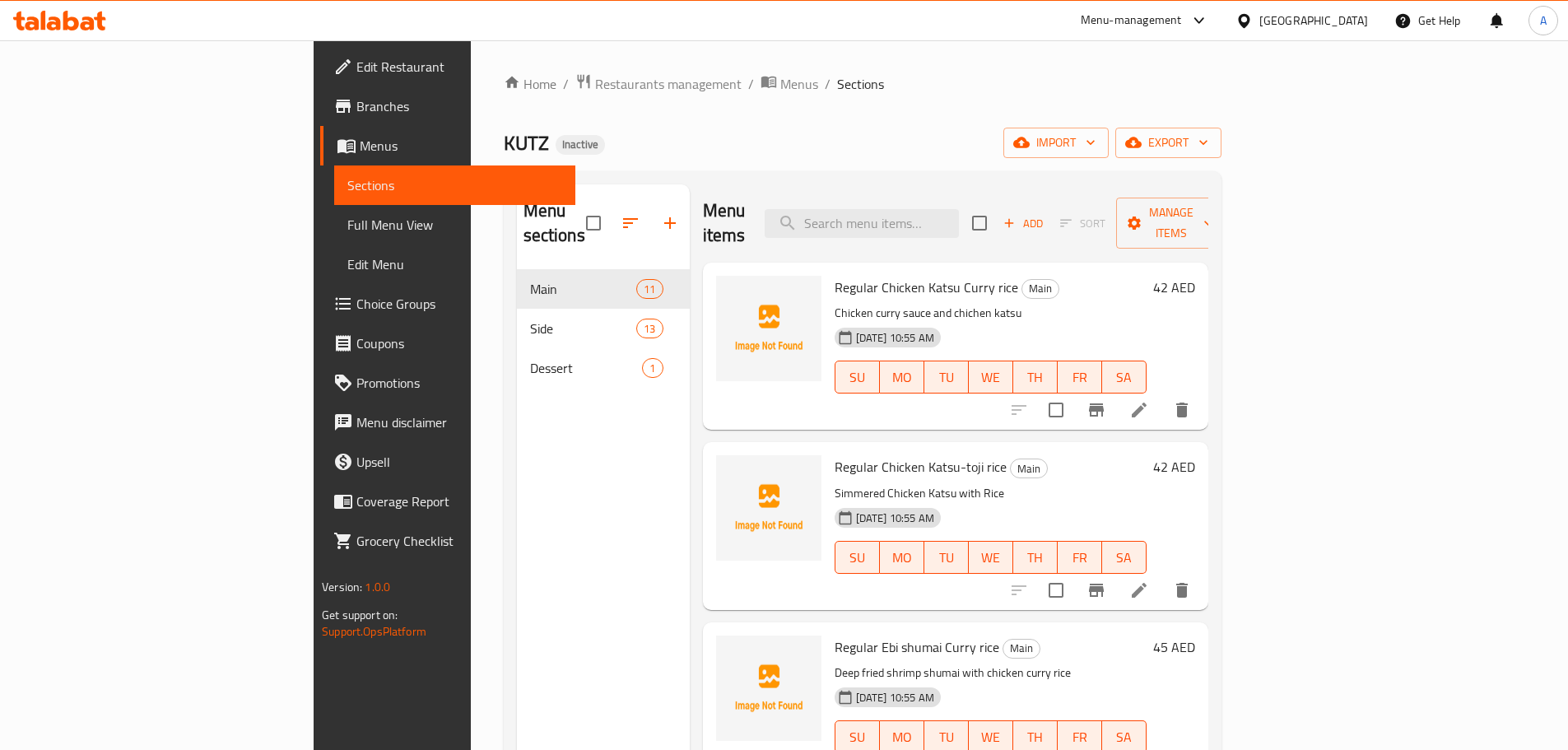
click at [347, 215] on span "Full Menu View" at bounding box center [454, 225] width 215 height 20
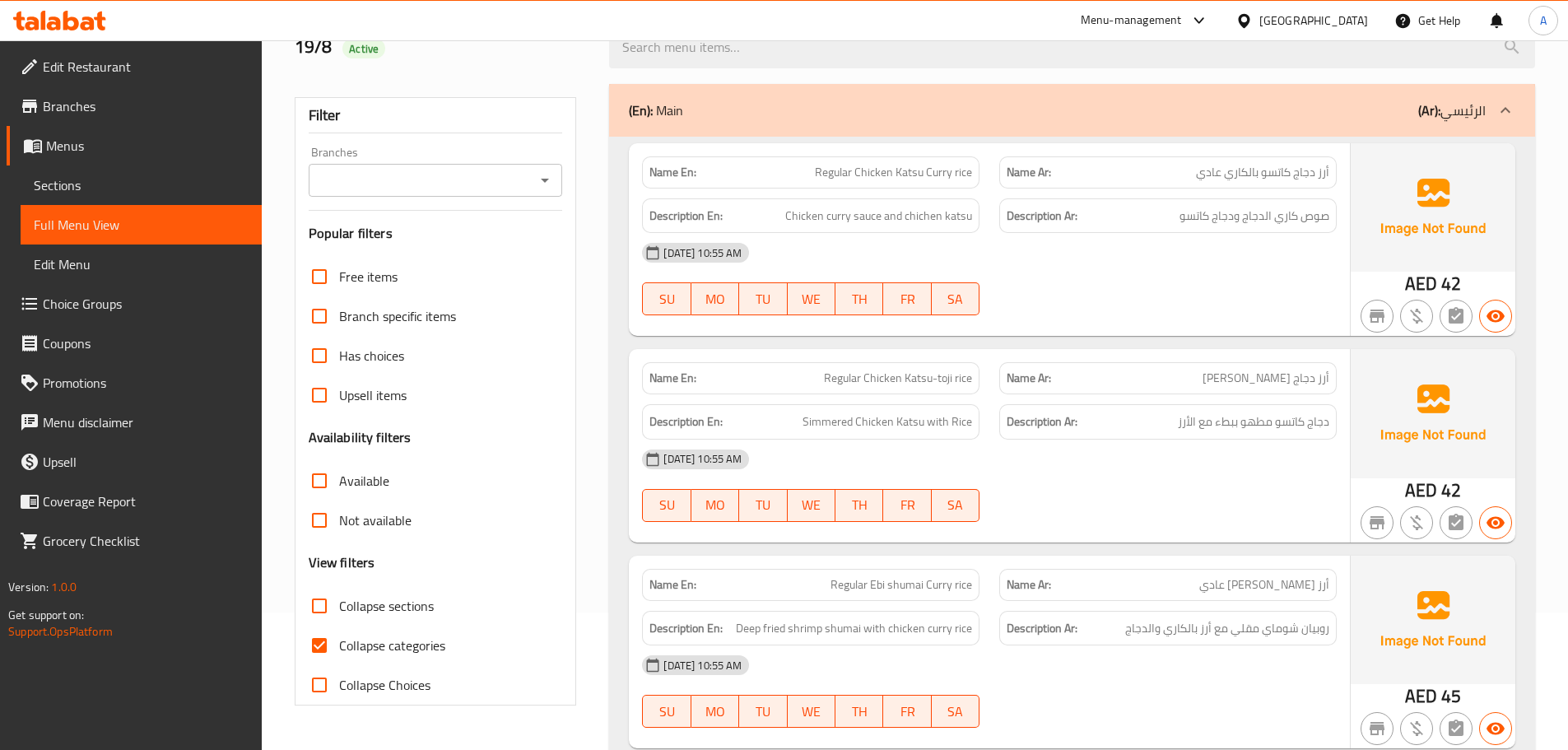
scroll to position [247, 0]
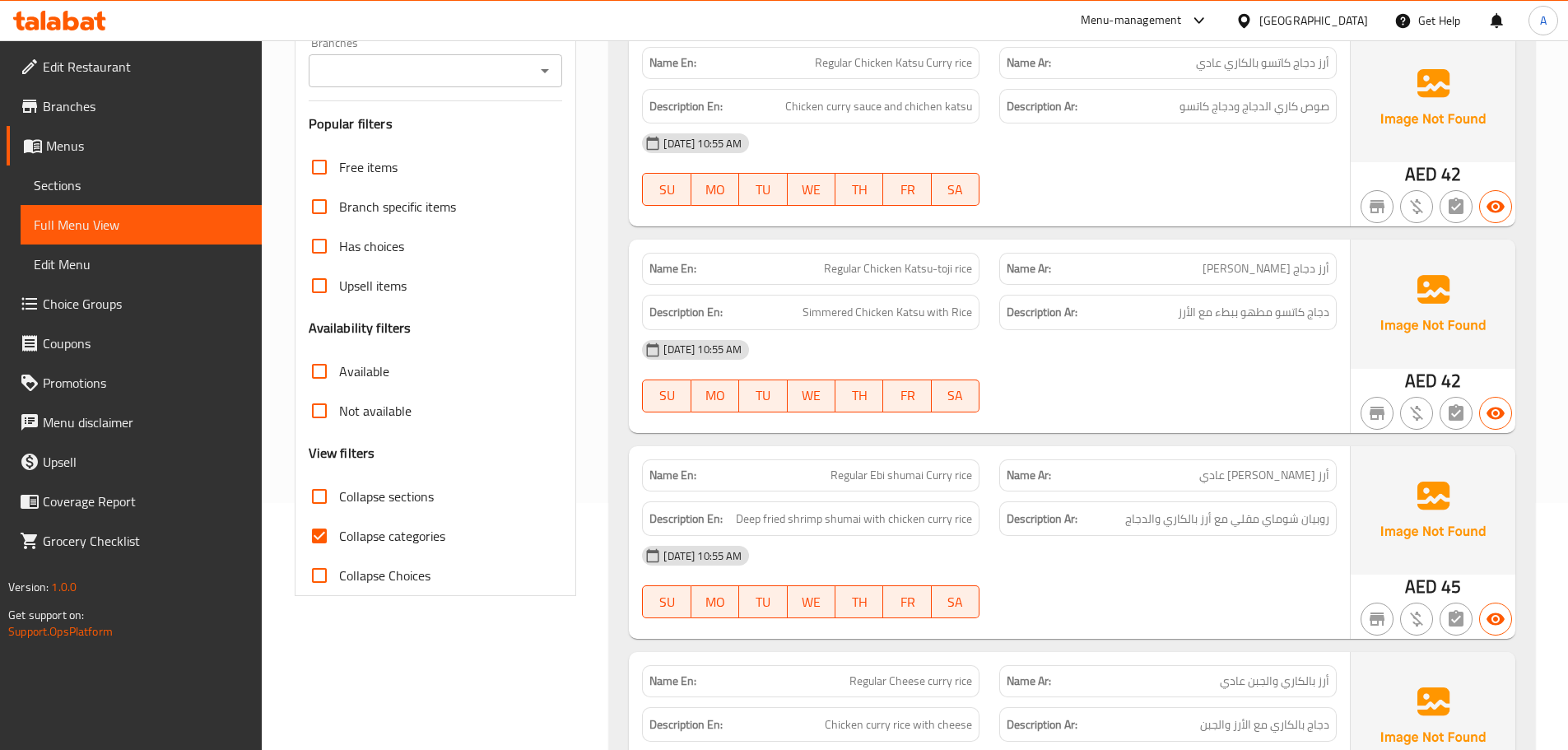
click at [376, 535] on span "Collapse categories" at bounding box center [392, 536] width 106 height 20
click at [339, 535] on input "Collapse categories" at bounding box center [320, 536] width 39 height 39
checkbox input "false"
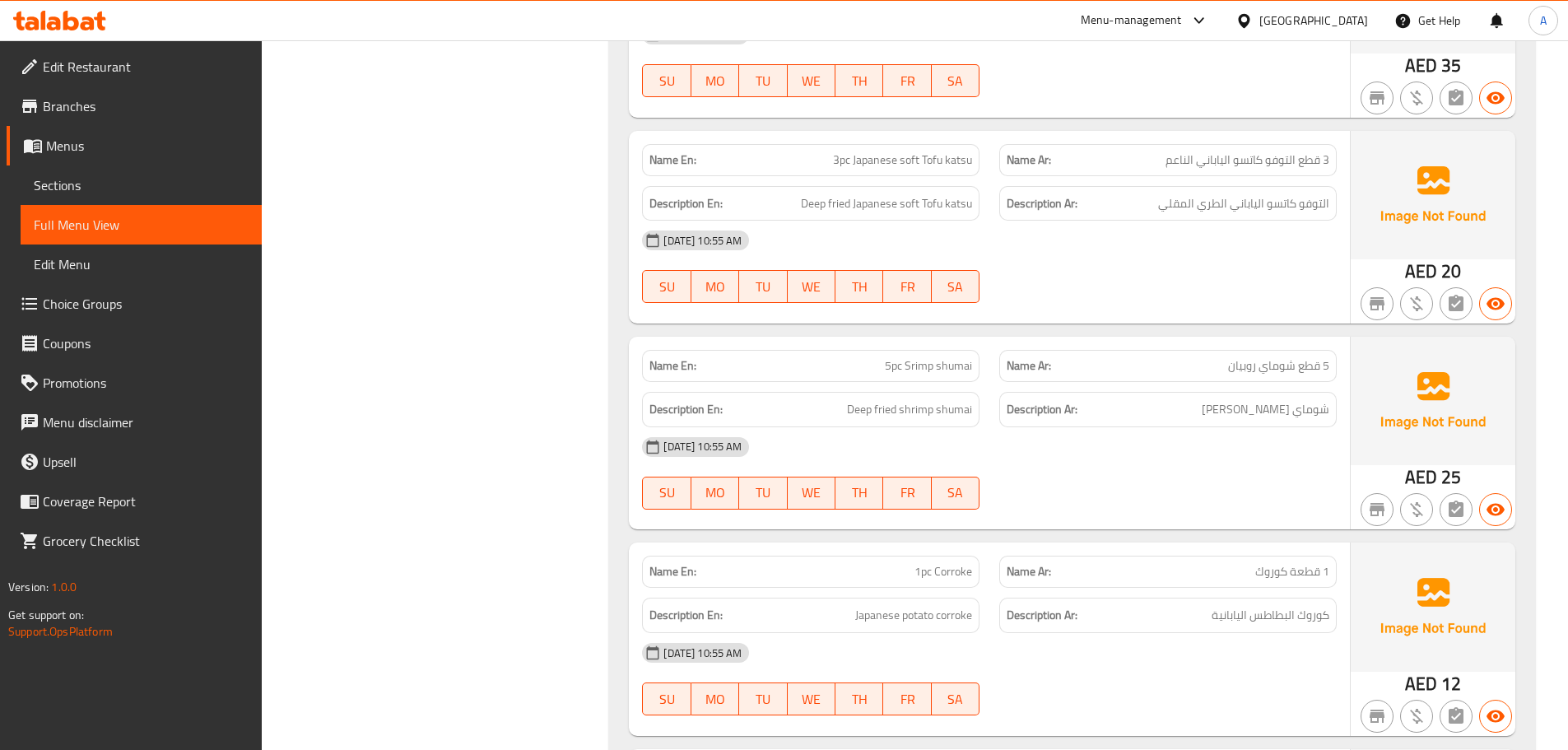
scroll to position [4168, 0]
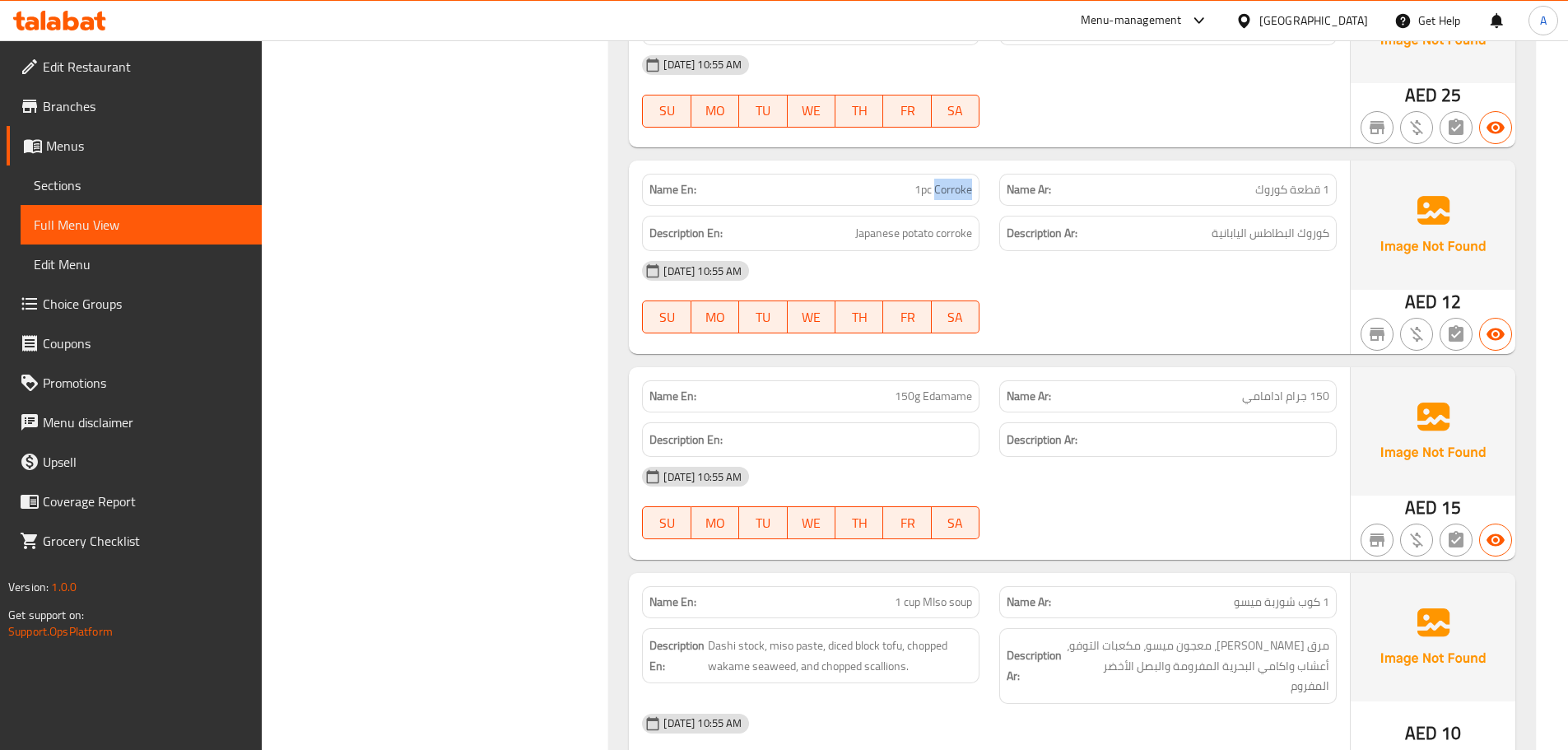
scroll to position [4663, 0]
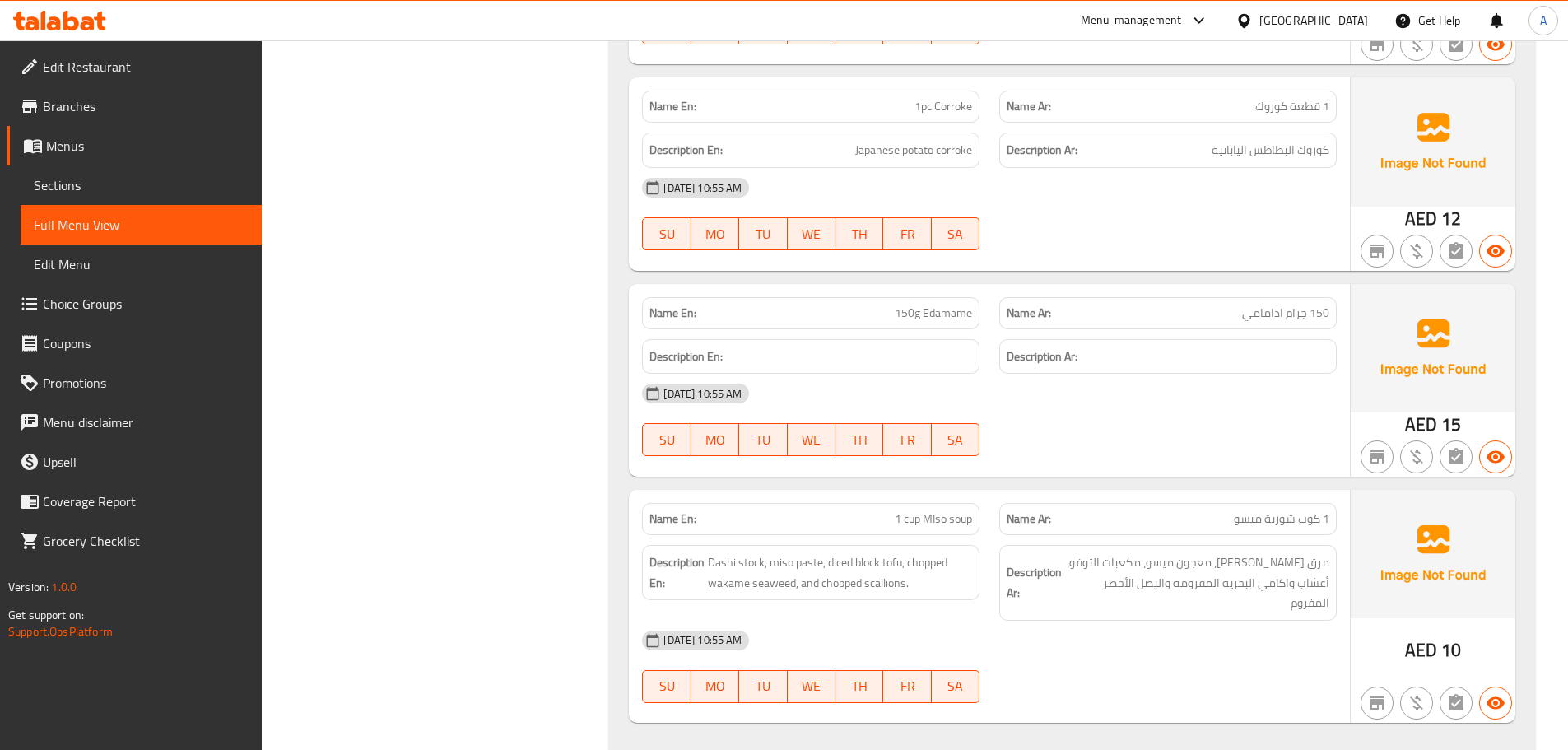
click at [1179, 374] on div "[DATE] 10:55 AM" at bounding box center [990, 393] width 715 height 39
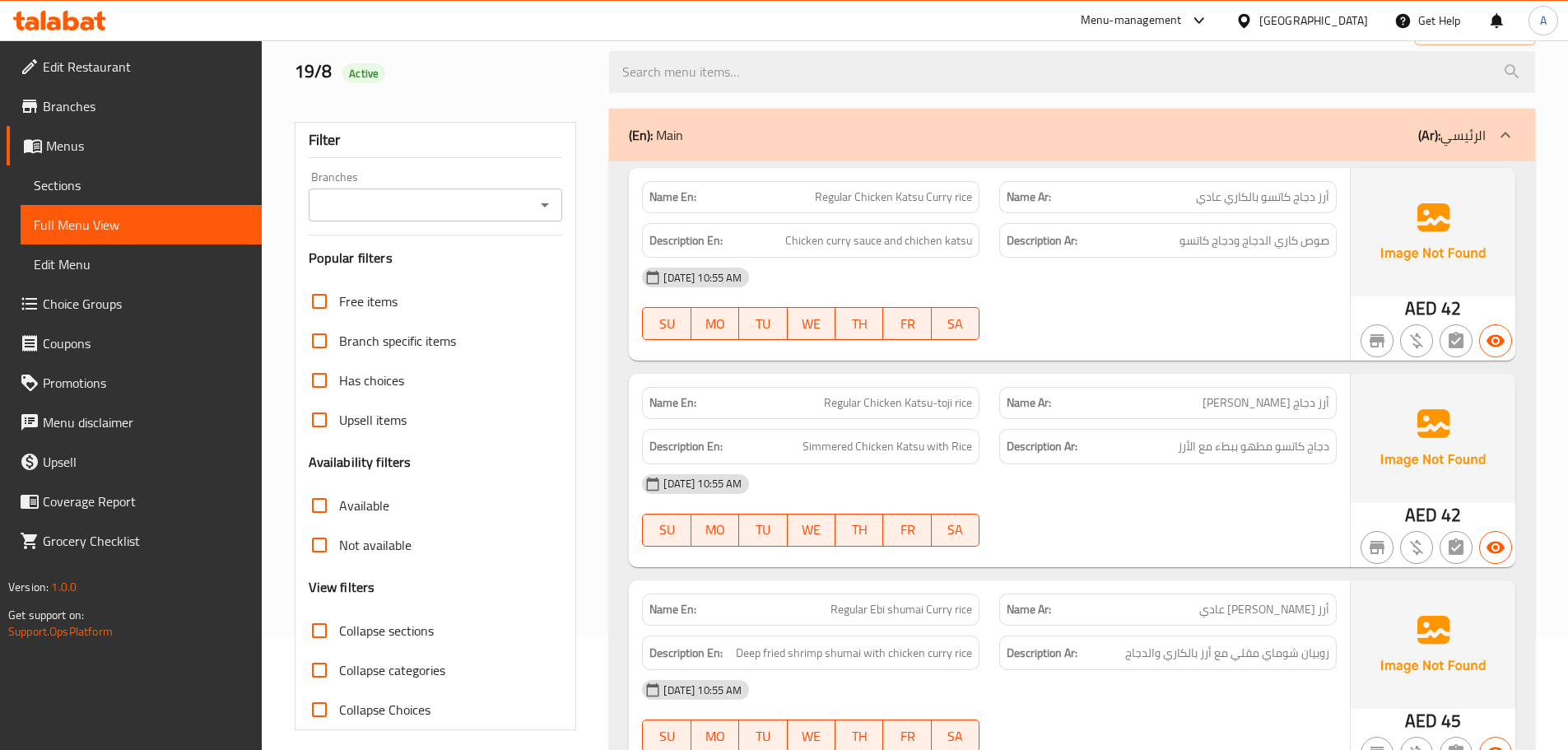
scroll to position [0, 0]
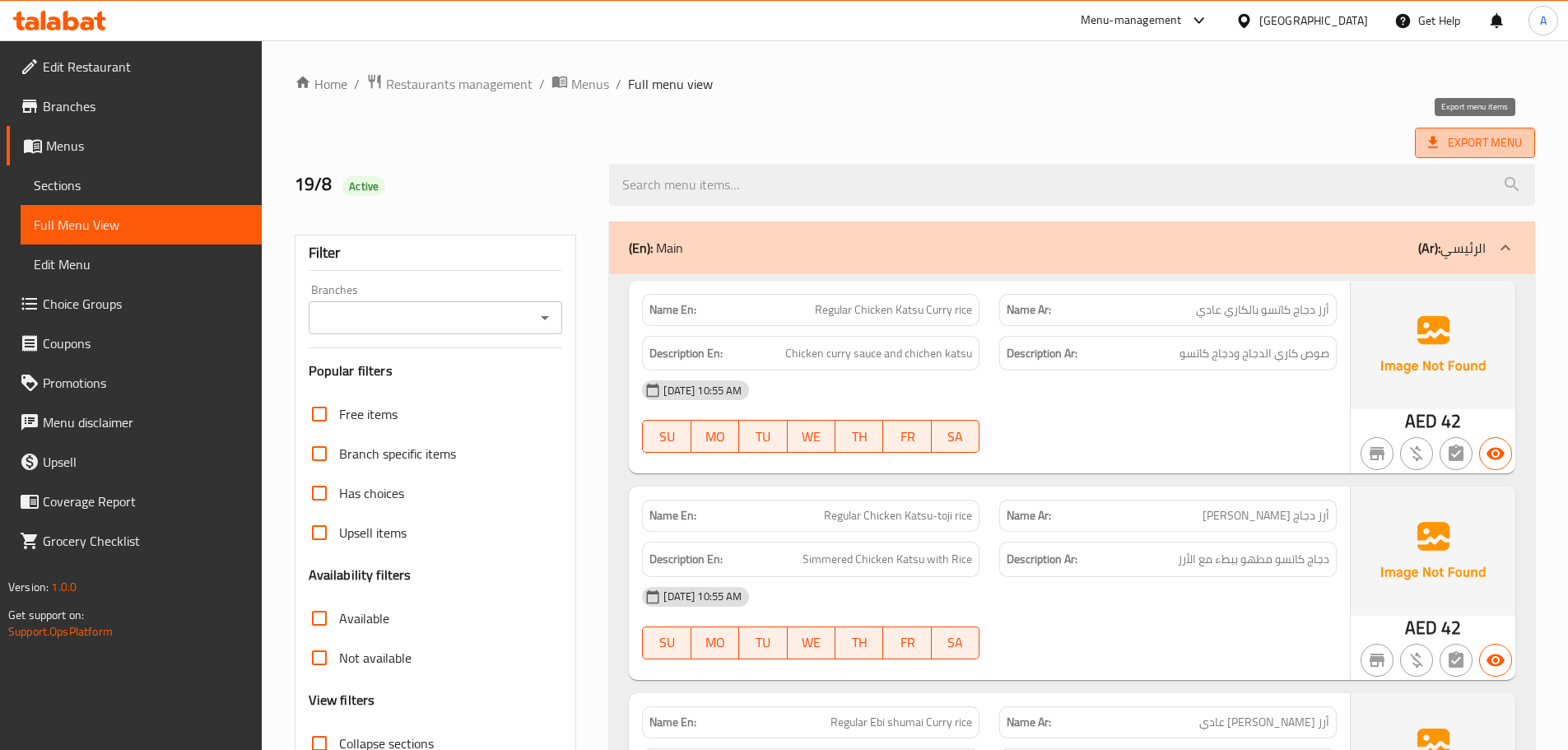
click at [1449, 147] on span "Export Menu" at bounding box center [1475, 143] width 94 height 21
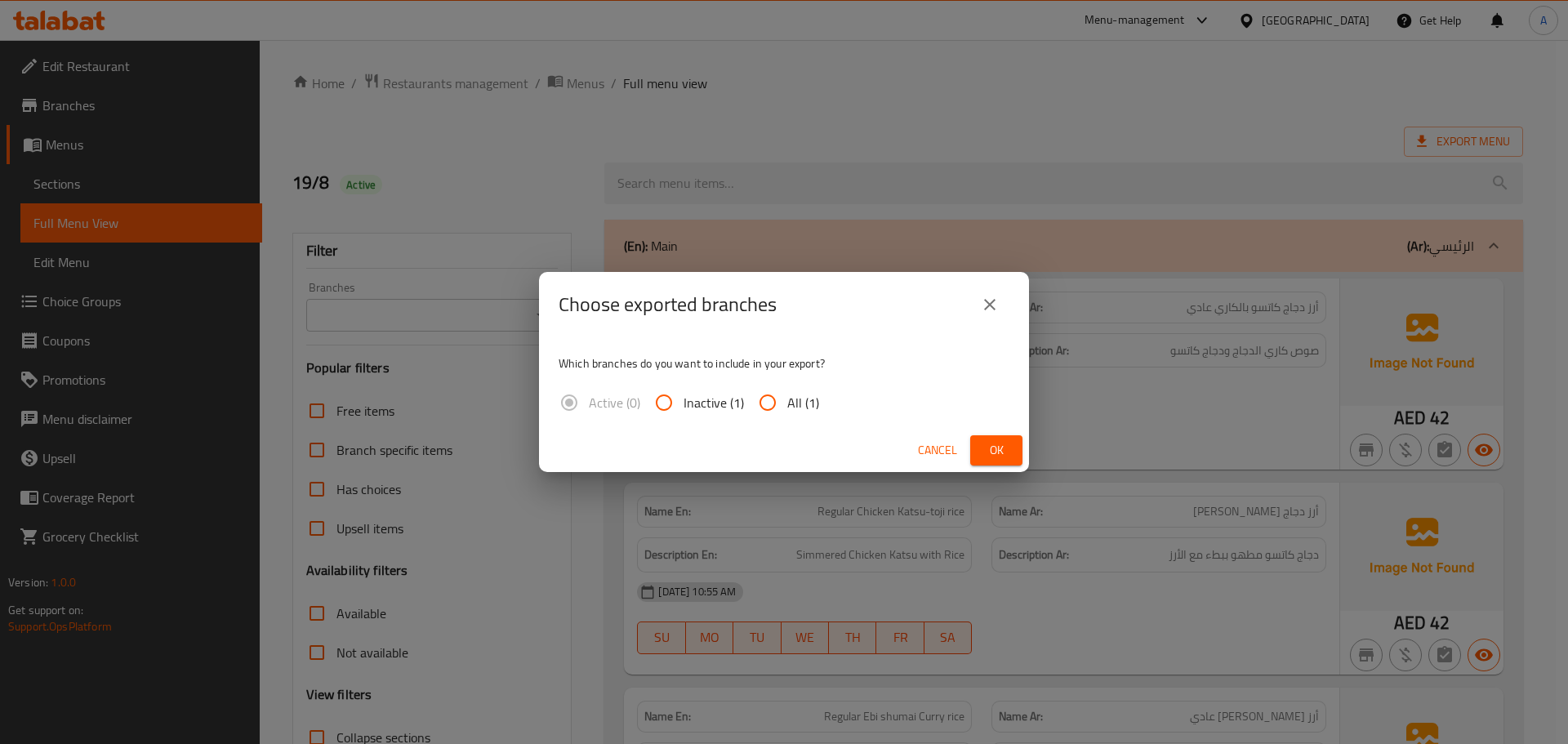
click at [792, 403] on span "All (1)" at bounding box center [803, 402] width 31 height 20
click at [787, 403] on input "All (1)" at bounding box center [768, 403] width 39 height 39
radio input "true"
click at [1005, 455] on span "Ok" at bounding box center [997, 451] width 26 height 20
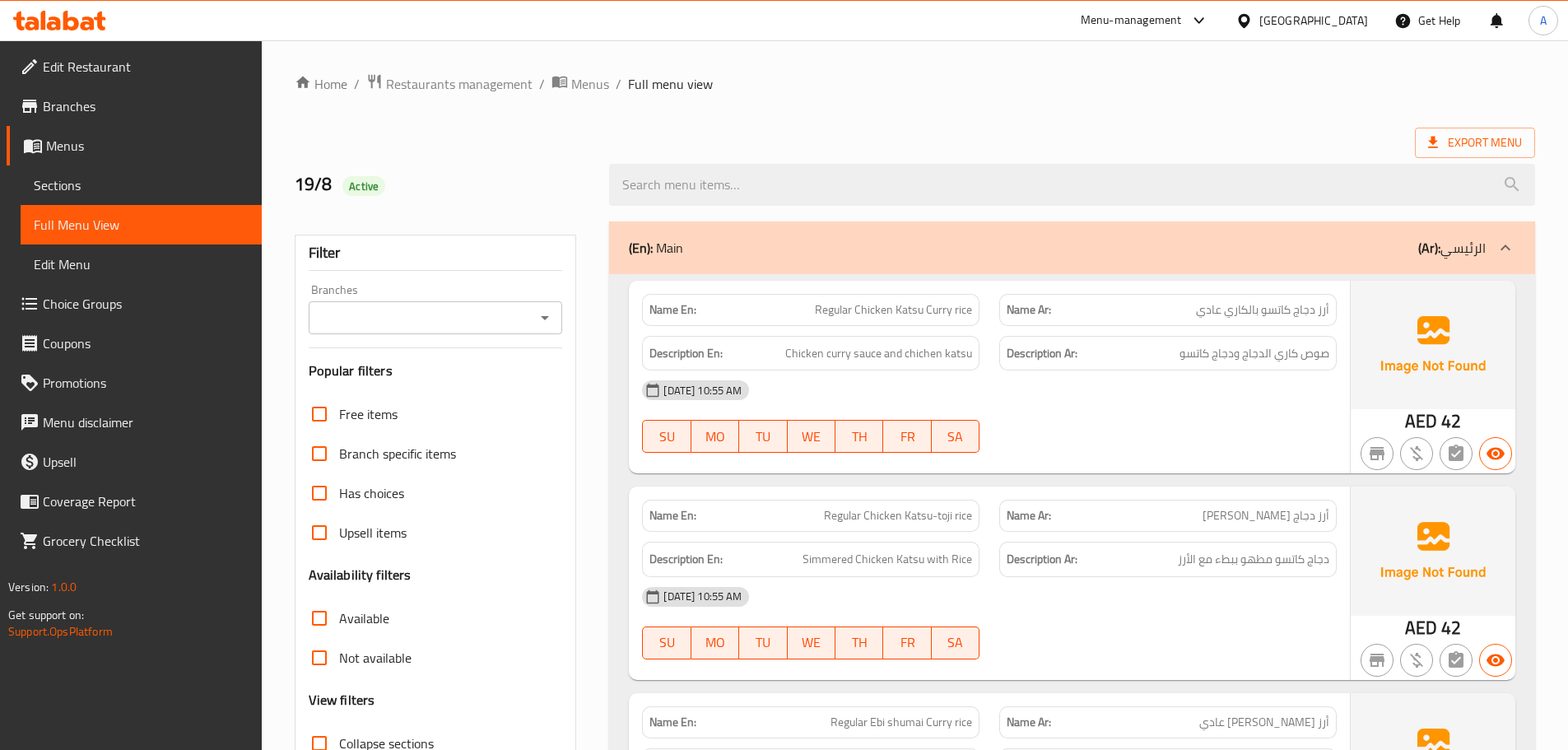
click at [118, 67] on span "Edit Restaurant" at bounding box center [146, 66] width 206 height 20
